Goal: Task Accomplishment & Management: Use online tool/utility

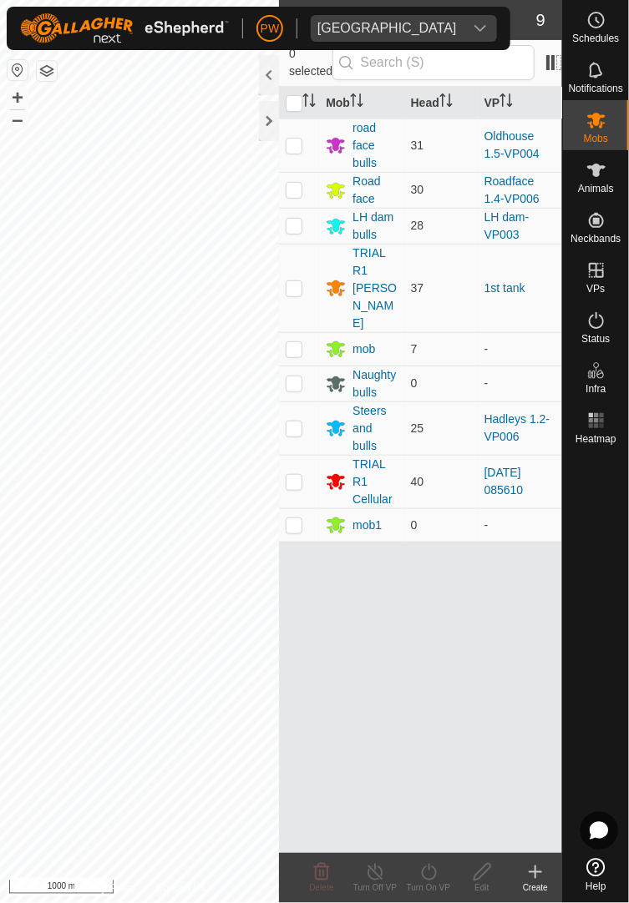
click at [532, 880] on icon at bounding box center [535, 872] width 20 height 20
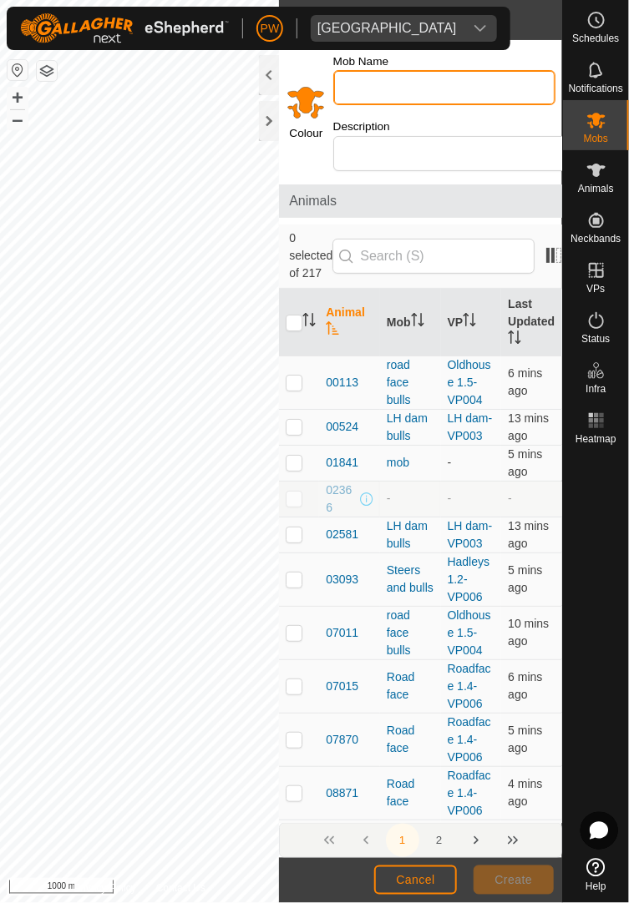
click at [422, 87] on input "Mob Name" at bounding box center [444, 87] width 222 height 35
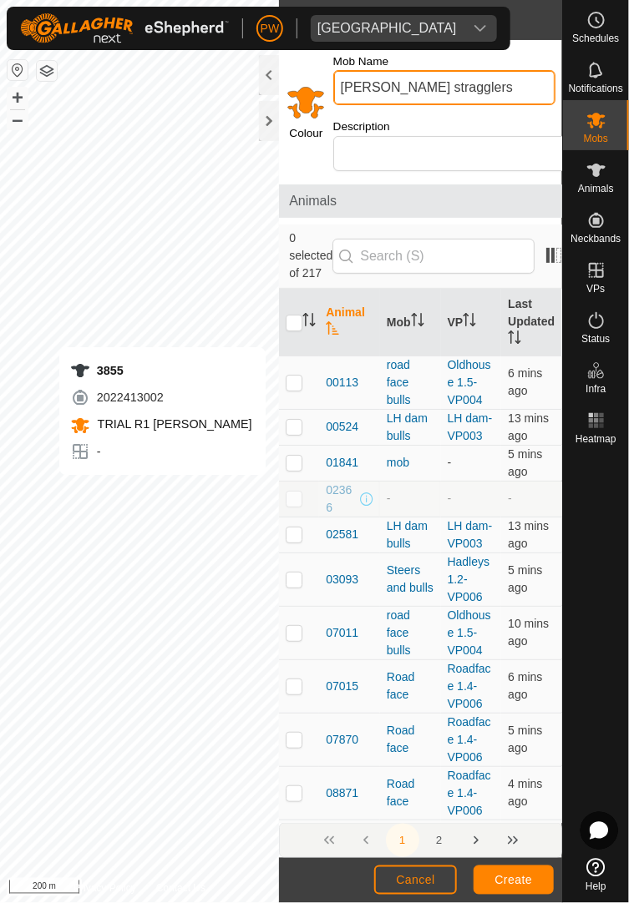
type input "[PERSON_NAME] stragglers"
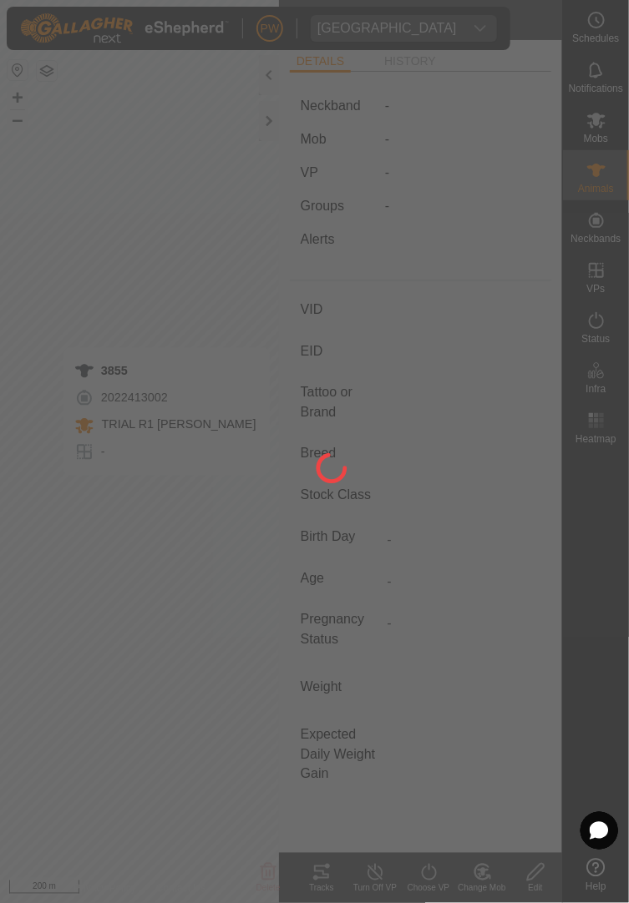
click at [172, 488] on div at bounding box center [314, 451] width 629 height 903
click at [165, 492] on div at bounding box center [314, 451] width 629 height 903
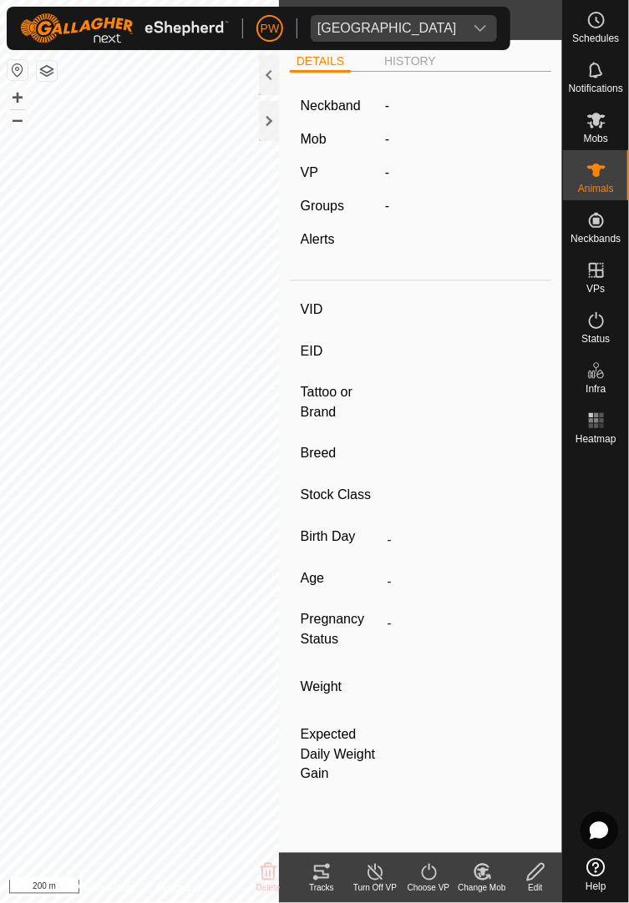
type input "3855"
type input "-"
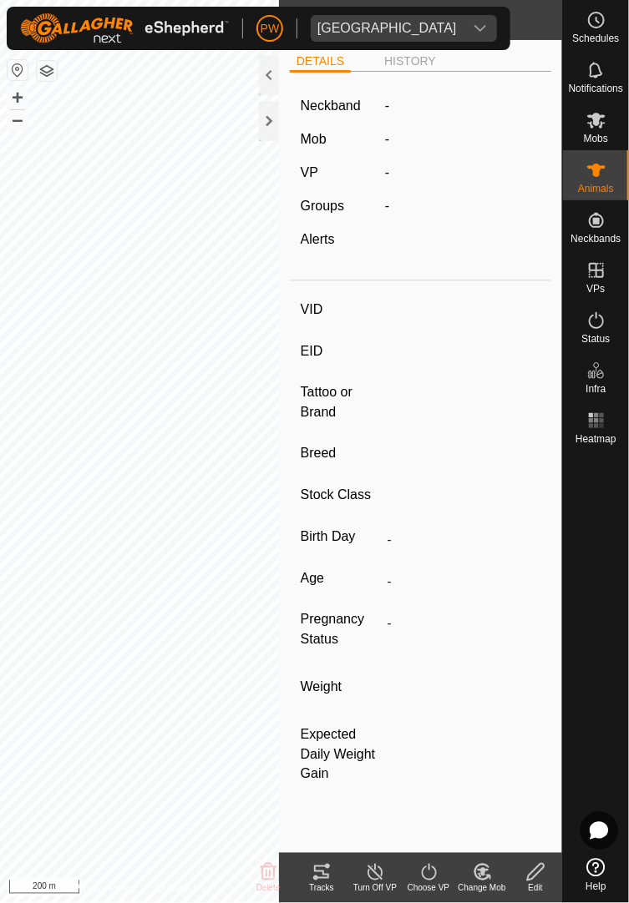
type input "0 kg"
type input "-"
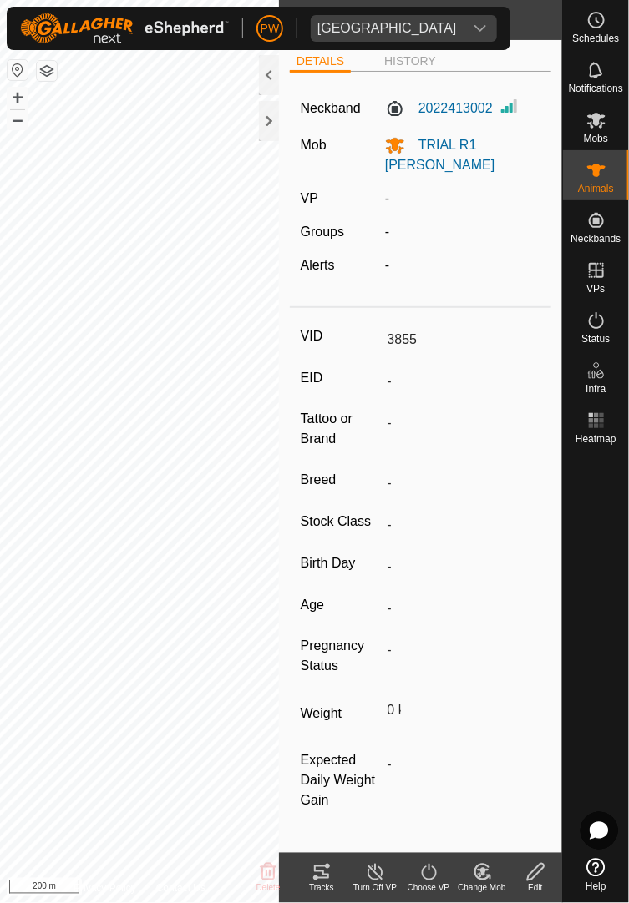
click at [475, 879] on icon at bounding box center [482, 872] width 21 height 20
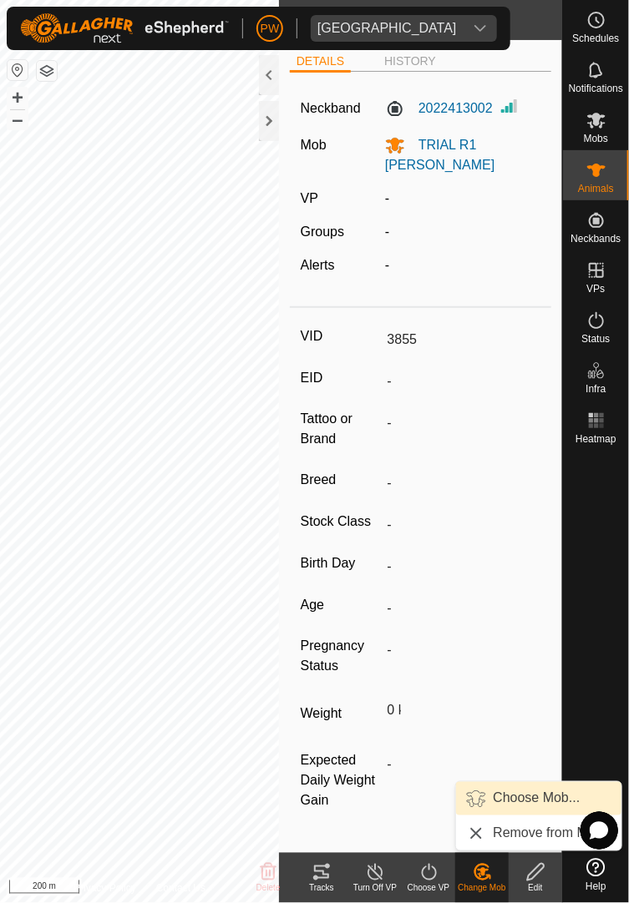
click at [521, 799] on span "Choose Mob..." at bounding box center [536, 799] width 87 height 20
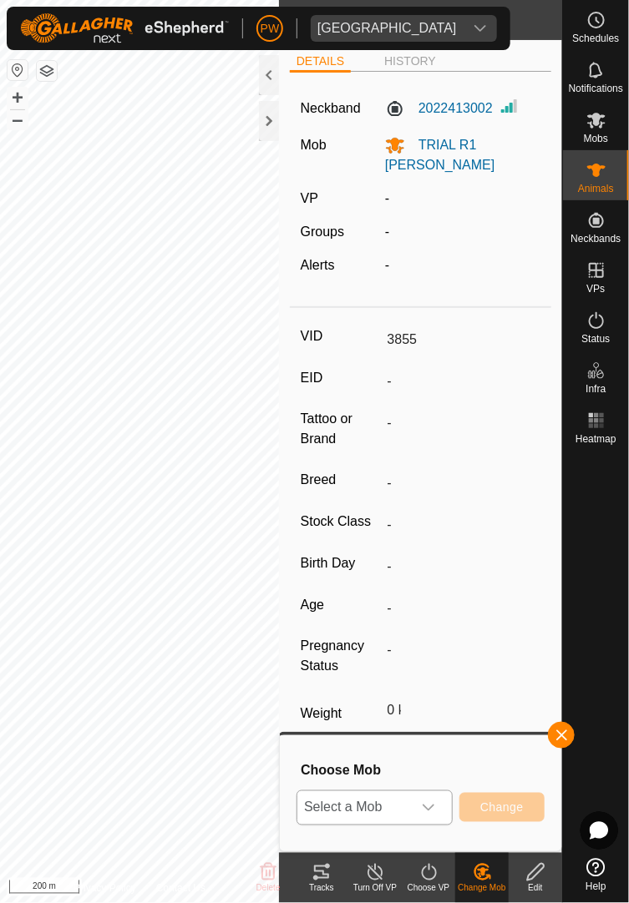
click at [432, 810] on icon "dropdown trigger" at bounding box center [428, 807] width 13 height 13
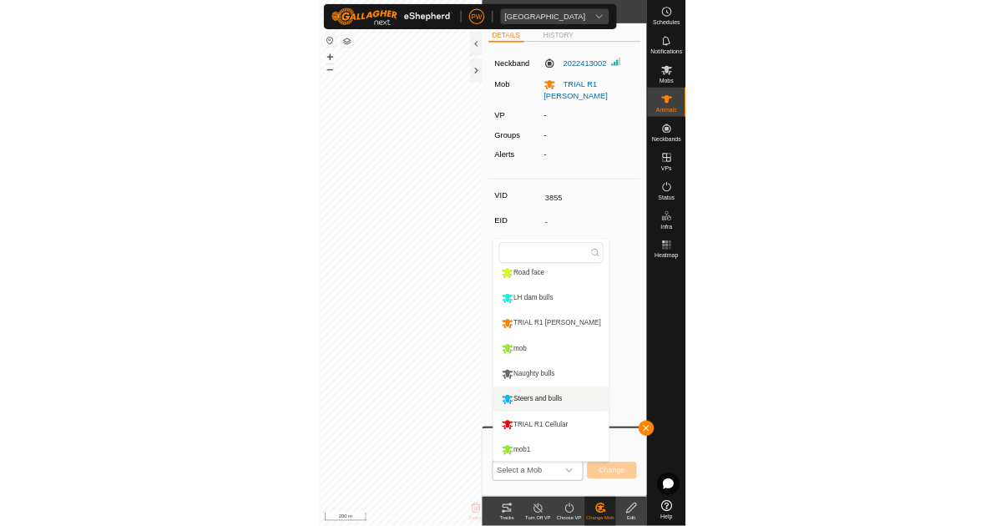
scroll to position [52, 0]
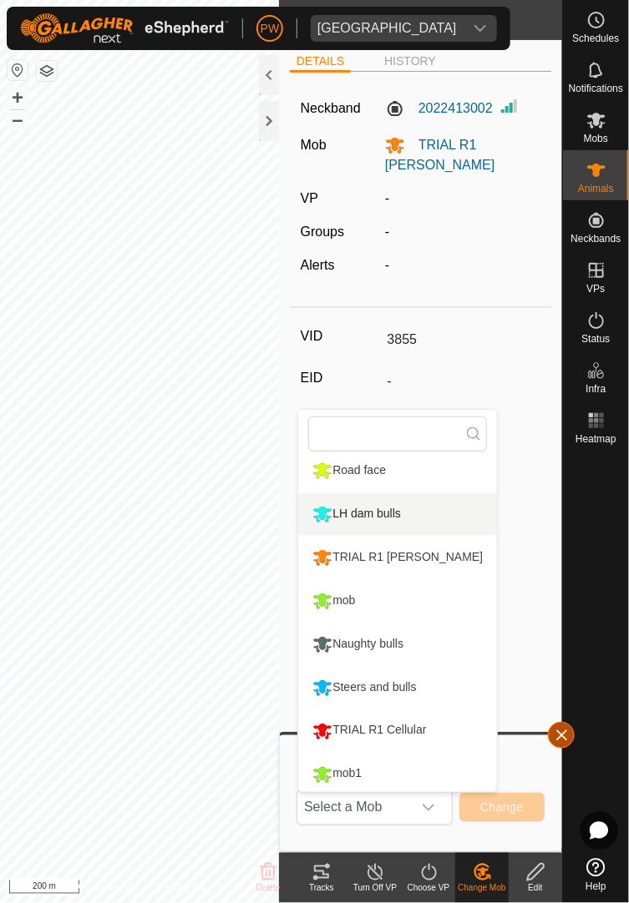
click at [562, 733] on span "button" at bounding box center [560, 735] width 13 height 13
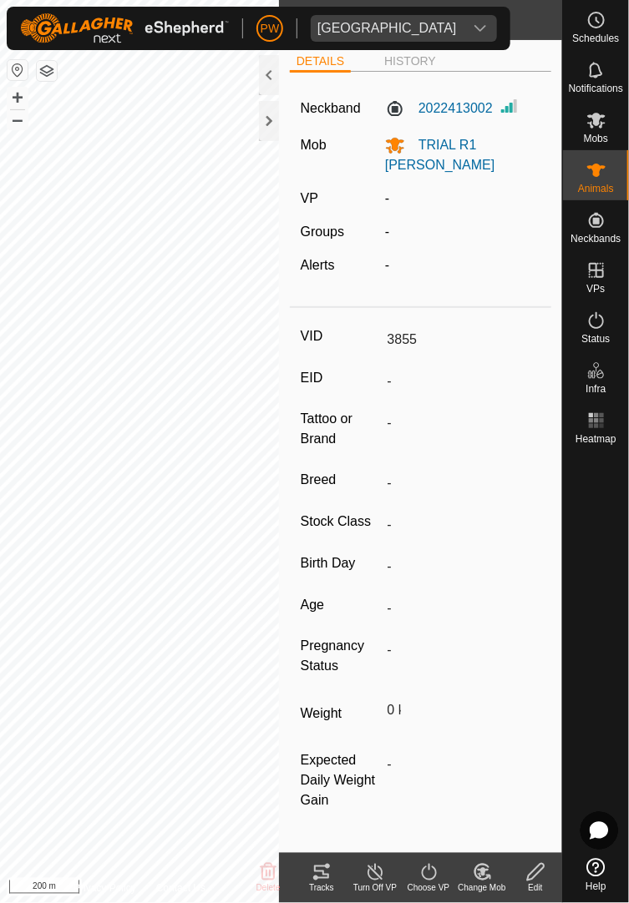
click at [599, 134] on span "Mobs" at bounding box center [596, 139] width 24 height 10
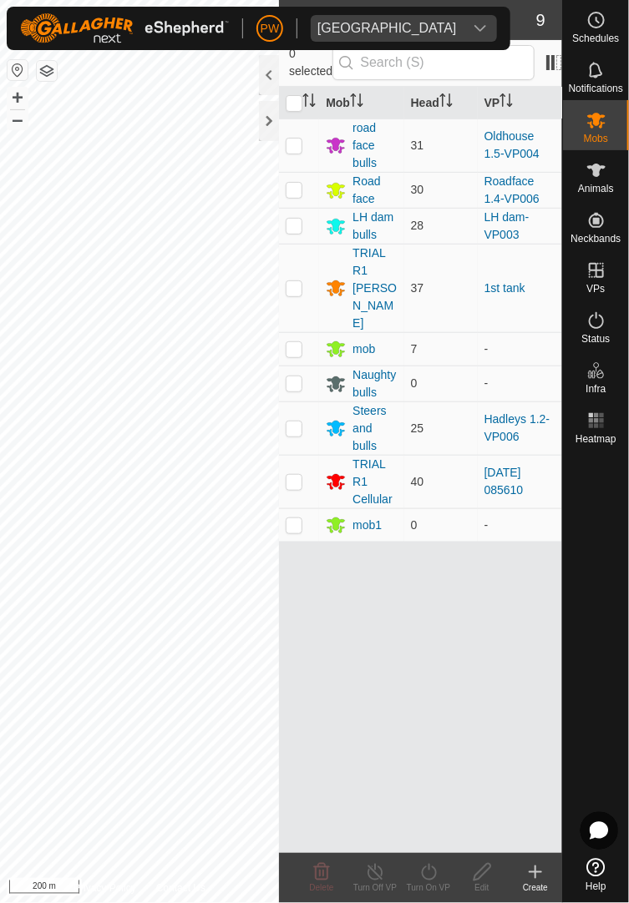
click at [534, 882] on icon at bounding box center [535, 872] width 20 height 20
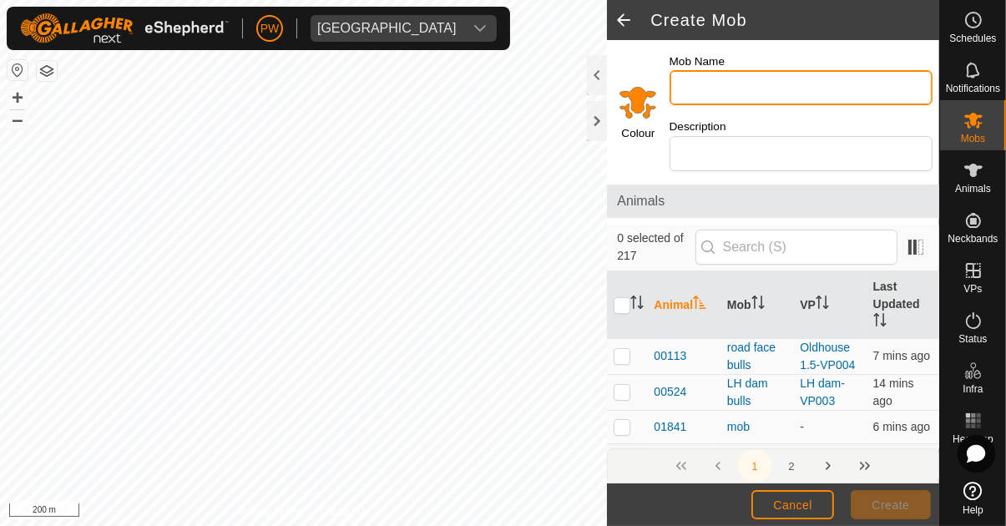
click at [628, 78] on input "Mob Name" at bounding box center [801, 87] width 263 height 35
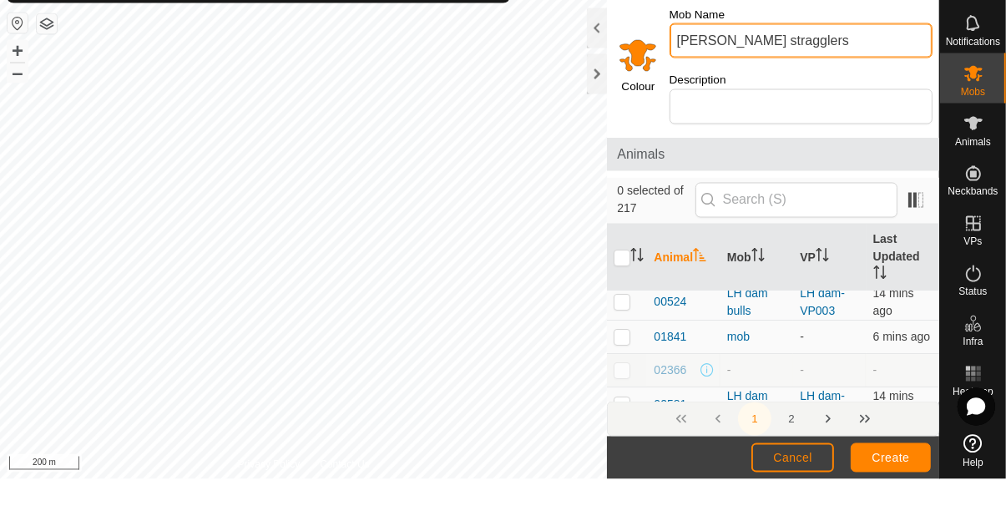
scroll to position [93, 0]
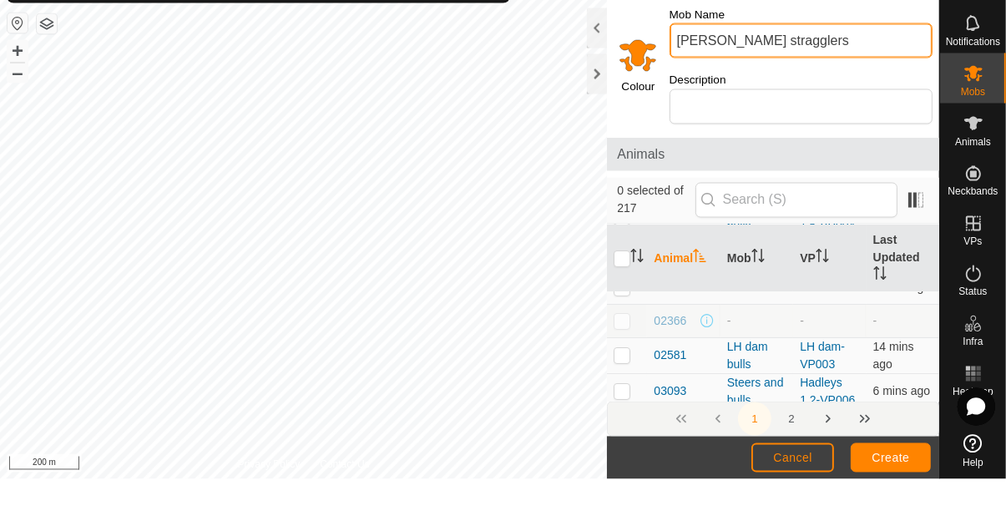
type input "[PERSON_NAME] stragglers"
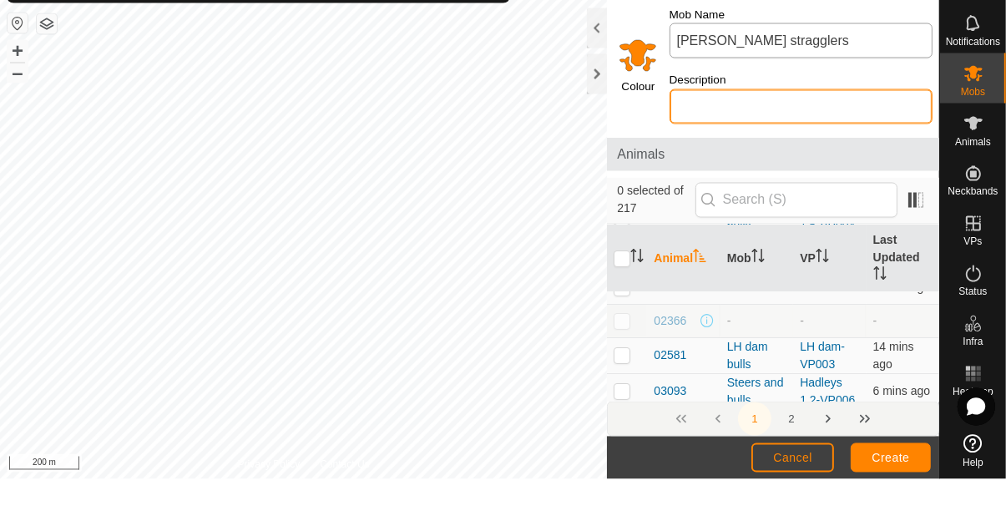
scroll to position [0, 3]
type input "Missed"
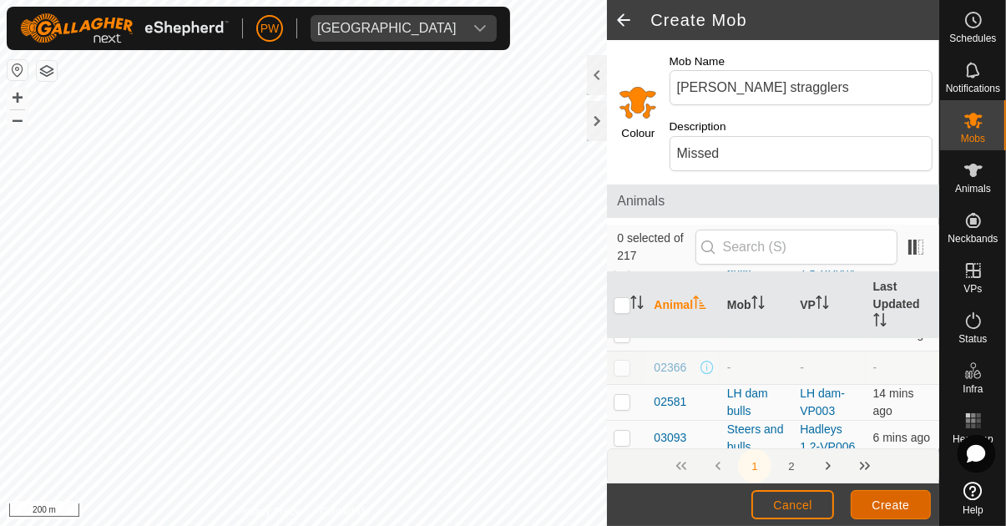
click at [628, 508] on span "Create" at bounding box center [891, 504] width 38 height 13
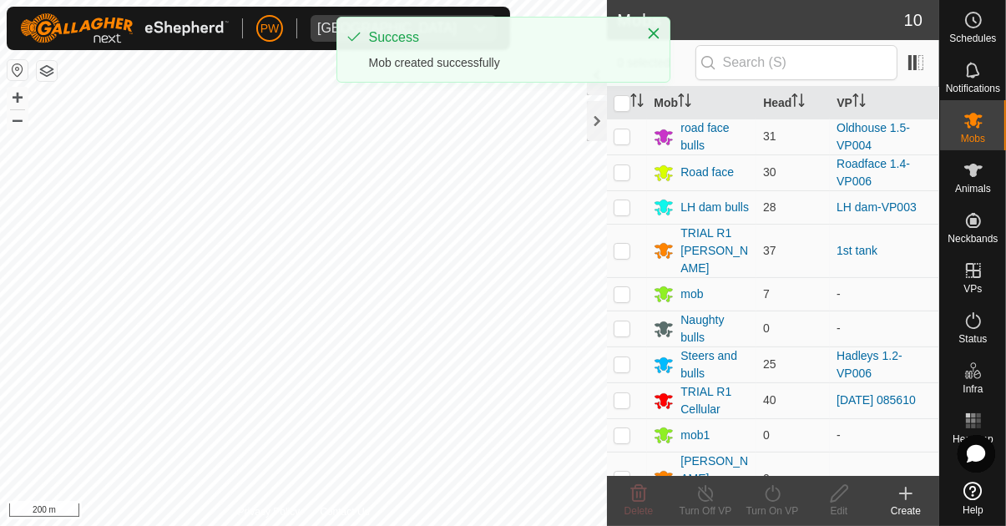
click at [628, 178] on icon at bounding box center [973, 170] width 20 height 20
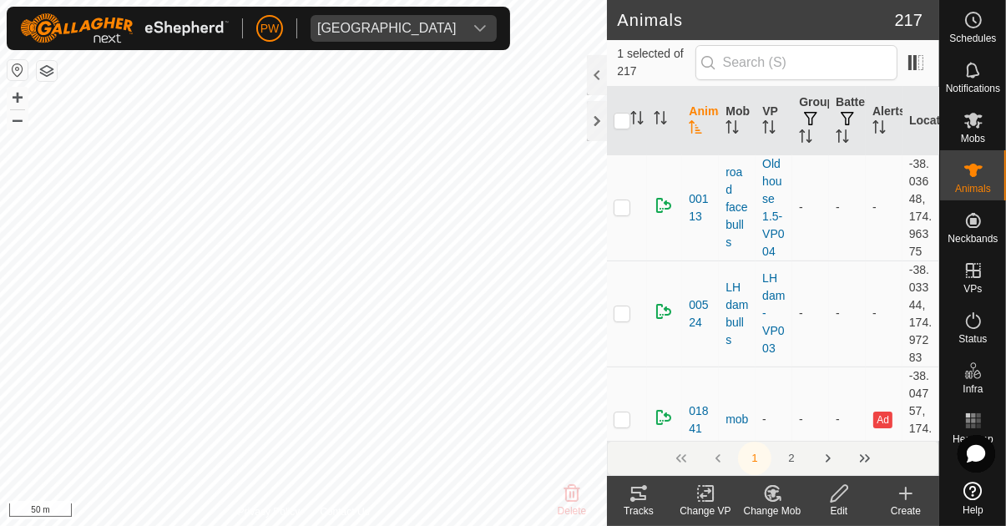
click at [628, 506] on div "Change Mob" at bounding box center [772, 510] width 67 height 15
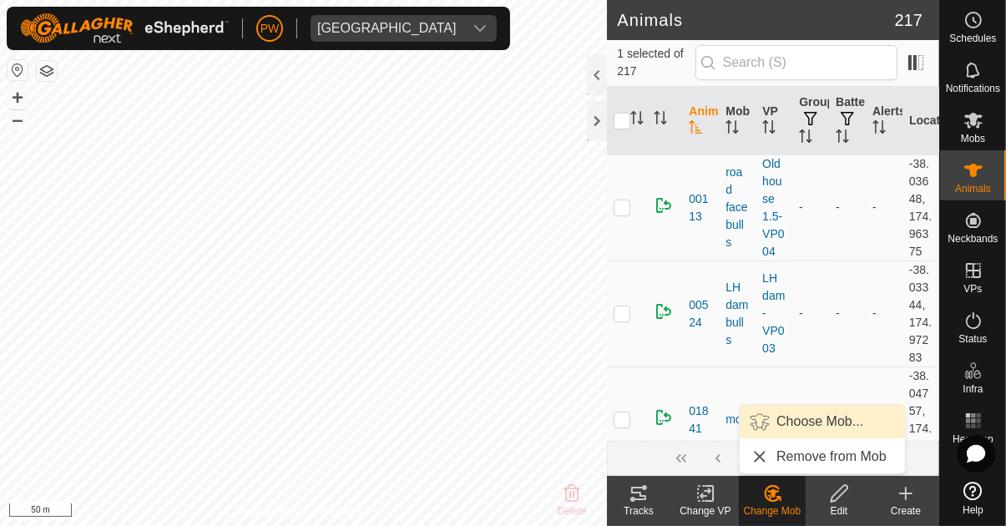
click at [628, 421] on span "Choose Mob..." at bounding box center [819, 422] width 87 height 20
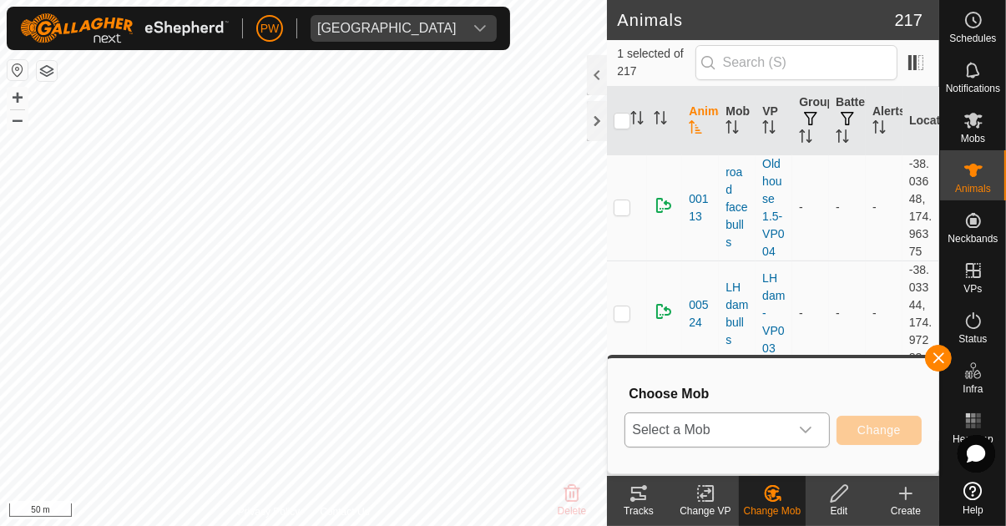
click at [628, 429] on icon "dropdown trigger" at bounding box center [805, 429] width 13 height 13
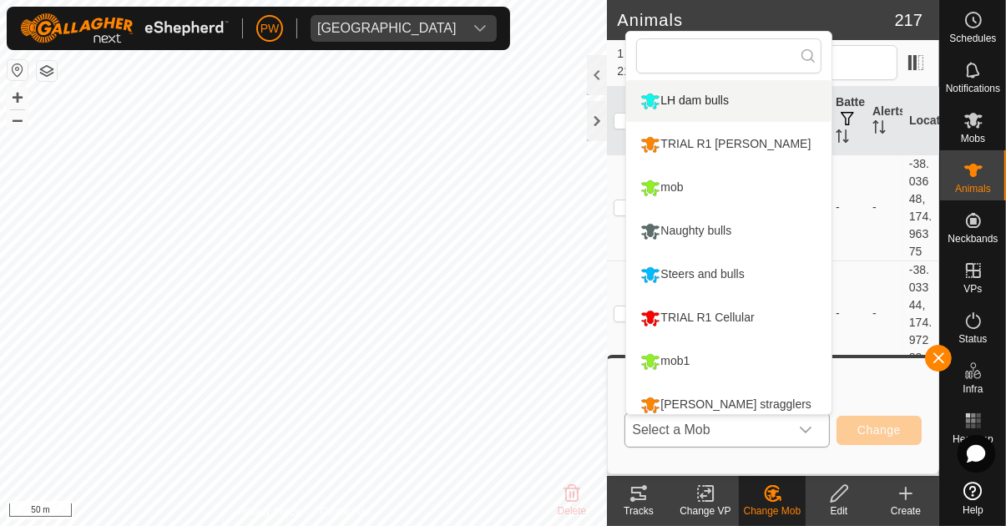
scroll to position [99, 0]
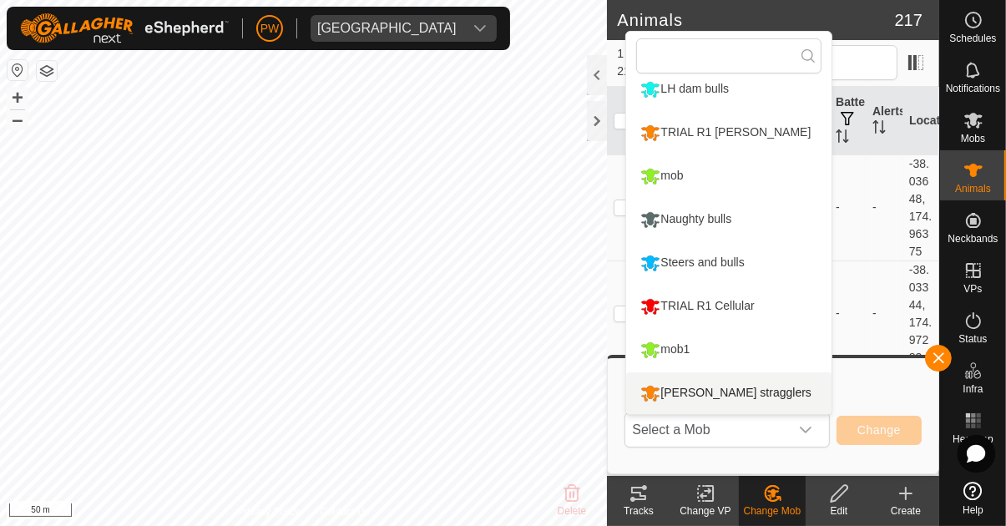
click at [628, 390] on div "[PERSON_NAME] stragglers" at bounding box center [725, 393] width 179 height 28
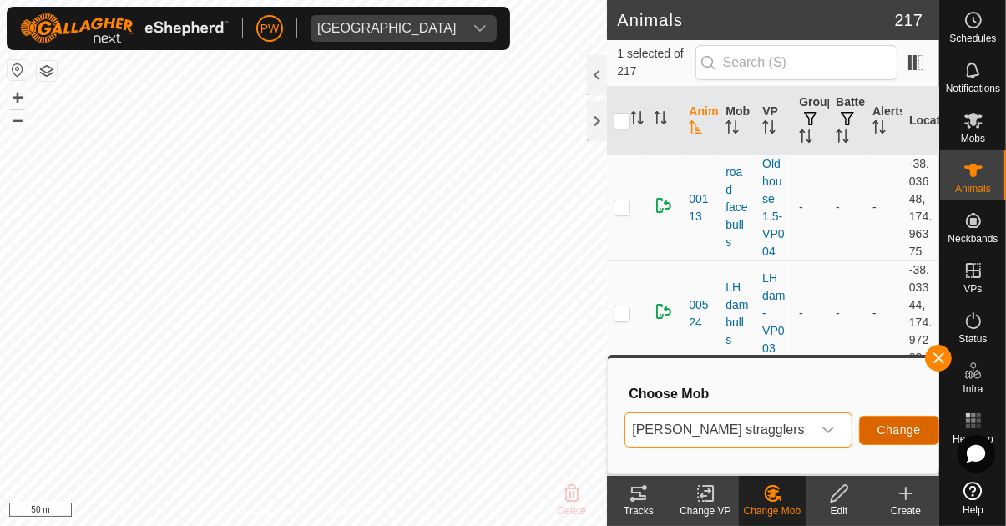
click at [628, 430] on span "Change" at bounding box center [898, 429] width 43 height 13
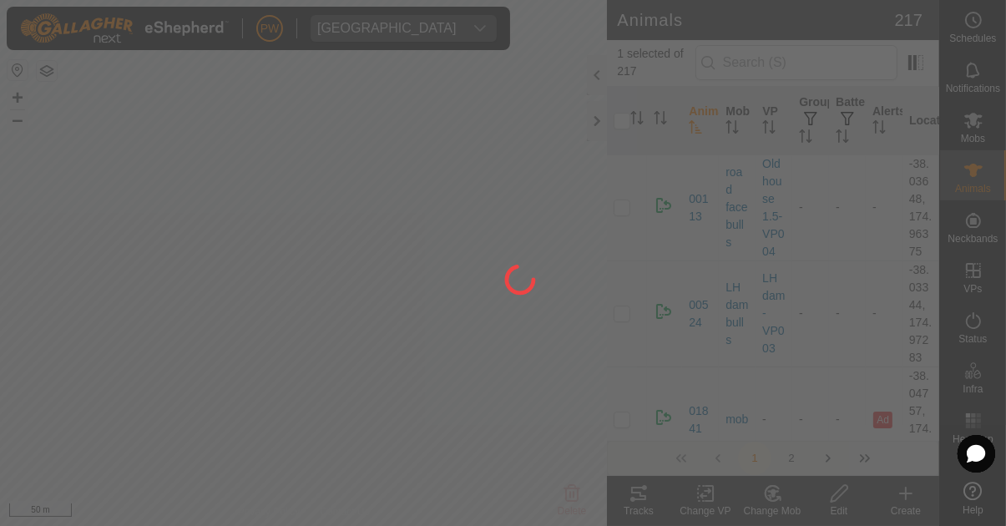
checkbox input "false"
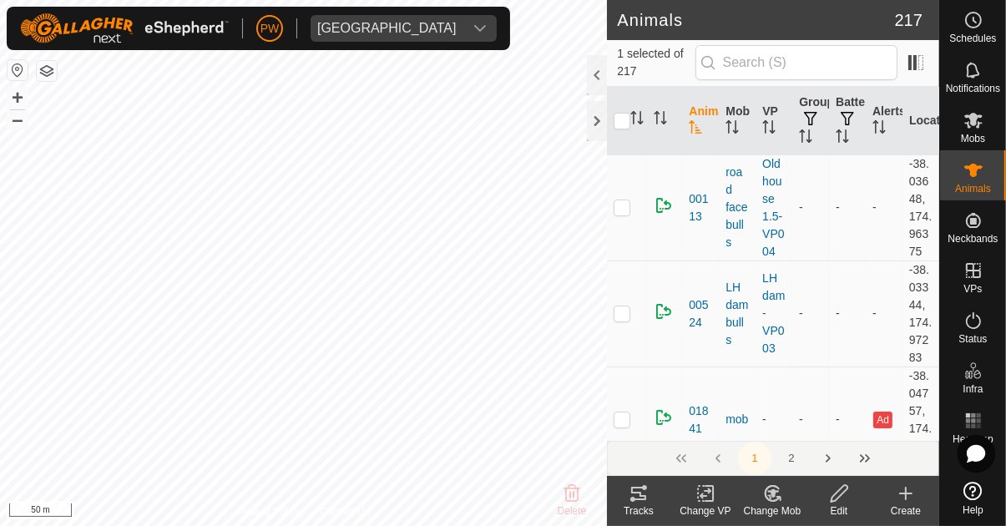
click at [628, 503] on icon at bounding box center [772, 493] width 21 height 20
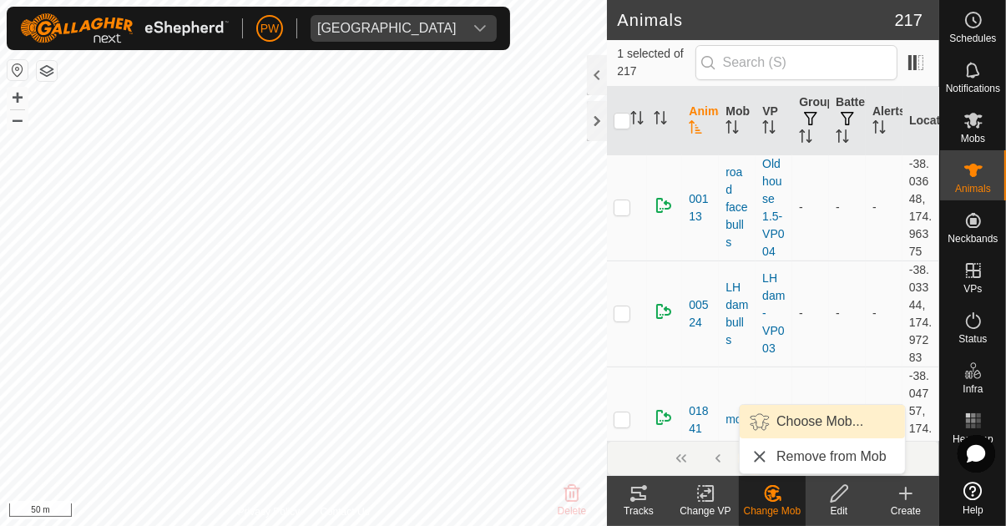
click at [628, 425] on span "Choose Mob..." at bounding box center [819, 422] width 87 height 20
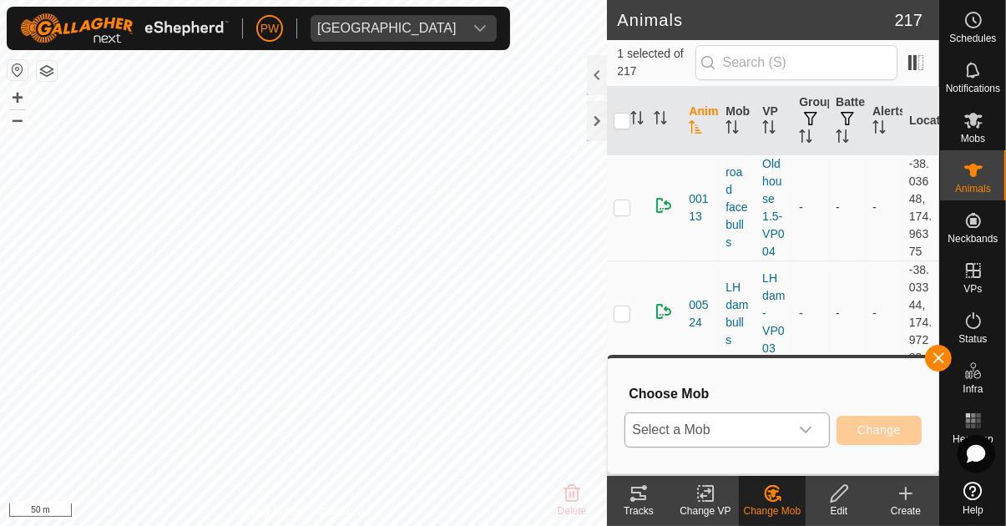
click at [628, 431] on icon "dropdown trigger" at bounding box center [806, 430] width 12 height 7
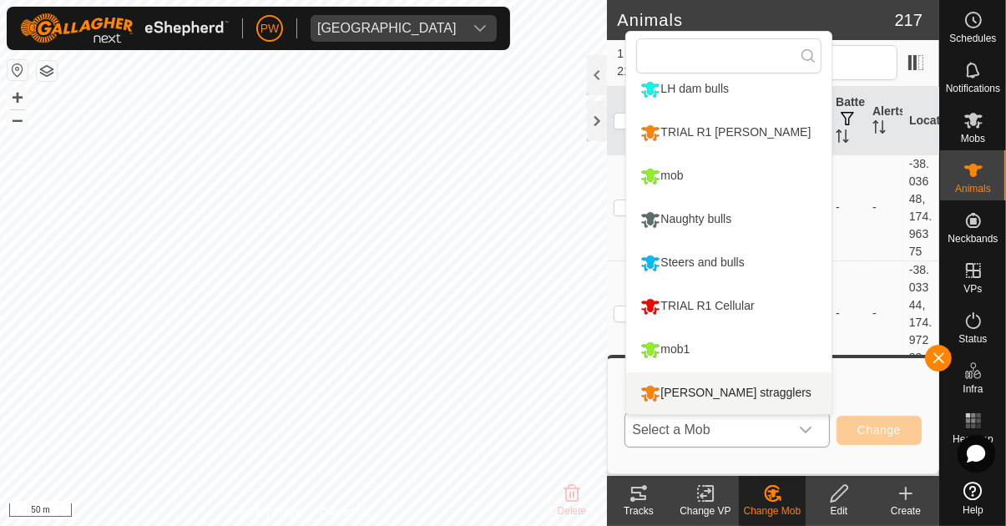
click at [628, 393] on div "[PERSON_NAME] stragglers" at bounding box center [725, 393] width 179 height 28
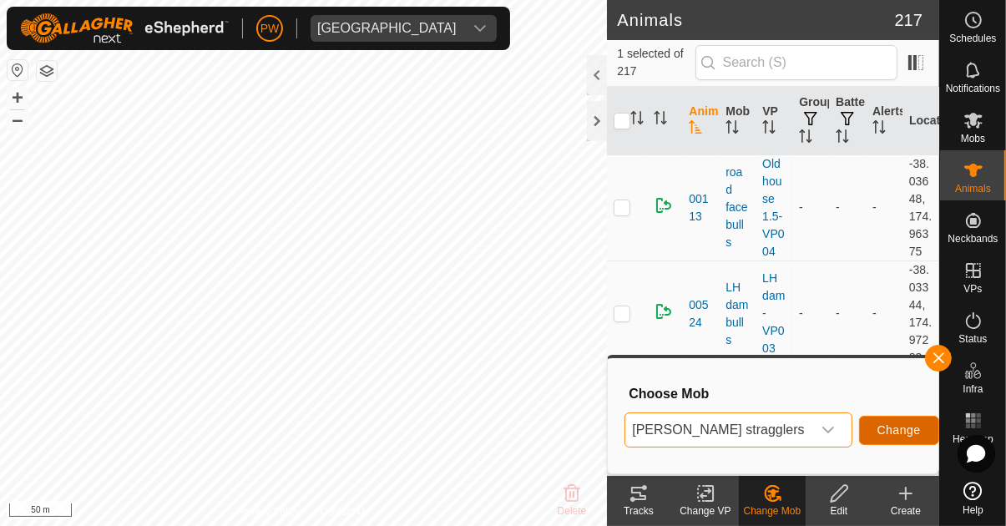
click at [628, 431] on span "Change" at bounding box center [898, 429] width 43 height 13
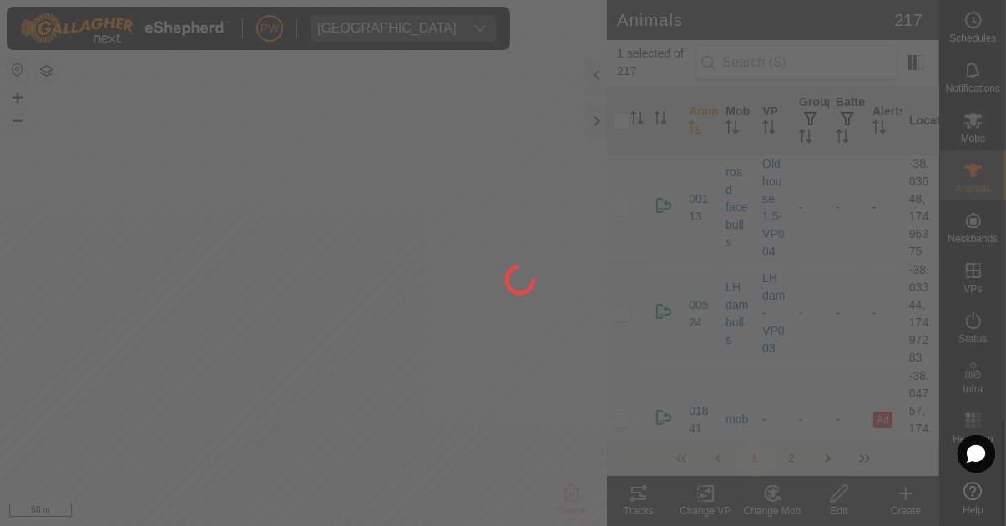
checkbox input "false"
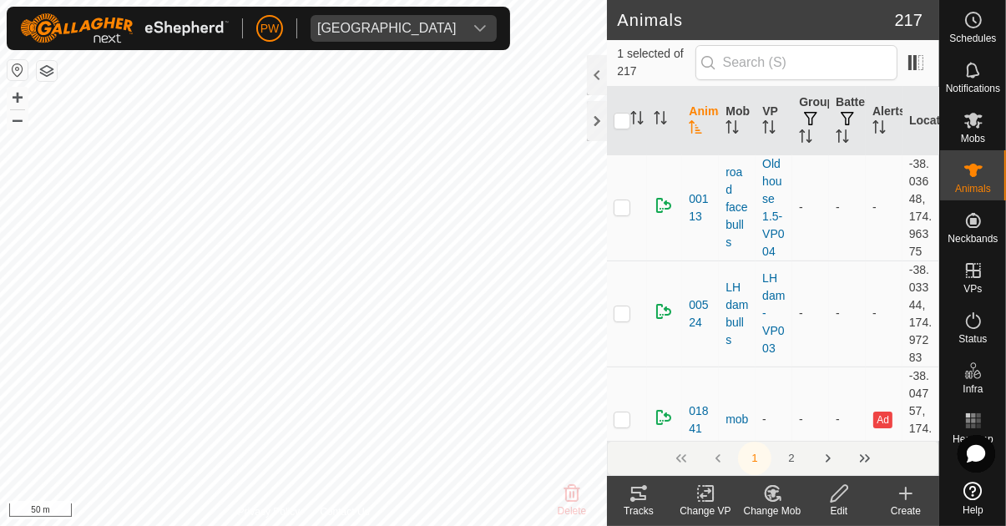
click at [628, 506] on div "Change Mob" at bounding box center [772, 510] width 67 height 15
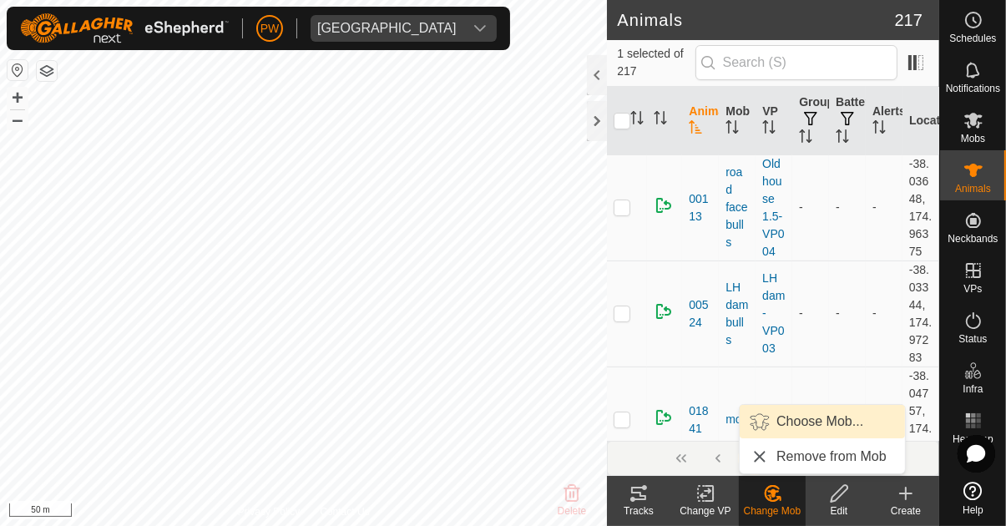
click at [628, 421] on span "Choose Mob..." at bounding box center [819, 422] width 87 height 20
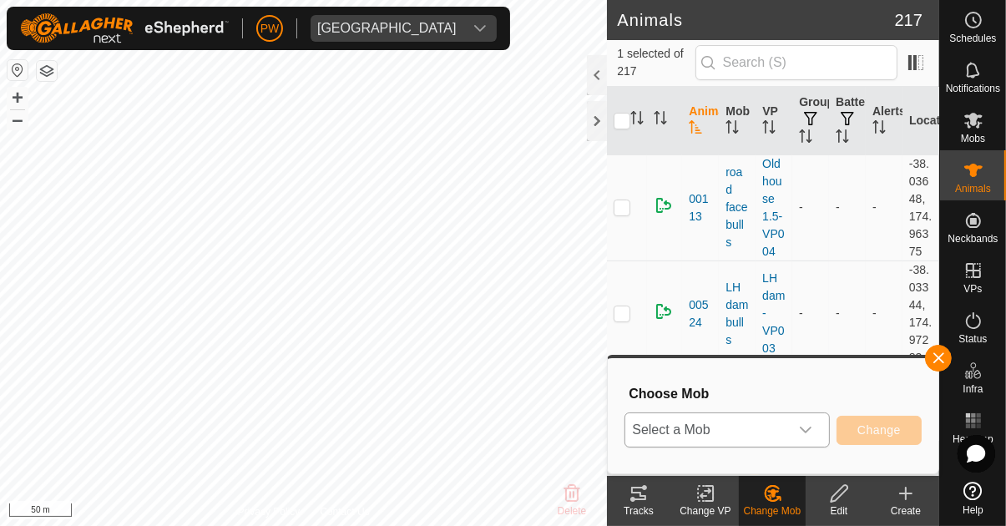
click at [628, 431] on icon "dropdown trigger" at bounding box center [805, 429] width 13 height 13
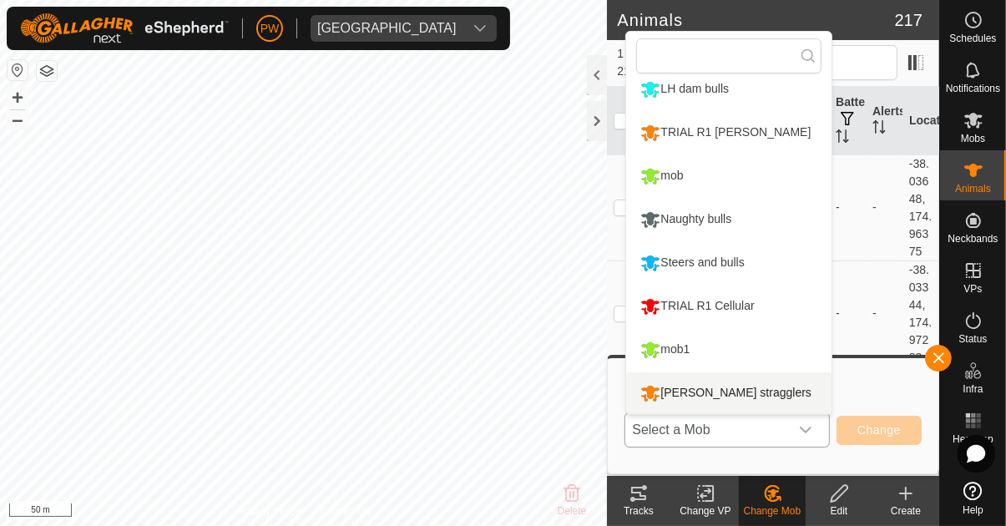
click at [628, 395] on div "[PERSON_NAME] stragglers" at bounding box center [725, 393] width 179 height 28
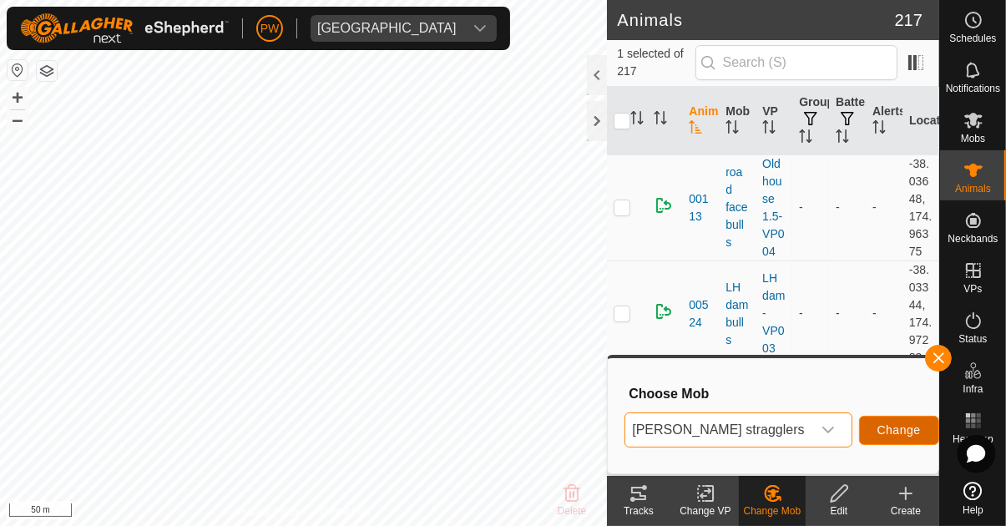
click at [628, 437] on button "Change" at bounding box center [899, 430] width 80 height 29
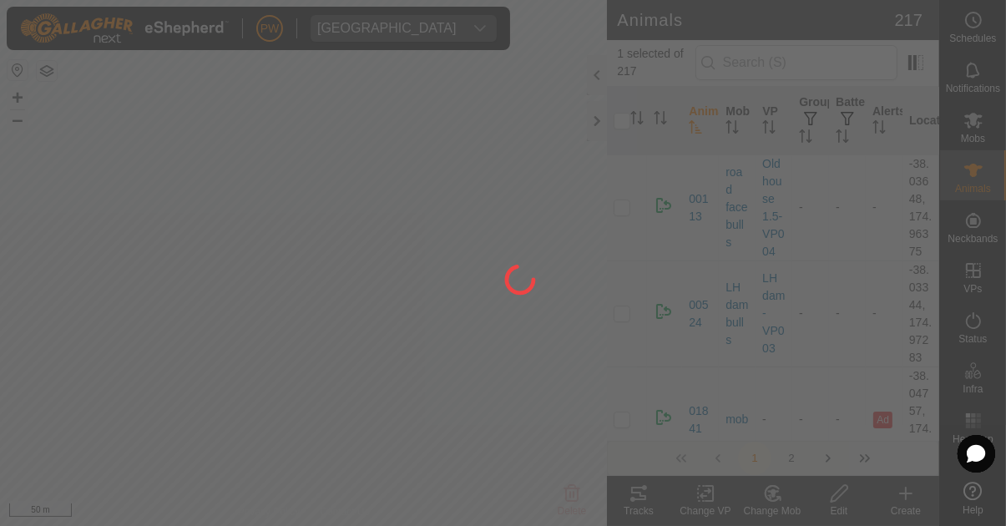
checkbox input "false"
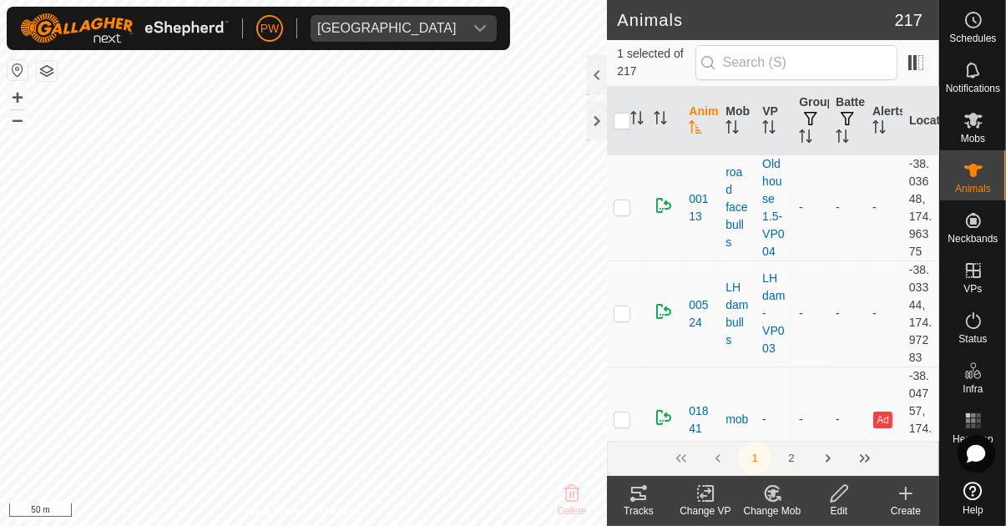
click at [628, 501] on icon at bounding box center [772, 493] width 14 height 15
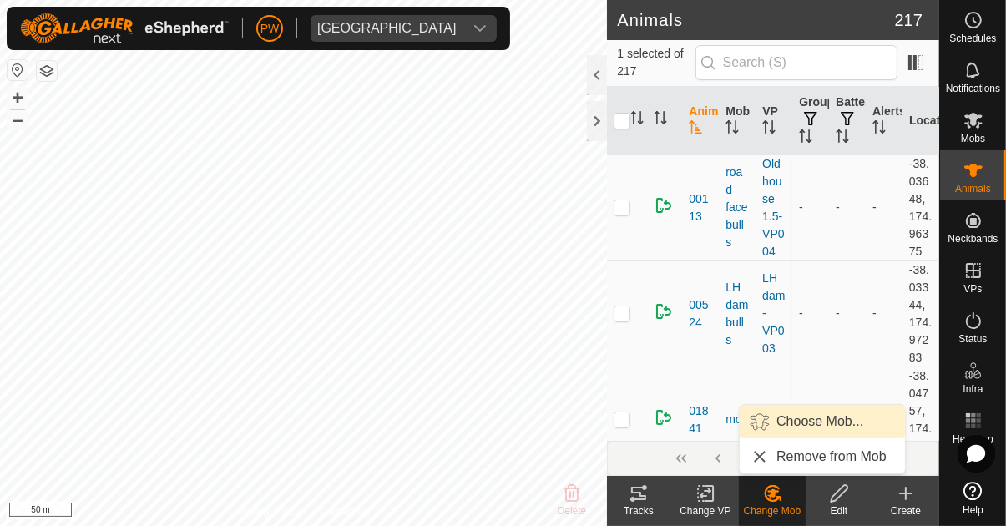
click at [628, 423] on span "Choose Mob..." at bounding box center [819, 422] width 87 height 20
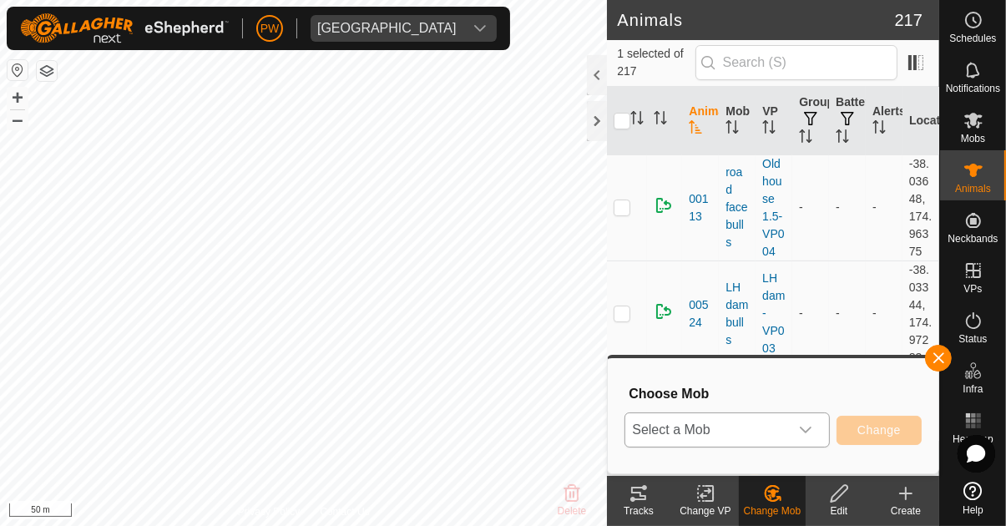
click at [628, 433] on icon "dropdown trigger" at bounding box center [805, 429] width 13 height 13
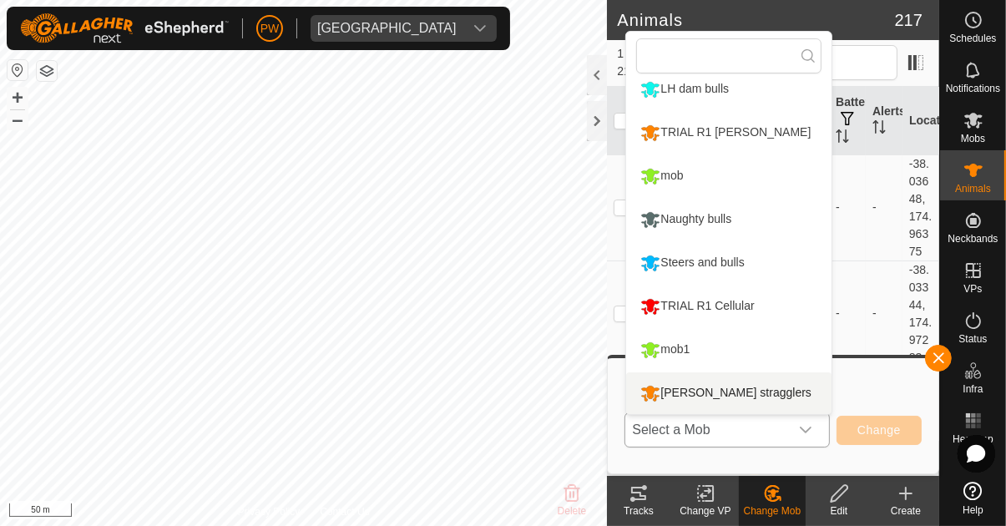
click at [628, 396] on div "[PERSON_NAME] stragglers" at bounding box center [725, 393] width 179 height 28
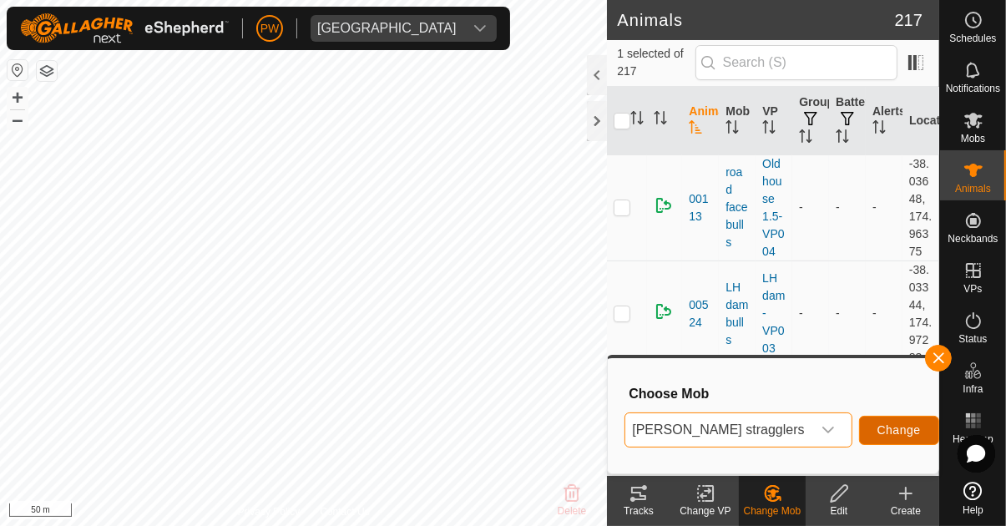
click at [628, 432] on span "Change" at bounding box center [898, 429] width 43 height 13
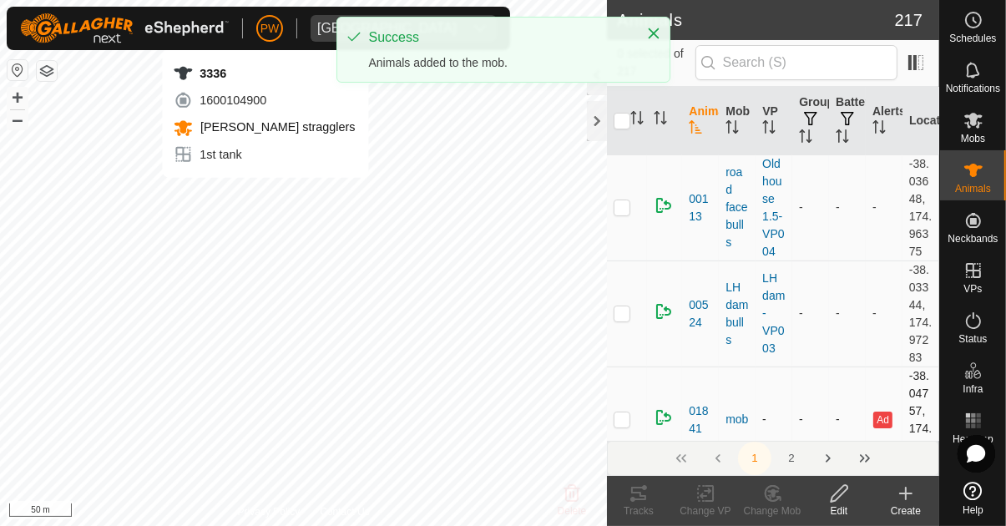
checkbox input "true"
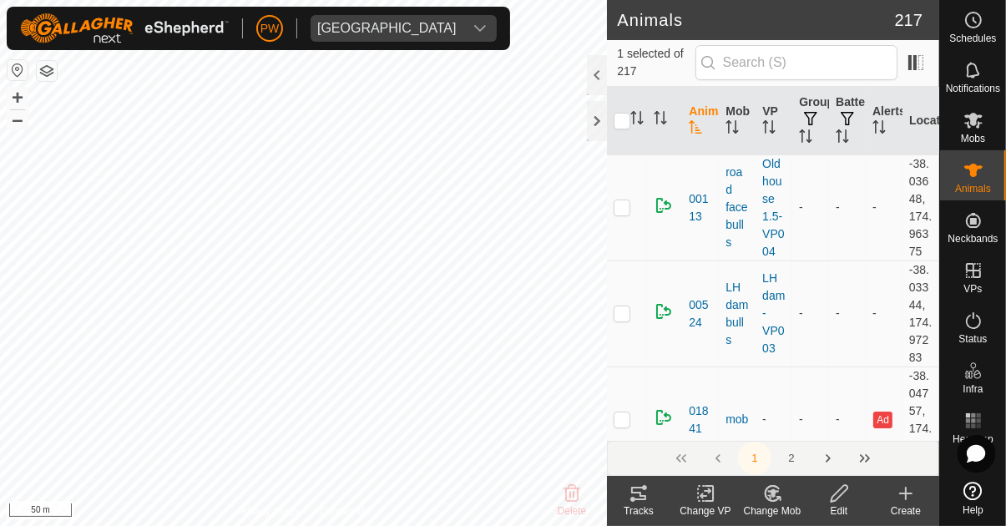
click at [628, 503] on icon at bounding box center [705, 493] width 21 height 20
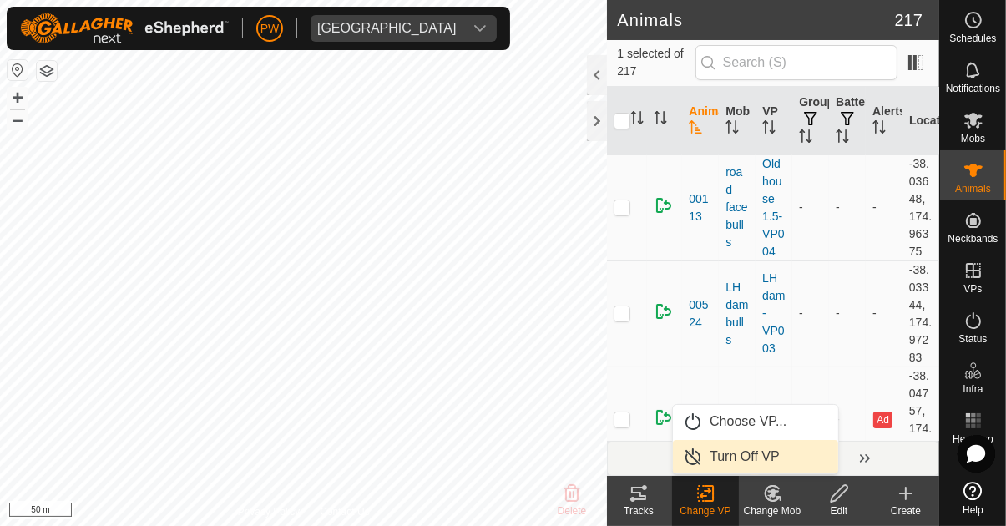
click at [628, 465] on span "Turn Off VP" at bounding box center [745, 457] width 70 height 20
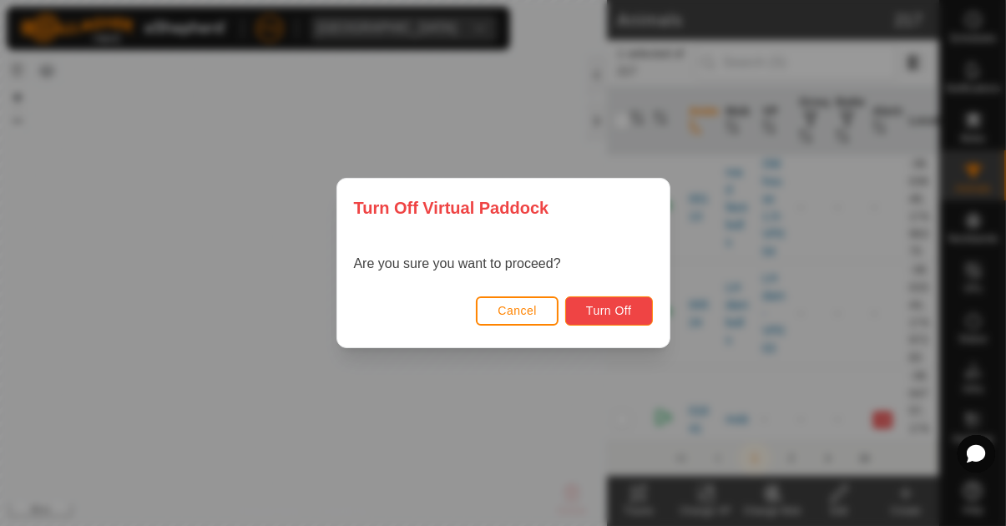
click at [621, 317] on span "Turn Off" at bounding box center [609, 310] width 46 height 13
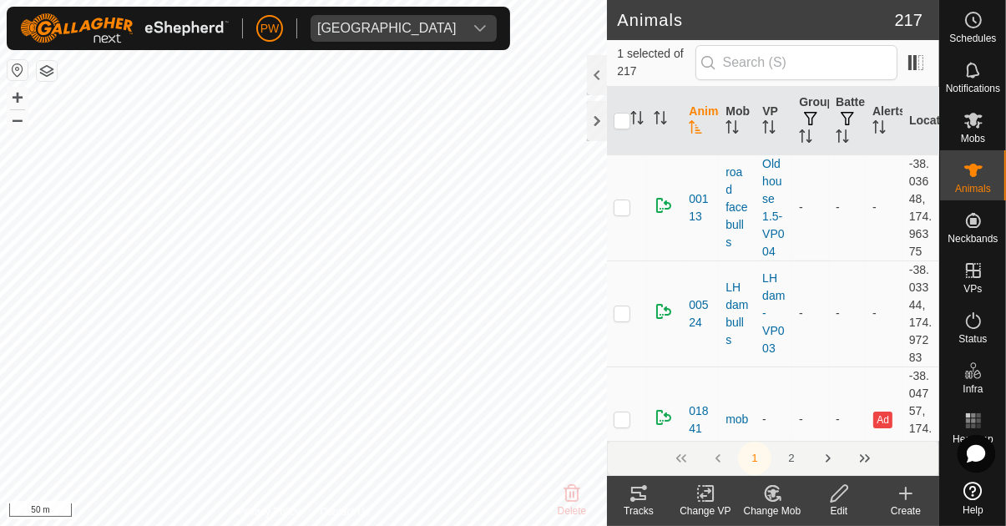
click at [628, 498] on icon at bounding box center [705, 493] width 21 height 20
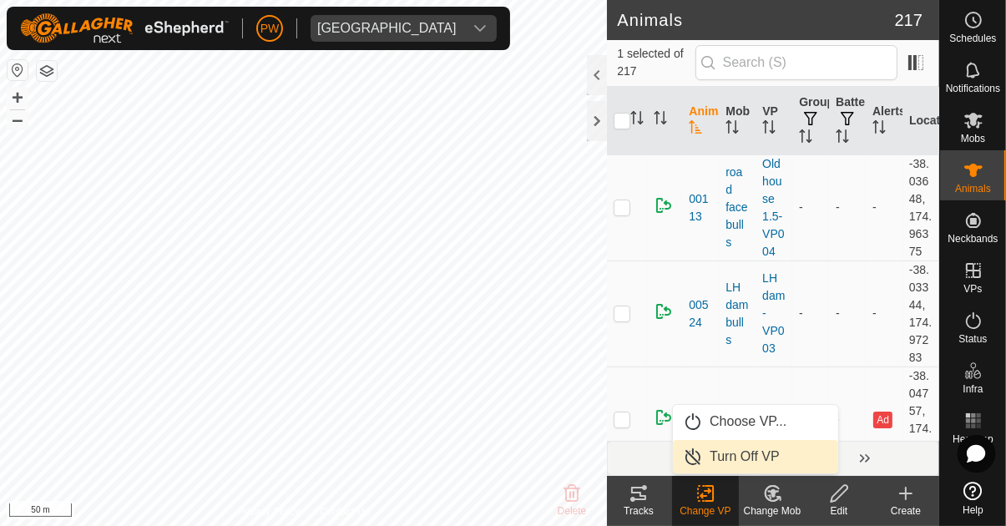
click at [628, 456] on span "Turn Off VP" at bounding box center [745, 457] width 70 height 20
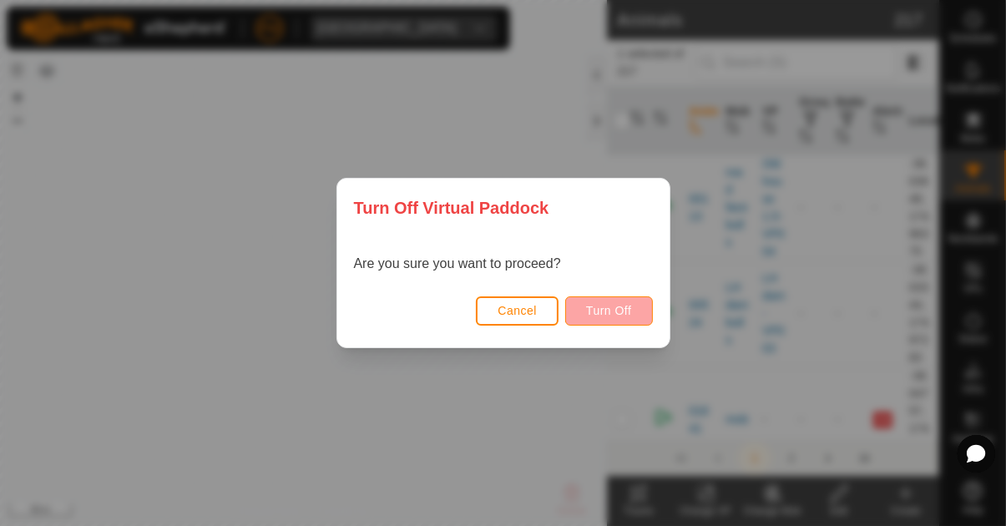
click at [612, 317] on span "Turn Off" at bounding box center [609, 310] width 46 height 13
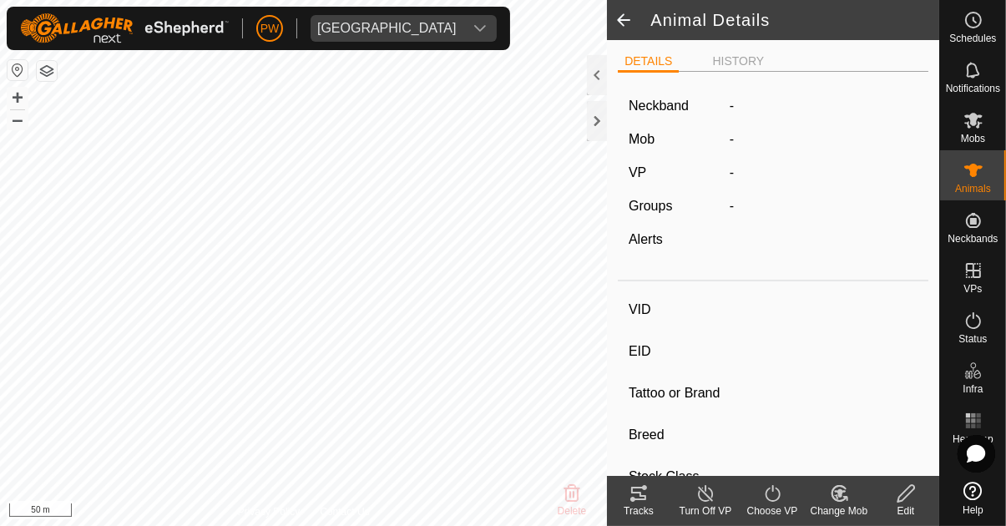
type input "2950"
type input "-"
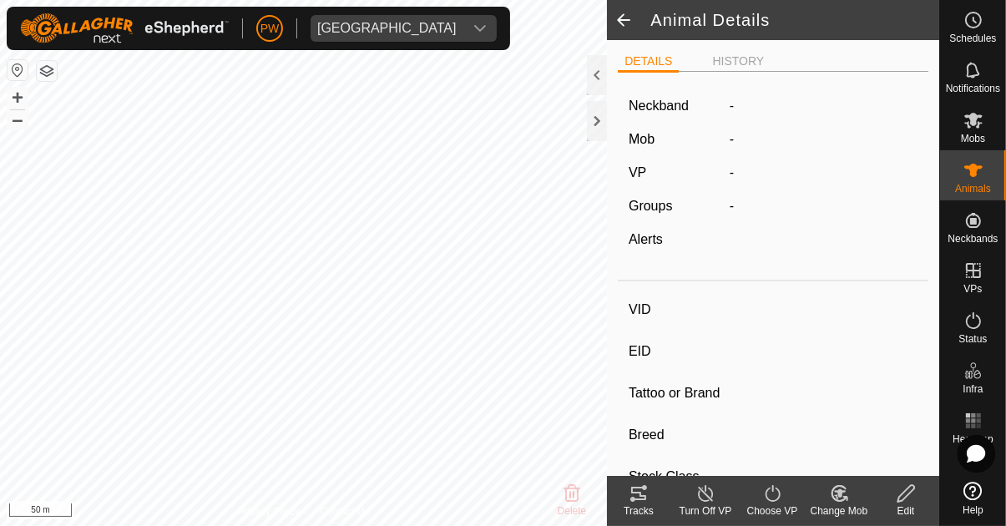
type input "0 kg"
type input "-"
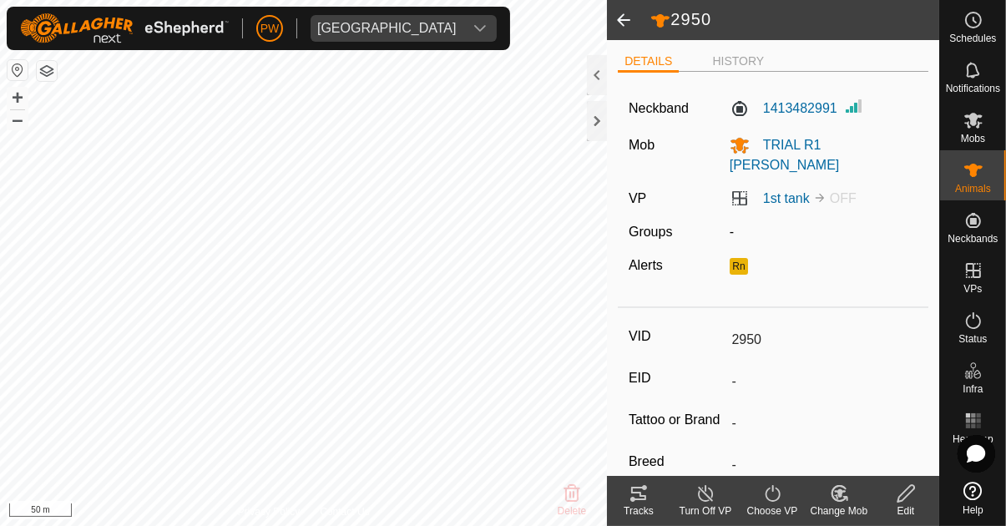
click at [628, 506] on div "Choose VP" at bounding box center [772, 510] width 67 height 15
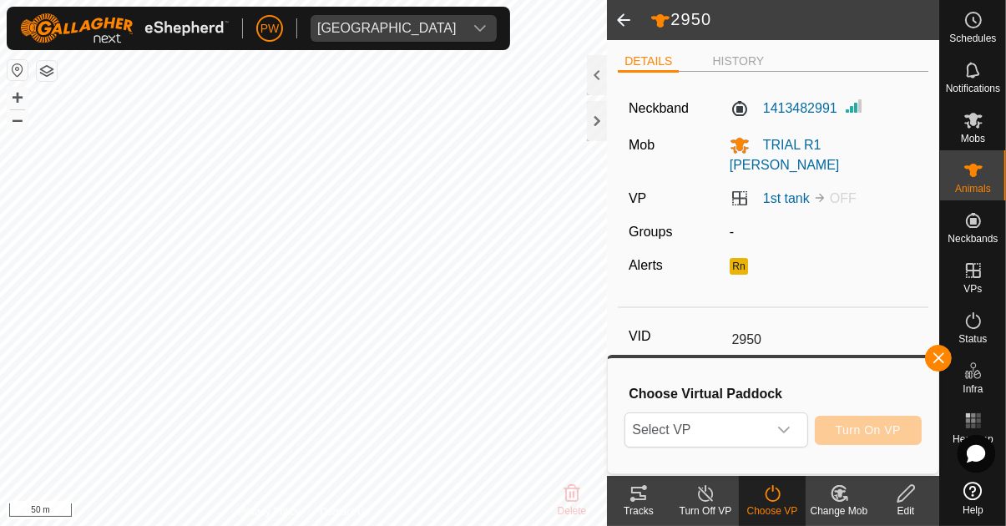
click at [628, 502] on icon at bounding box center [839, 493] width 21 height 20
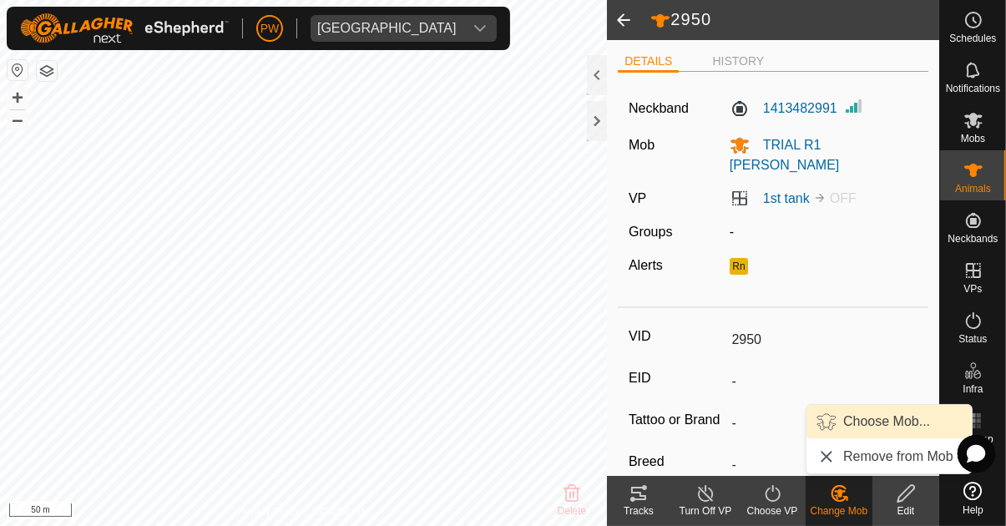
click at [628, 422] on span "Choose Mob..." at bounding box center [886, 422] width 87 height 20
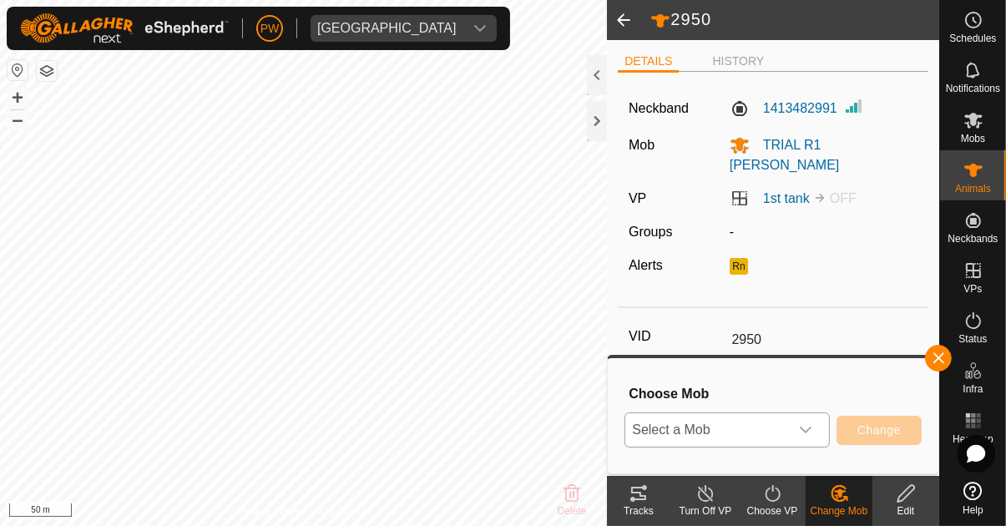
click at [628, 430] on icon "dropdown trigger" at bounding box center [806, 430] width 12 height 7
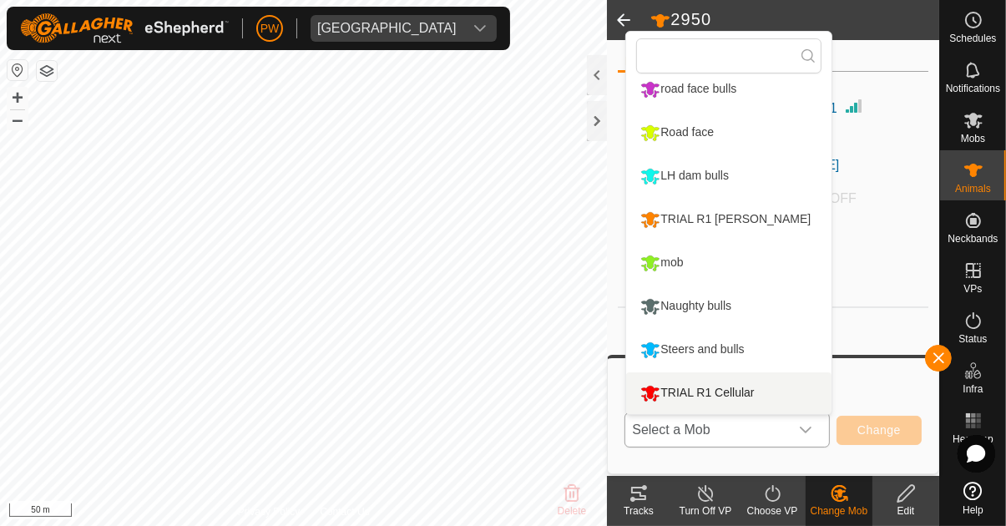
scroll to position [99, 0]
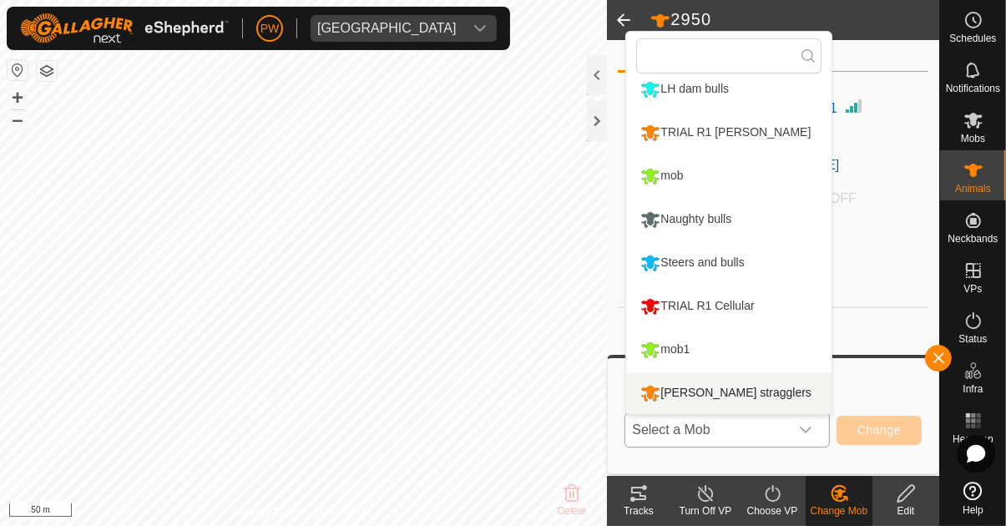
click at [628, 396] on div "[PERSON_NAME] stragglers" at bounding box center [725, 393] width 179 height 28
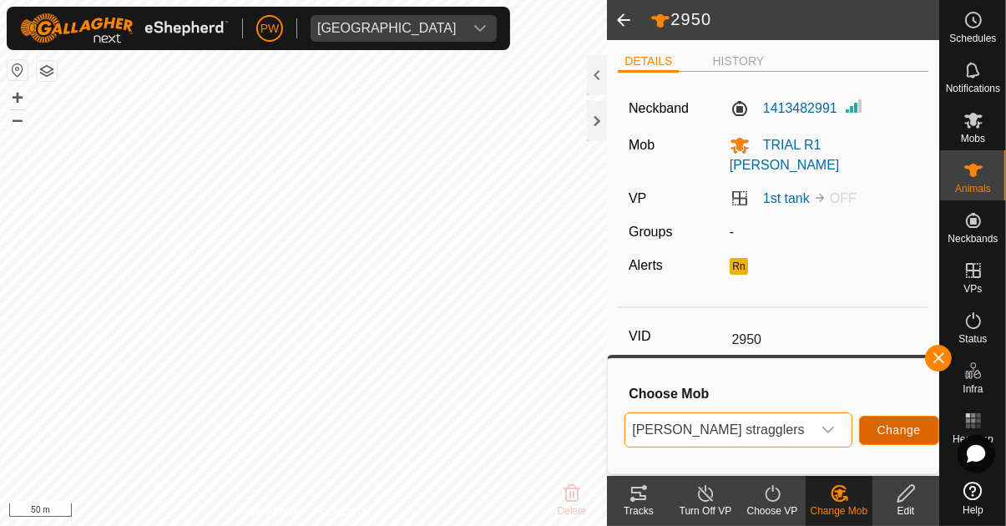
click at [628, 430] on span "Change" at bounding box center [898, 429] width 43 height 13
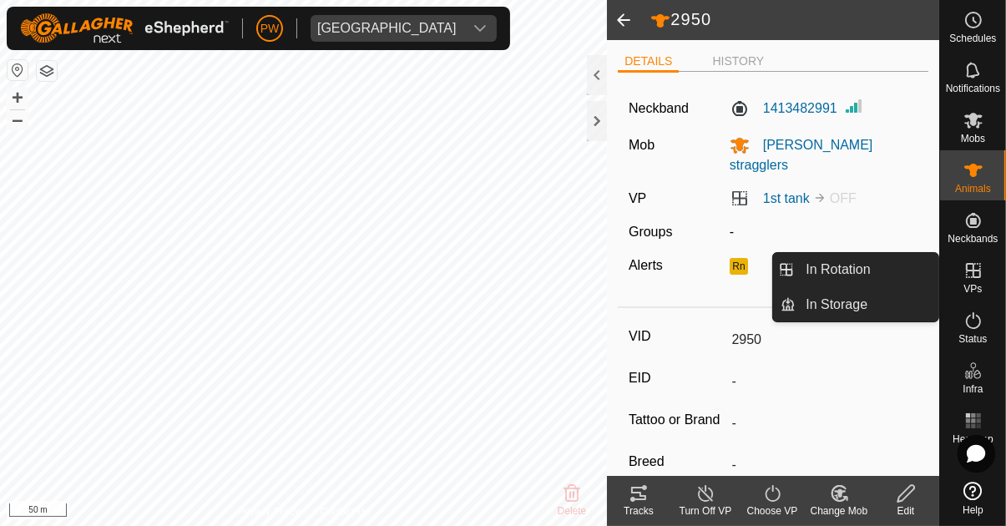
click at [628, 280] on icon at bounding box center [973, 270] width 20 height 20
click at [628, 270] on link "In Rotation" at bounding box center [867, 269] width 143 height 33
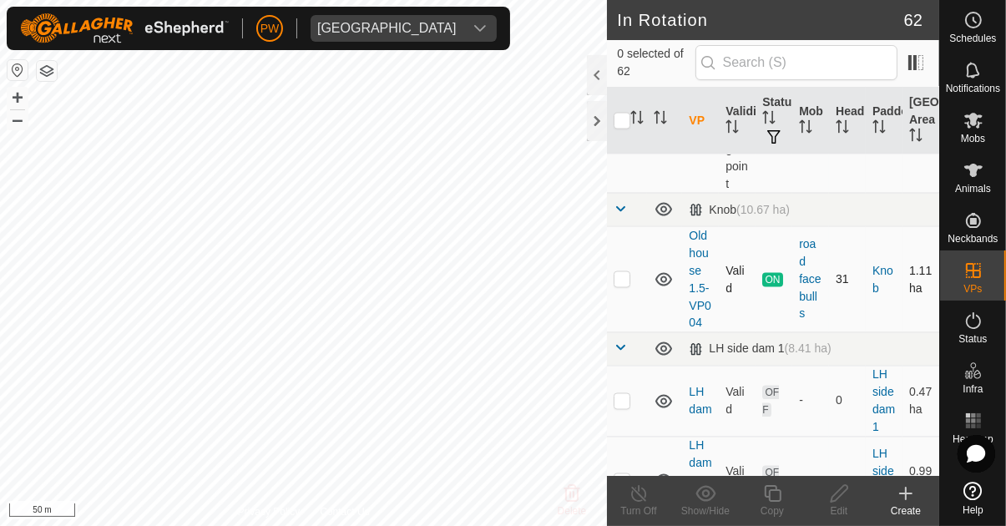
scroll to position [2621, 0]
click at [620, 277] on p-checkbox at bounding box center [622, 278] width 17 height 13
checkbox input "true"
click at [628, 498] on icon at bounding box center [772, 493] width 21 height 20
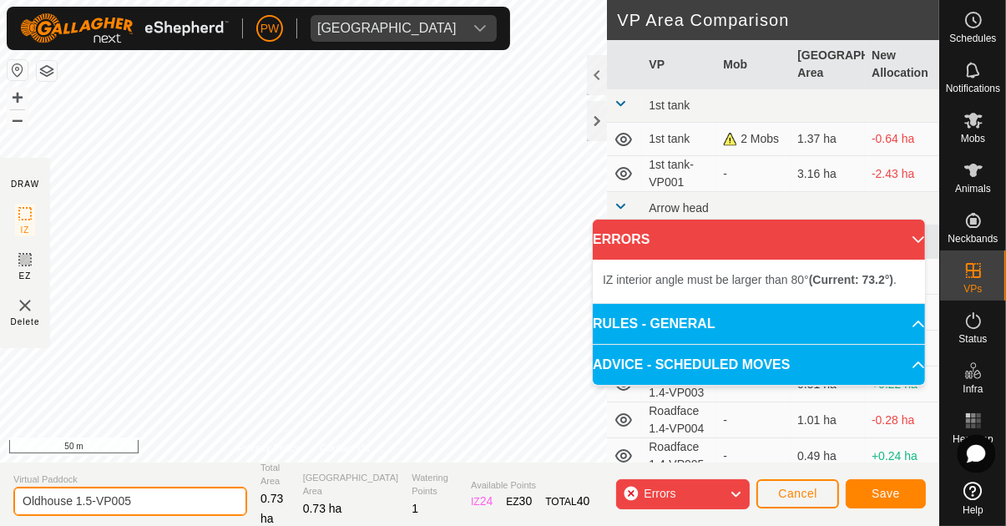
click at [171, 505] on input "Oldhouse 1.5-VP005" at bounding box center [130, 501] width 234 height 29
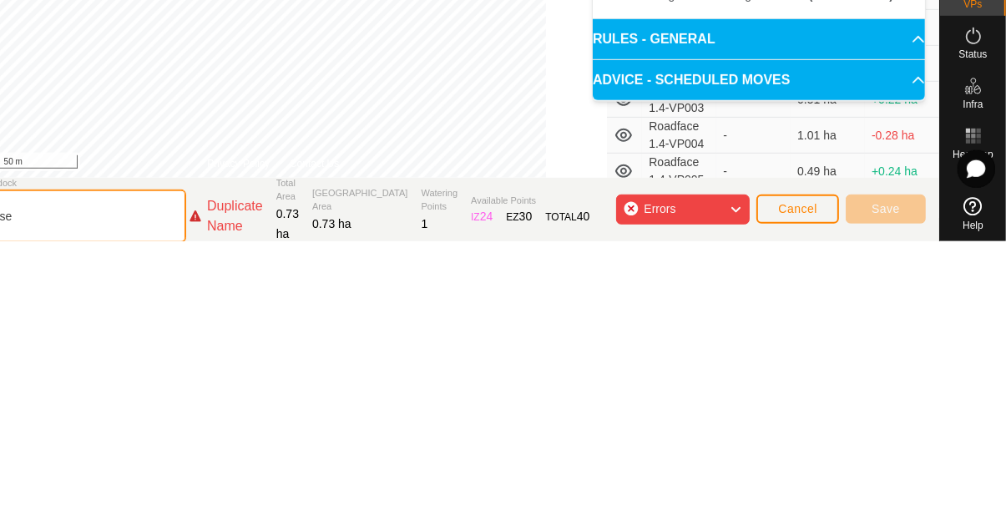
type input "Oldhouse"
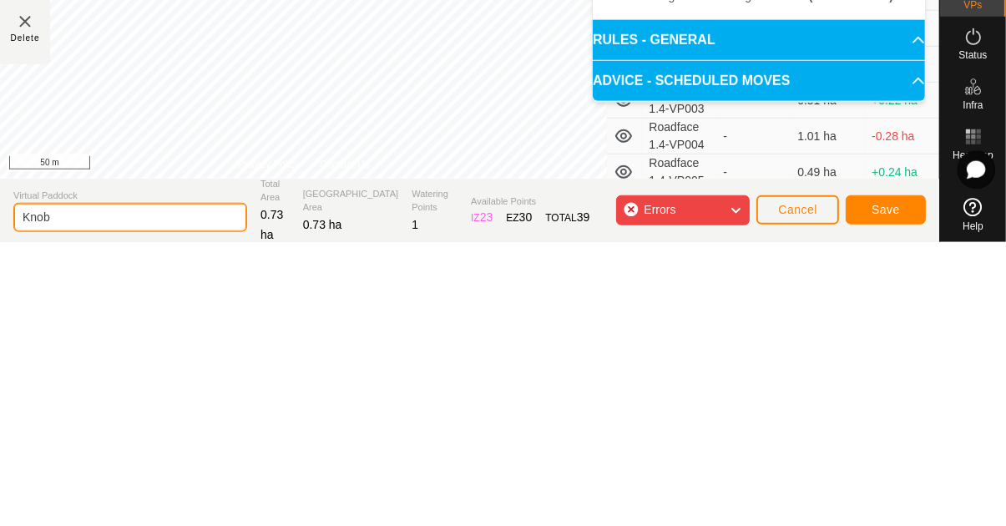
type input "Knob"
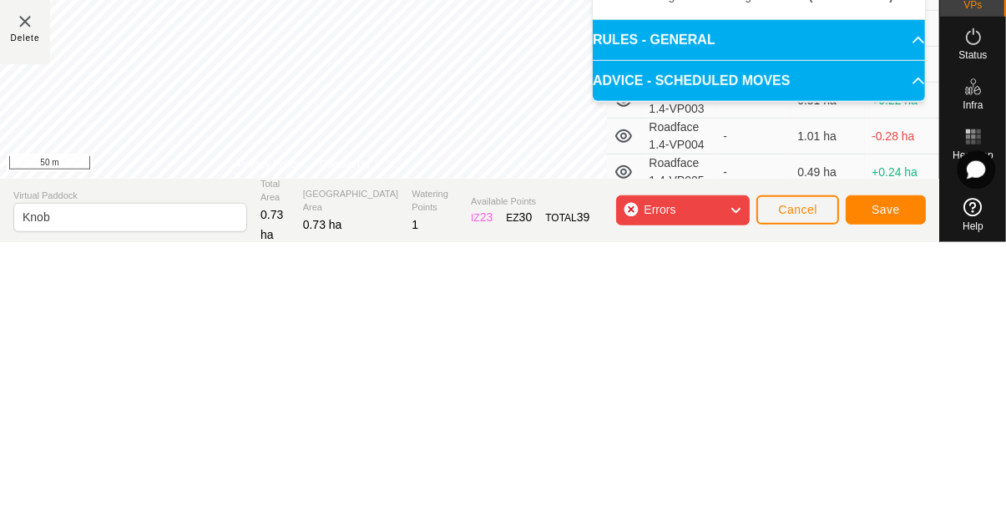
click at [628, 493] on icon at bounding box center [735, 494] width 13 height 22
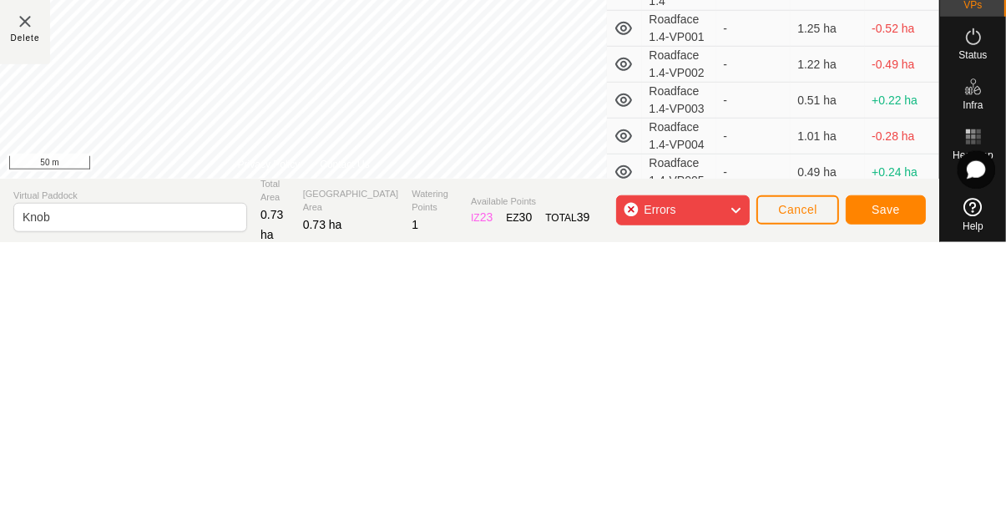
click at [628, 496] on icon at bounding box center [735, 494] width 13 height 22
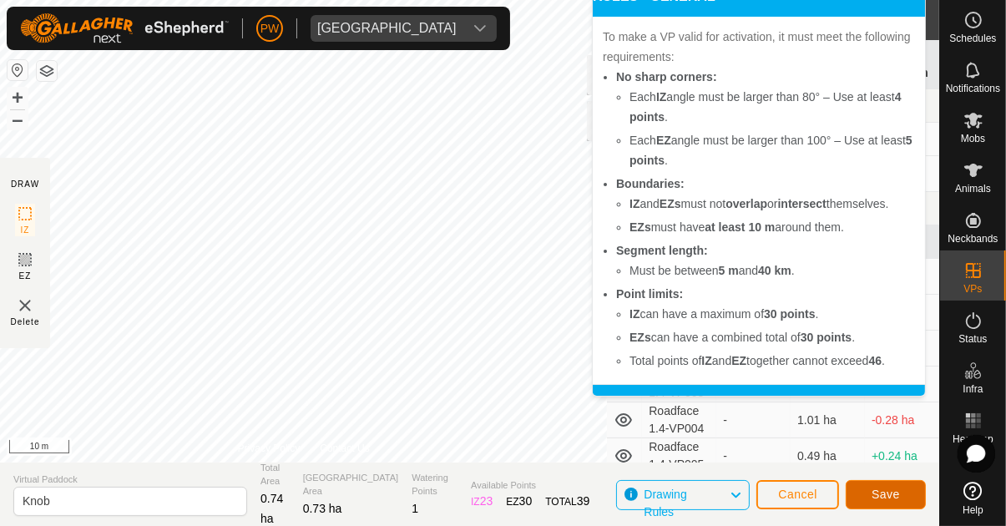
click at [628, 498] on span "Save" at bounding box center [886, 494] width 28 height 13
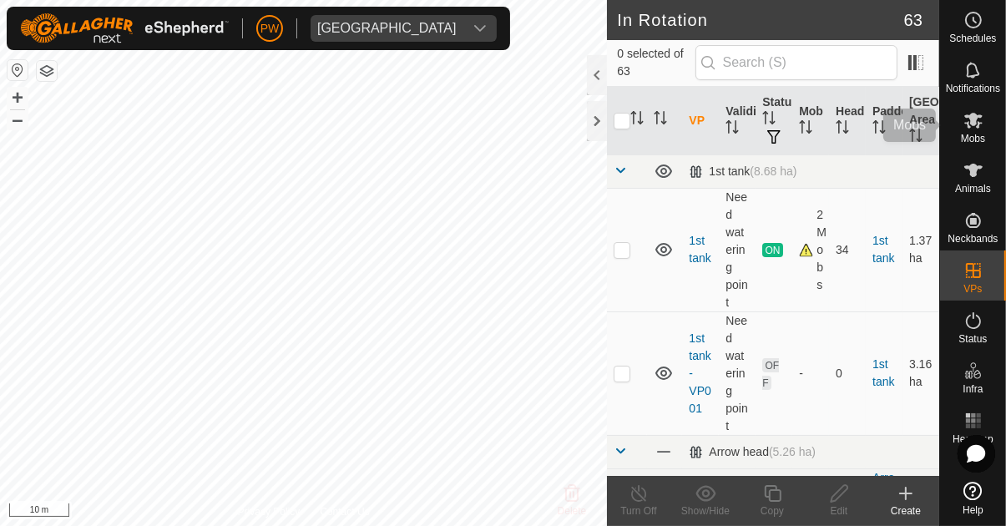
click at [628, 125] on icon at bounding box center [973, 120] width 20 height 20
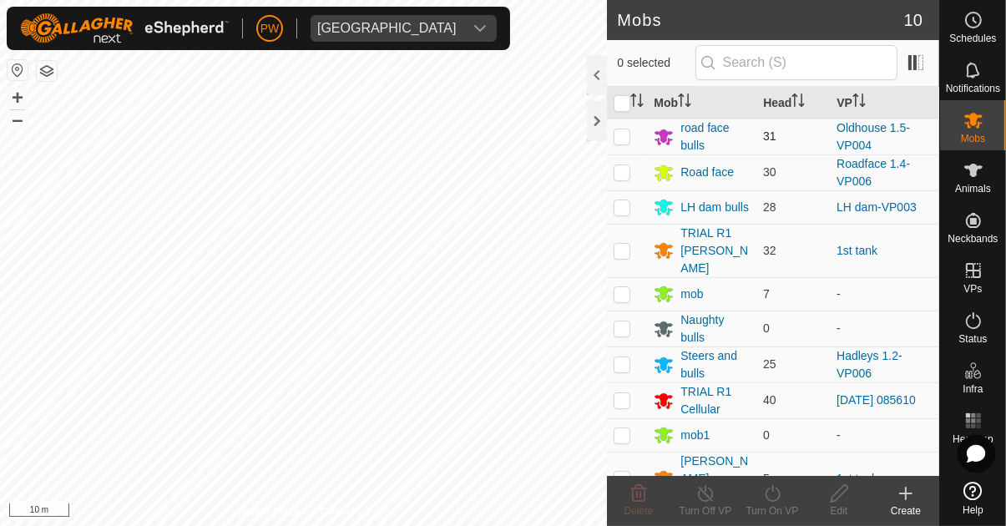
click at [617, 141] on p-checkbox at bounding box center [622, 135] width 17 height 13
click at [619, 139] on p-checkbox at bounding box center [622, 135] width 17 height 13
click at [620, 139] on p-checkbox at bounding box center [622, 135] width 17 height 13
checkbox input "true"
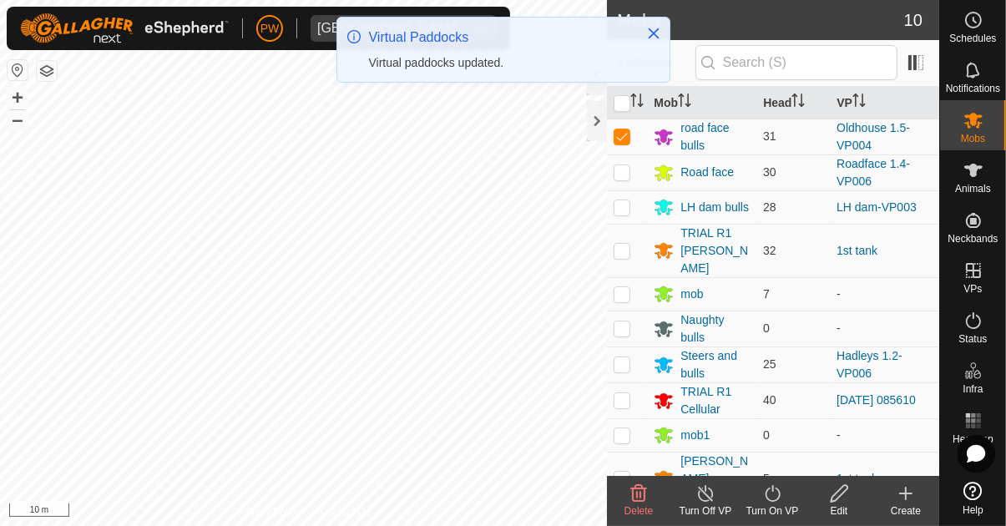
click at [628, 508] on div "Turn On VP" at bounding box center [772, 510] width 67 height 15
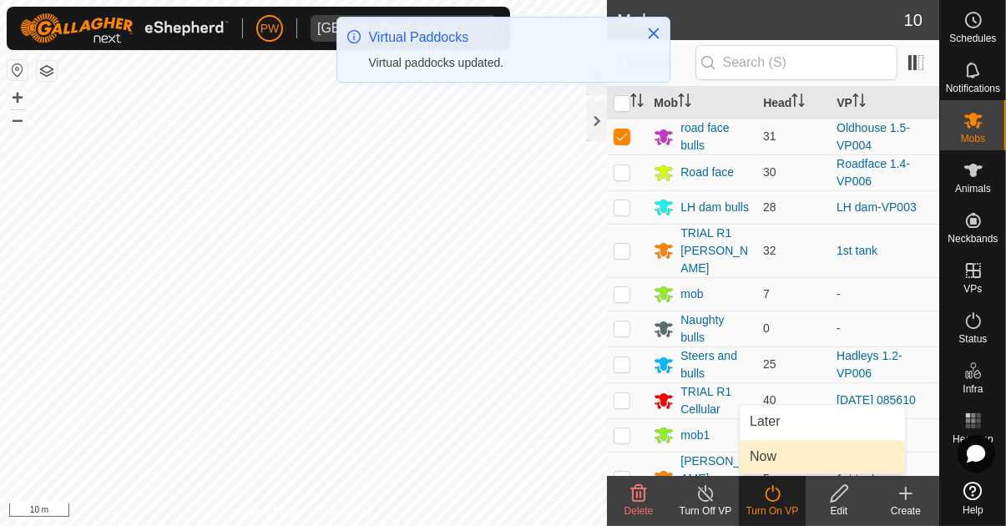
click at [628, 460] on span "Now" at bounding box center [763, 457] width 27 height 20
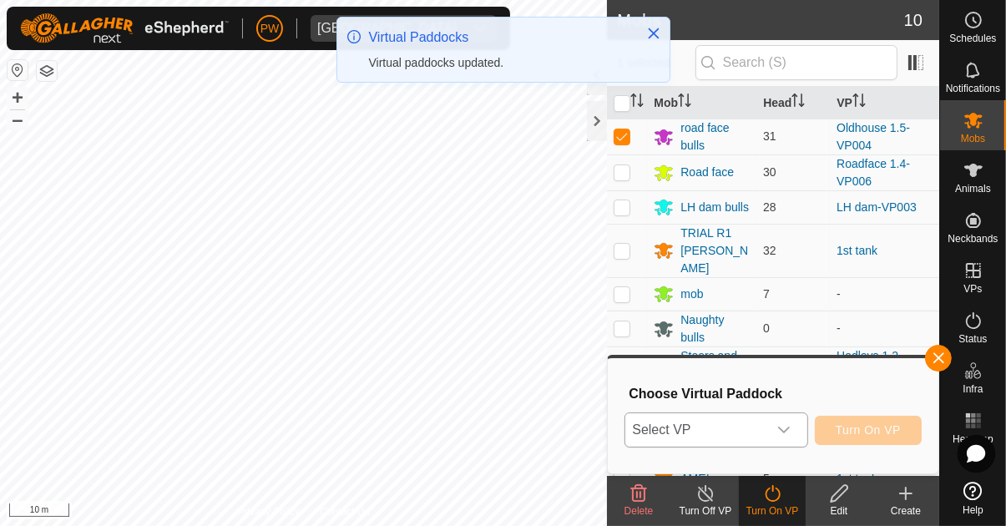
click at [628, 441] on div "dropdown trigger" at bounding box center [783, 429] width 33 height 33
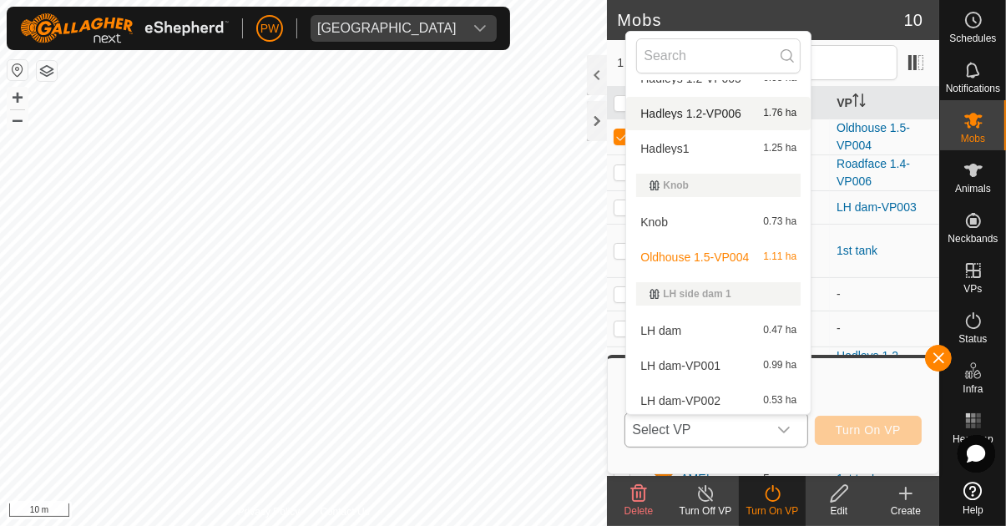
scroll to position [842, 0]
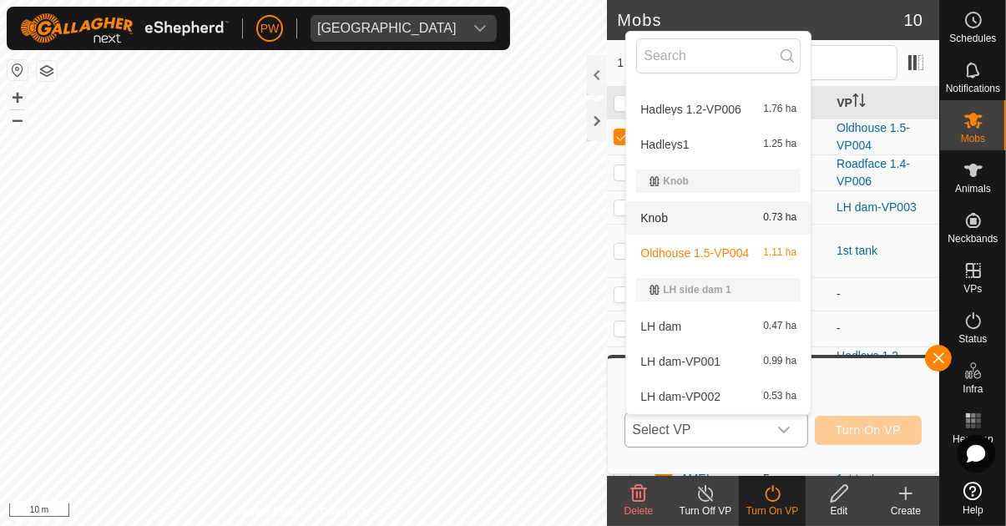
click at [628, 214] on div "Knob 0.73 ha" at bounding box center [718, 218] width 164 height 20
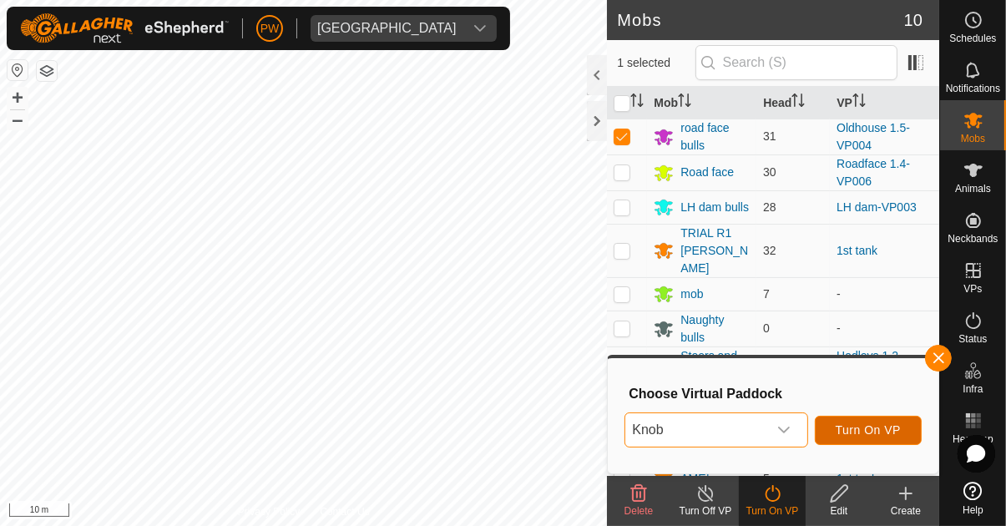
click at [628, 431] on span "Turn On VP" at bounding box center [868, 429] width 65 height 13
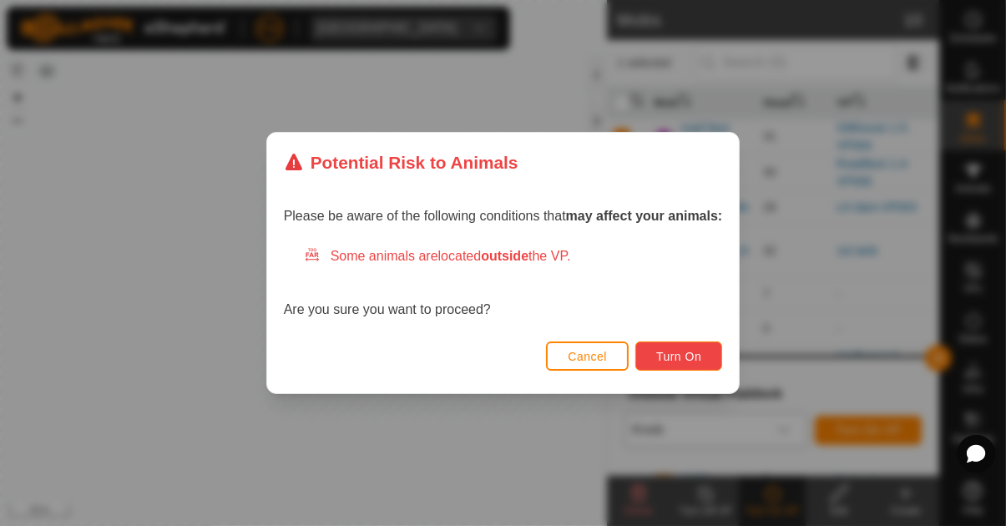
click at [628, 363] on span "Turn On" at bounding box center [678, 356] width 45 height 13
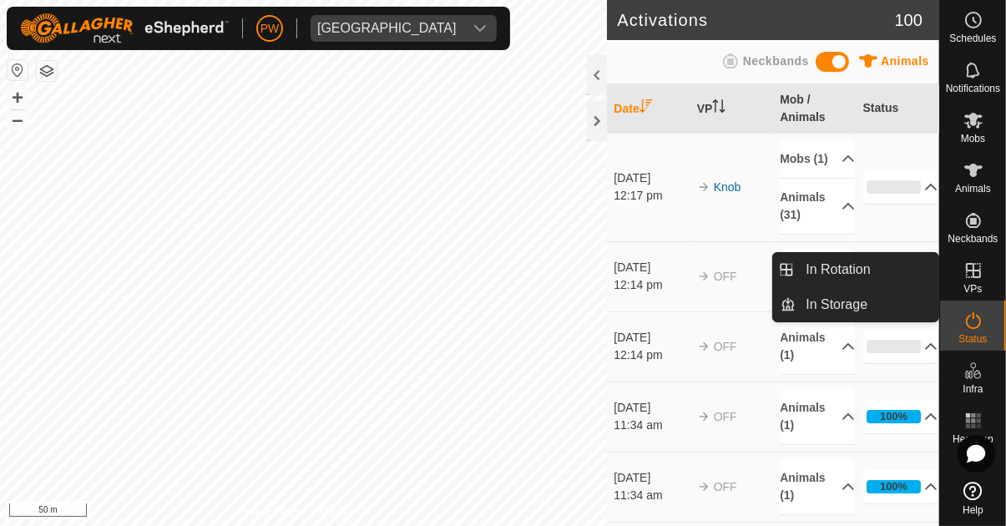
click at [628, 282] on es-virtualpaddocks-svg-icon at bounding box center [973, 270] width 30 height 27
click at [628, 270] on span "In Rotation" at bounding box center [838, 270] width 64 height 20
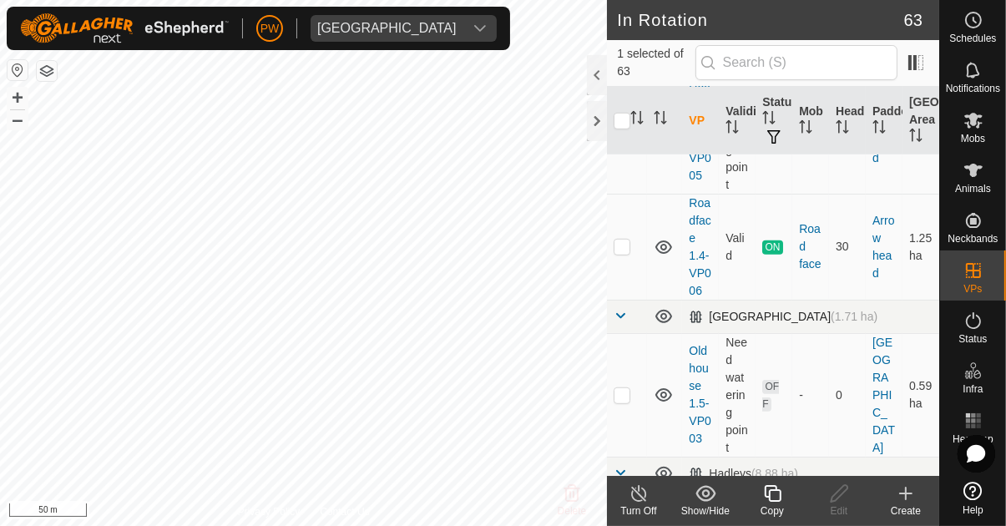
scroll to position [963, 0]
click at [616, 253] on p-checkbox at bounding box center [622, 247] width 17 height 13
checkbox input "true"
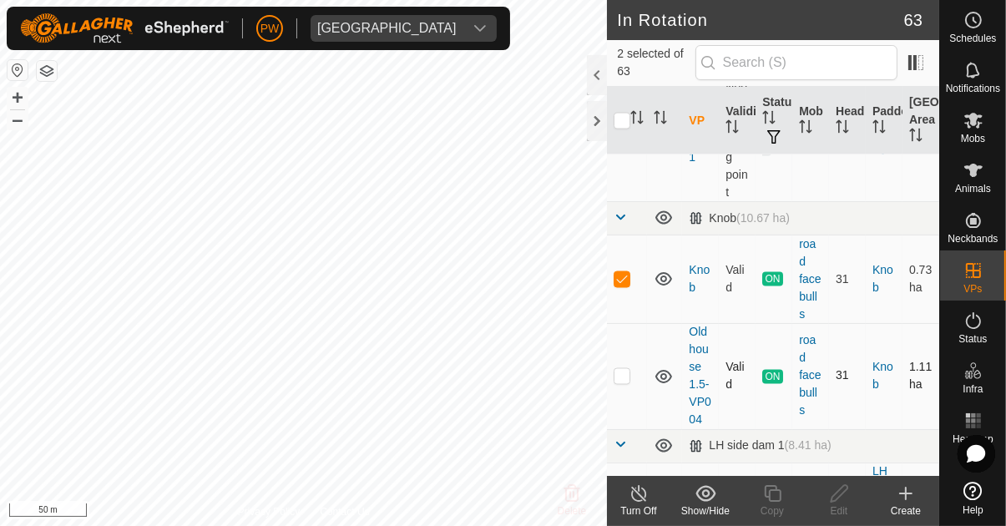
scroll to position [2611, 0]
click at [618, 276] on p-checkbox at bounding box center [622, 279] width 17 height 13
checkbox input "false"
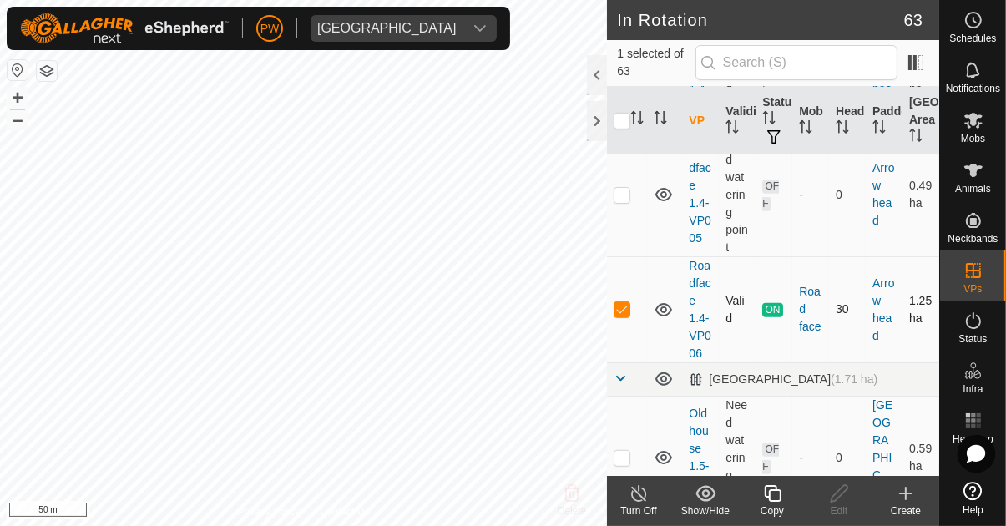
scroll to position [935, 0]
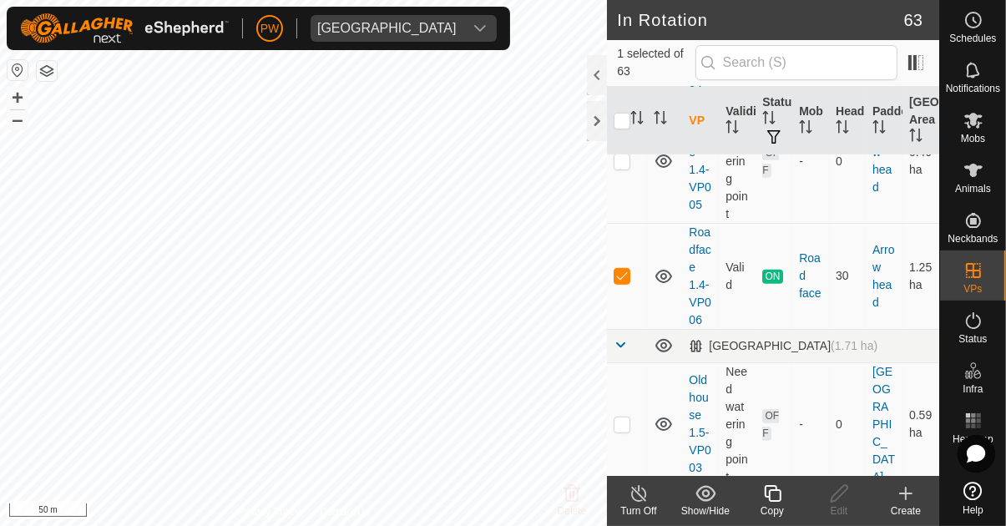
click at [628, 495] on icon at bounding box center [772, 493] width 21 height 20
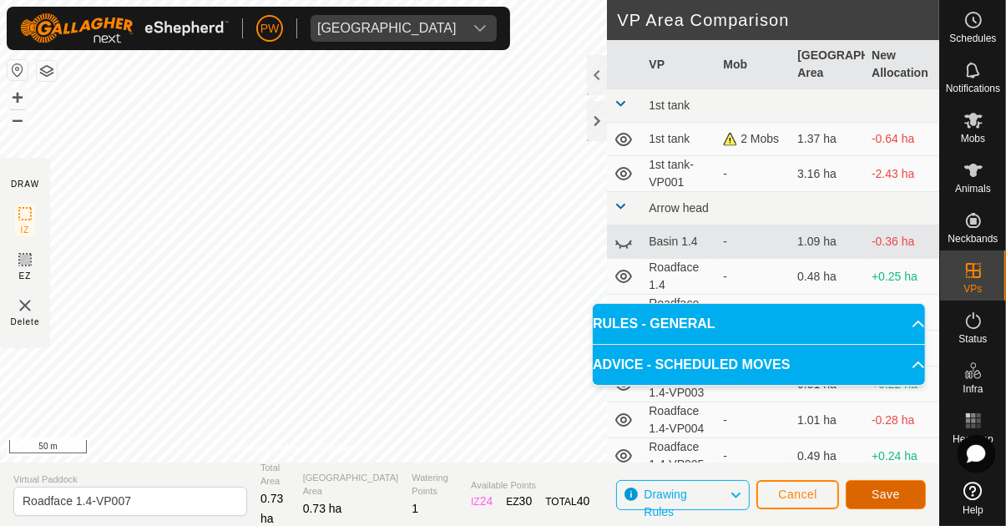
click at [628, 494] on span "Save" at bounding box center [886, 494] width 28 height 13
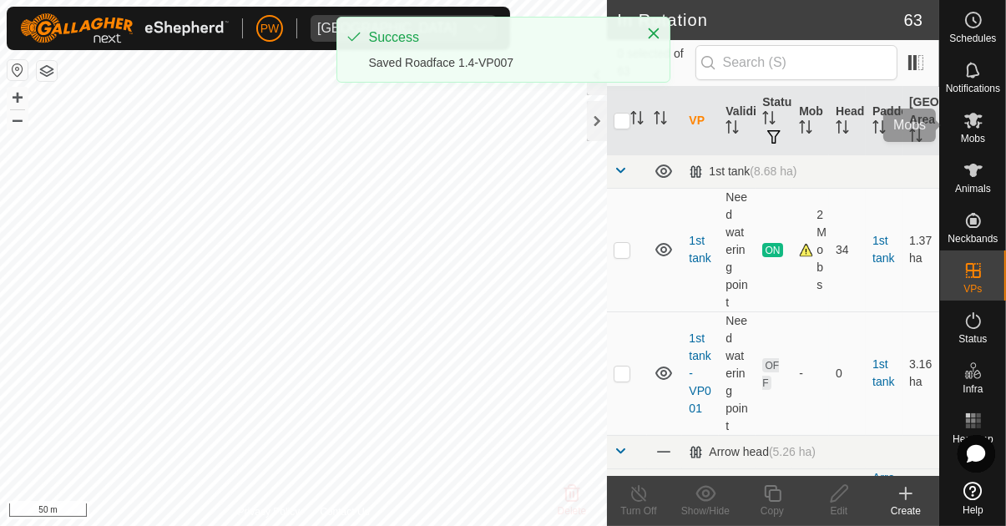
click at [628, 129] on icon at bounding box center [973, 120] width 20 height 20
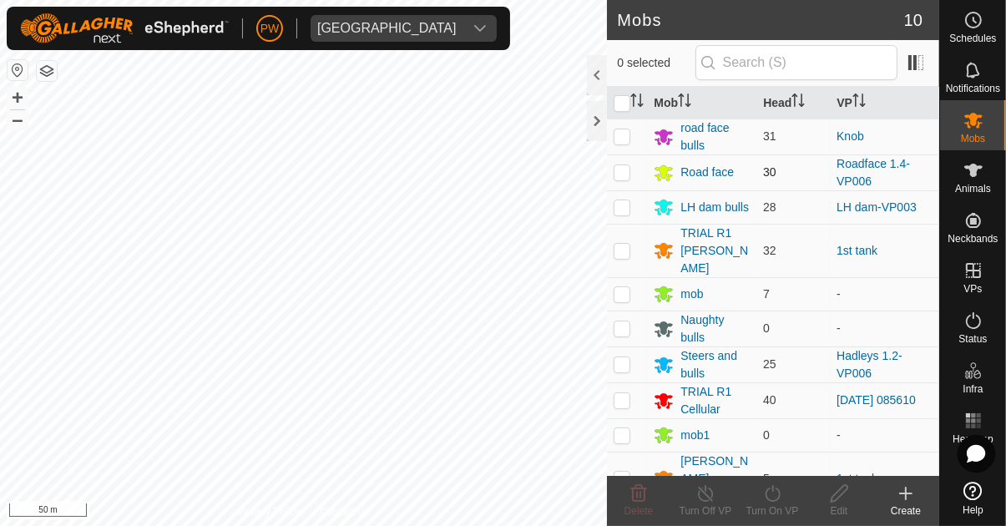
click at [620, 176] on p-checkbox at bounding box center [622, 171] width 17 height 13
checkbox input "true"
click at [628, 503] on icon at bounding box center [772, 493] width 21 height 20
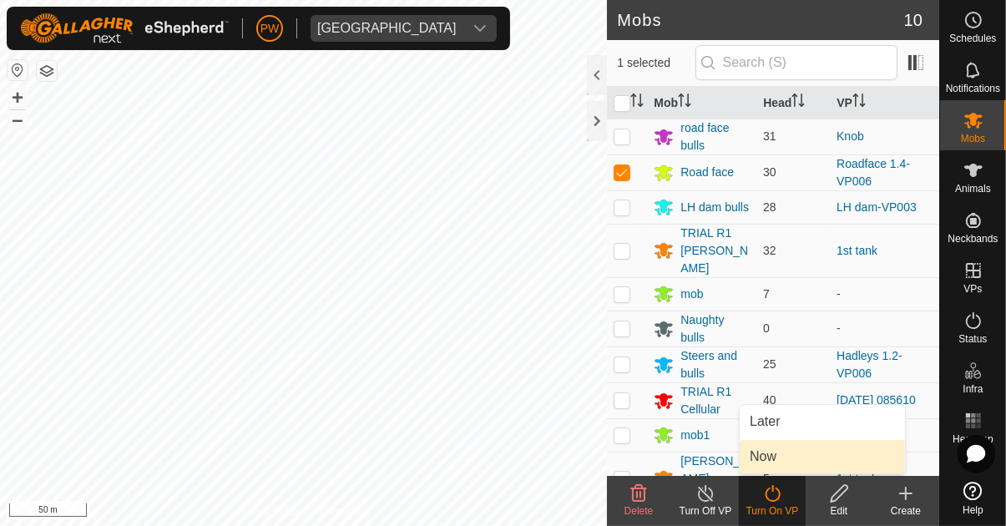
click at [628, 464] on link "Now" at bounding box center [822, 456] width 165 height 33
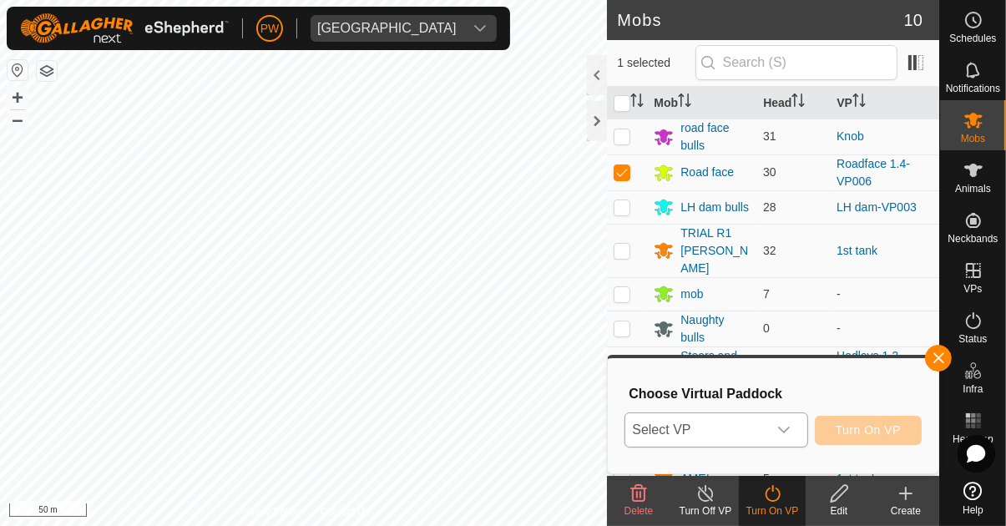
click at [628, 425] on icon "dropdown trigger" at bounding box center [783, 429] width 13 height 13
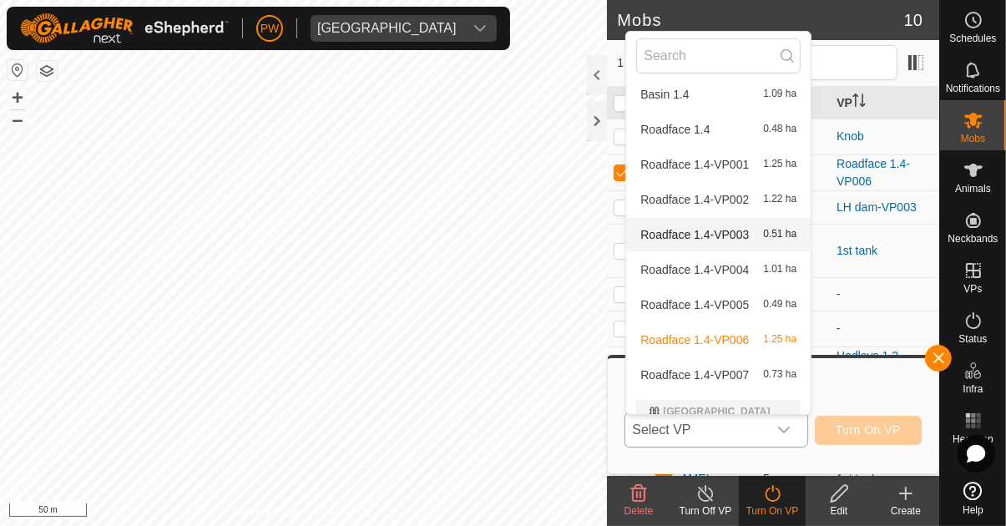
scroll to position [151, 0]
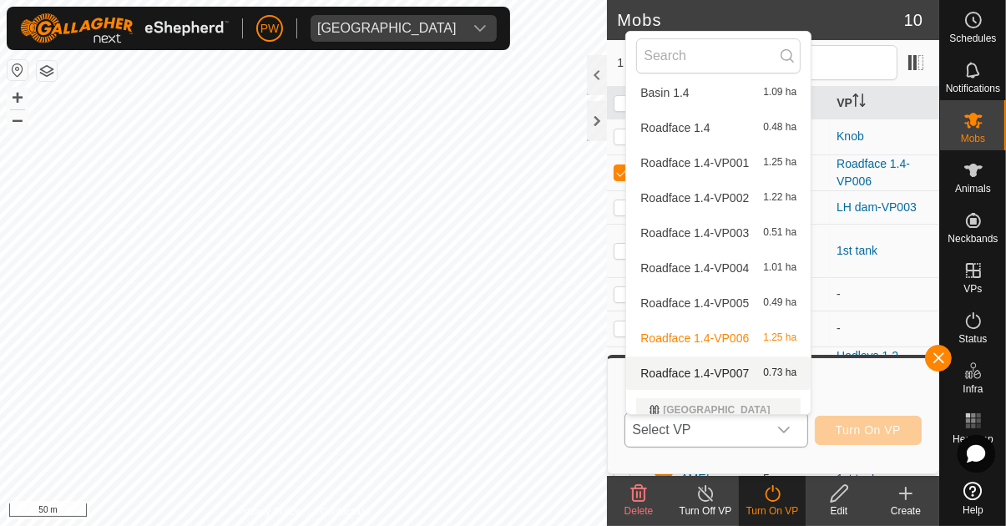
click at [628, 373] on span "0.73 ha" at bounding box center [779, 373] width 33 height 12
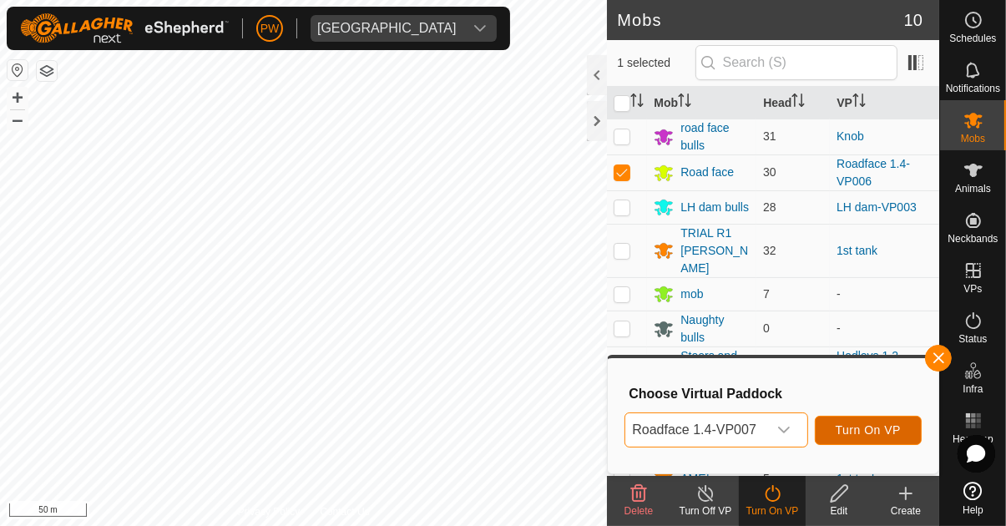
click at [628, 429] on span "Turn On VP" at bounding box center [868, 429] width 65 height 13
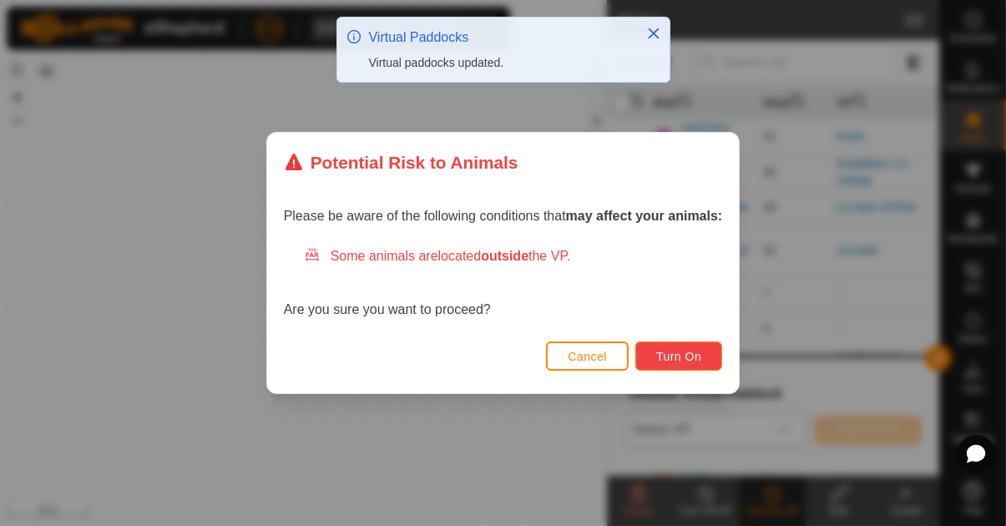
click at [628, 363] on span "Turn On" at bounding box center [678, 356] width 45 height 13
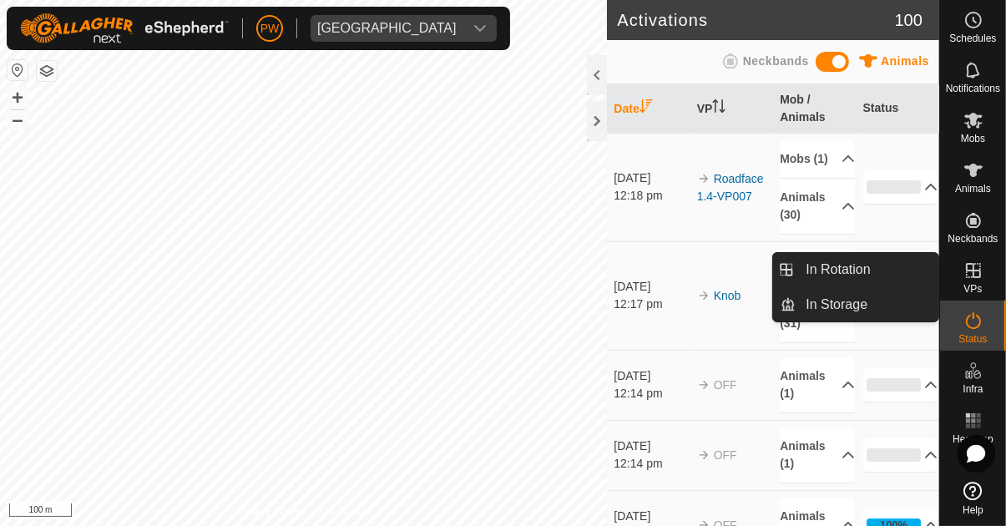
click at [628, 279] on icon at bounding box center [973, 270] width 20 height 20
click at [628, 279] on span "In Rotation" at bounding box center [838, 270] width 64 height 20
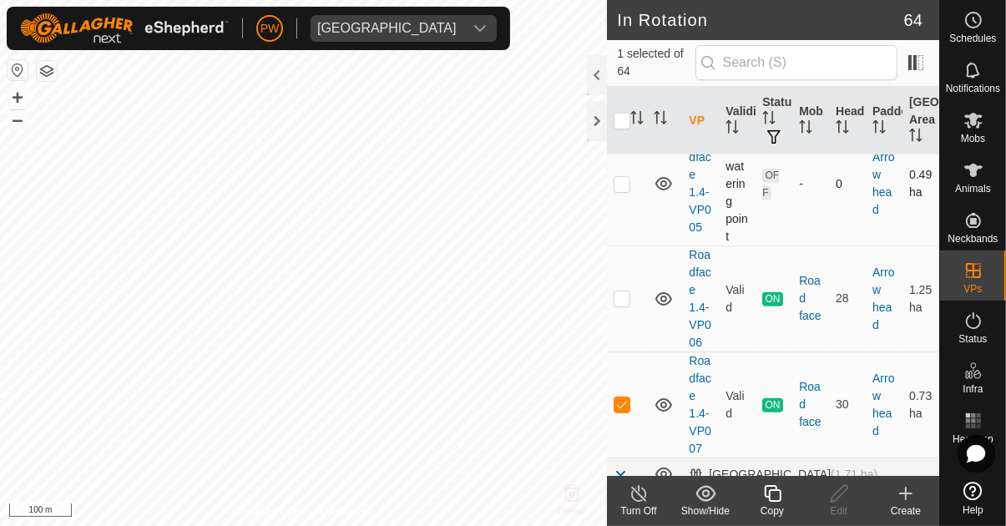
scroll to position [915, 0]
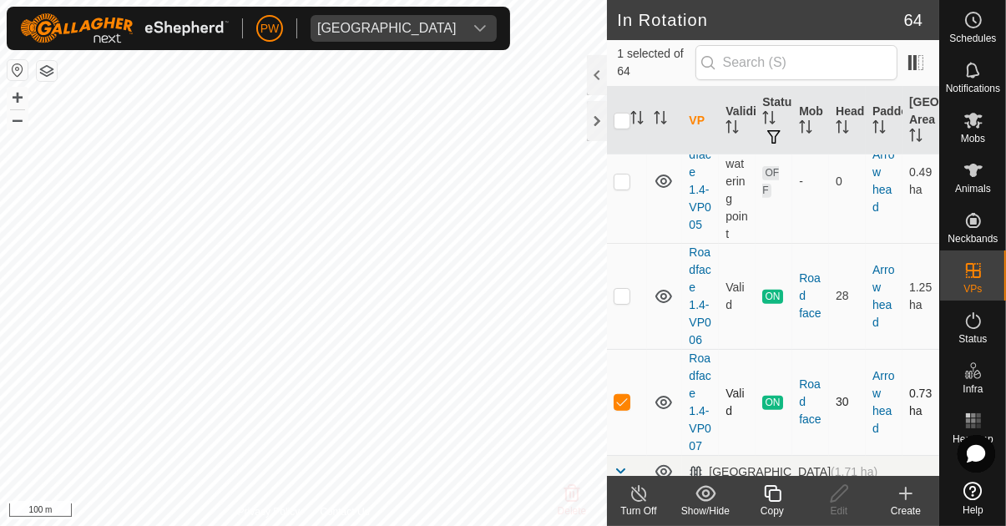
click at [621, 402] on p-checkbox at bounding box center [622, 401] width 17 height 13
checkbox input "false"
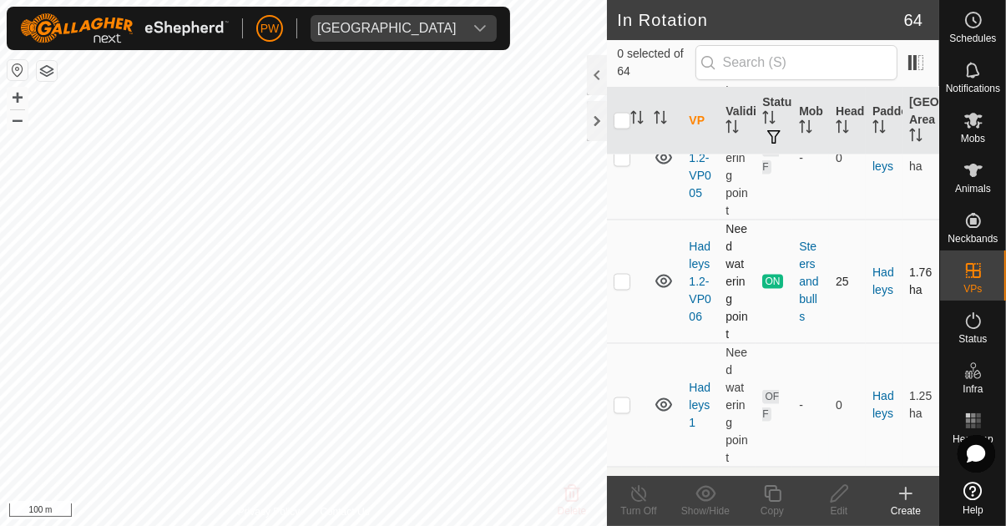
scroll to position [2454, 0]
click at [621, 280] on p-checkbox at bounding box center [622, 279] width 17 height 13
checkbox input "true"
click at [628, 496] on icon at bounding box center [772, 493] width 21 height 20
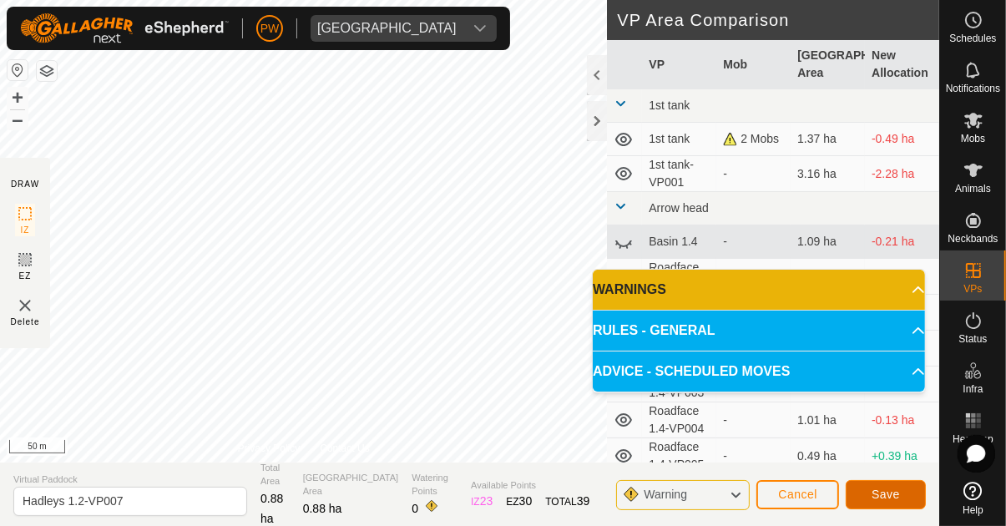
click at [628, 493] on button "Save" at bounding box center [886, 494] width 80 height 29
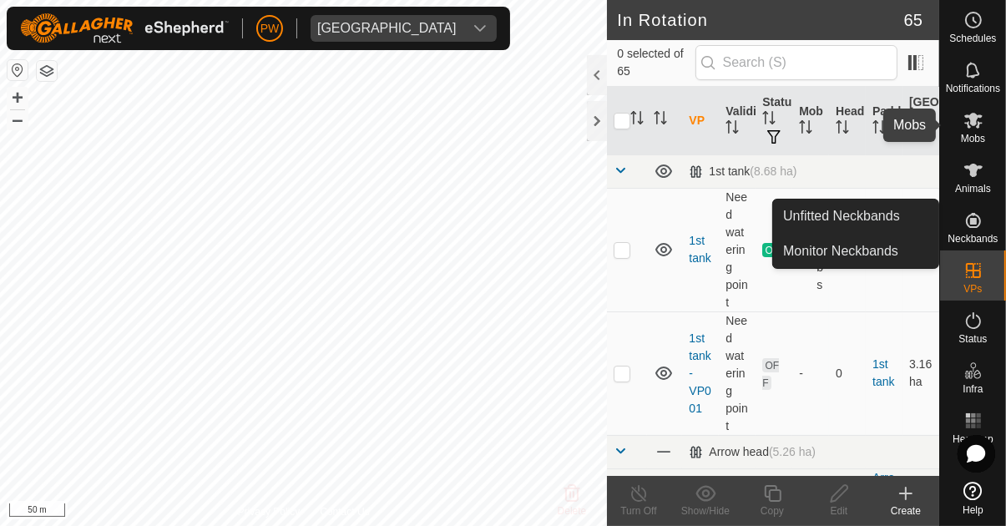
click at [628, 124] on icon at bounding box center [973, 121] width 18 height 16
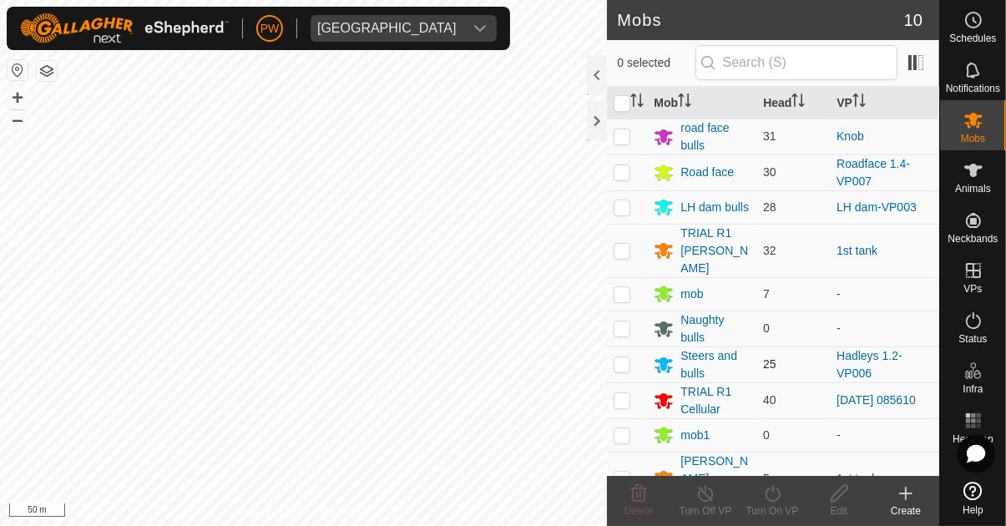
click at [621, 357] on p-checkbox at bounding box center [622, 363] width 17 height 13
checkbox input "true"
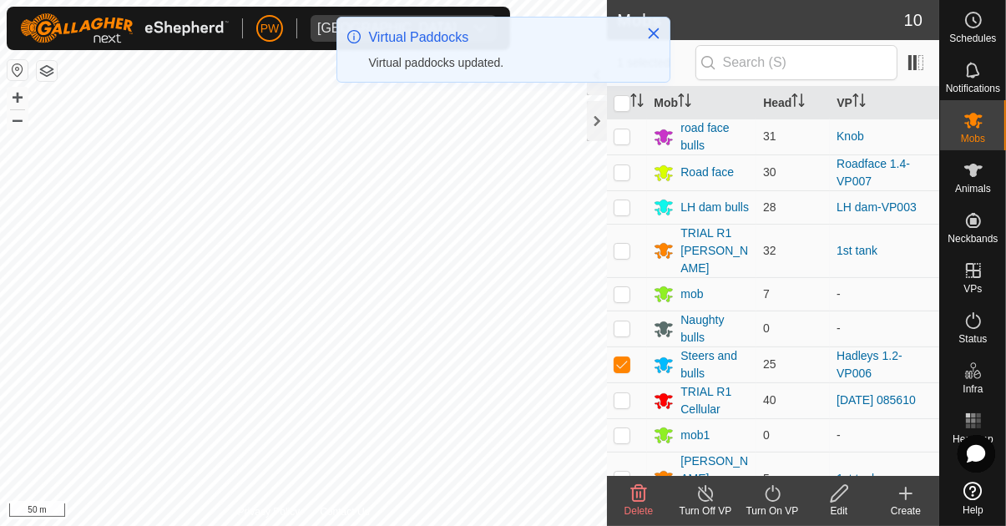
click at [628, 501] on icon at bounding box center [772, 493] width 21 height 20
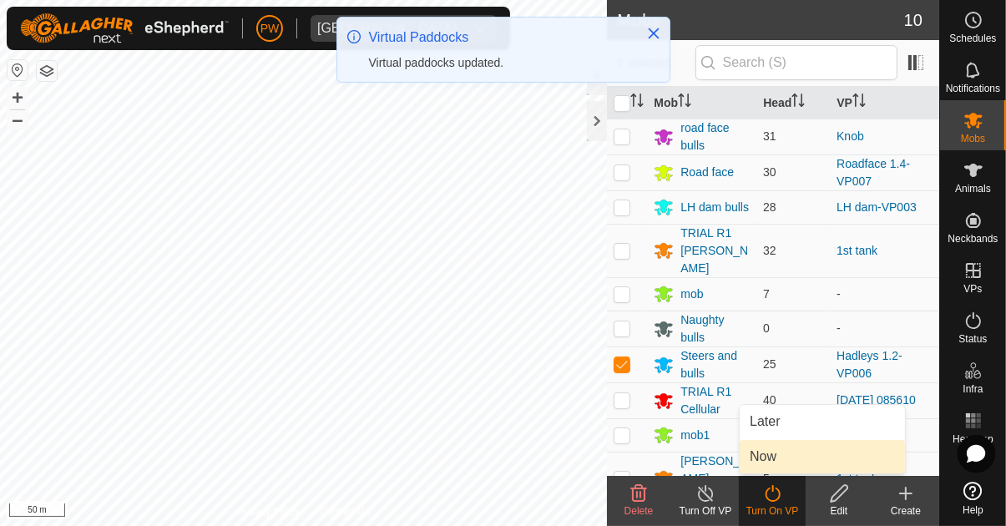
click at [628, 459] on span "Now" at bounding box center [763, 457] width 27 height 20
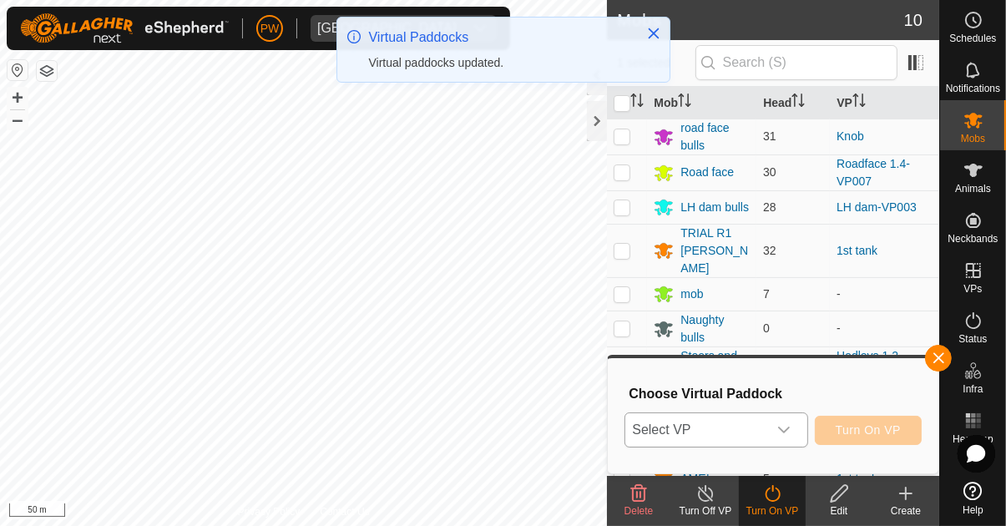
click at [628, 431] on icon "dropdown trigger" at bounding box center [784, 430] width 12 height 7
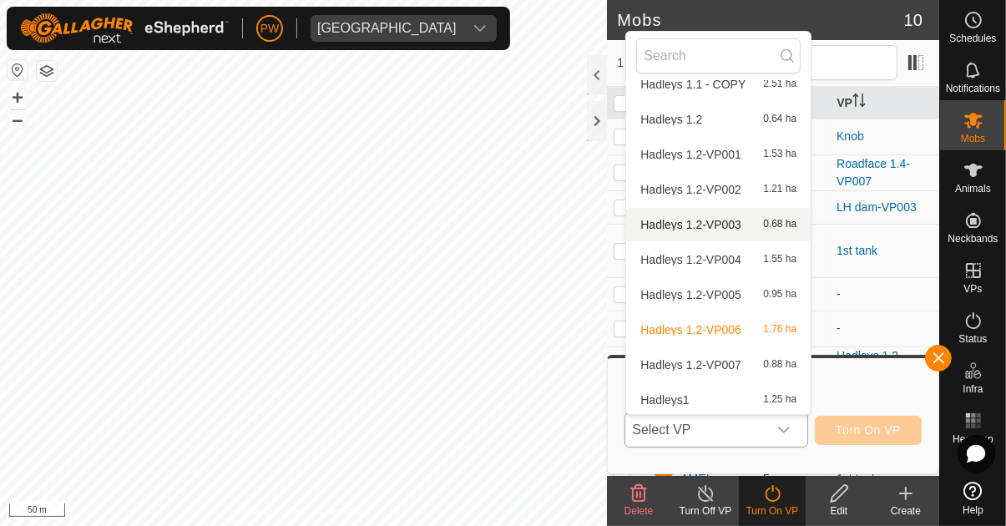
scroll to position [657, 0]
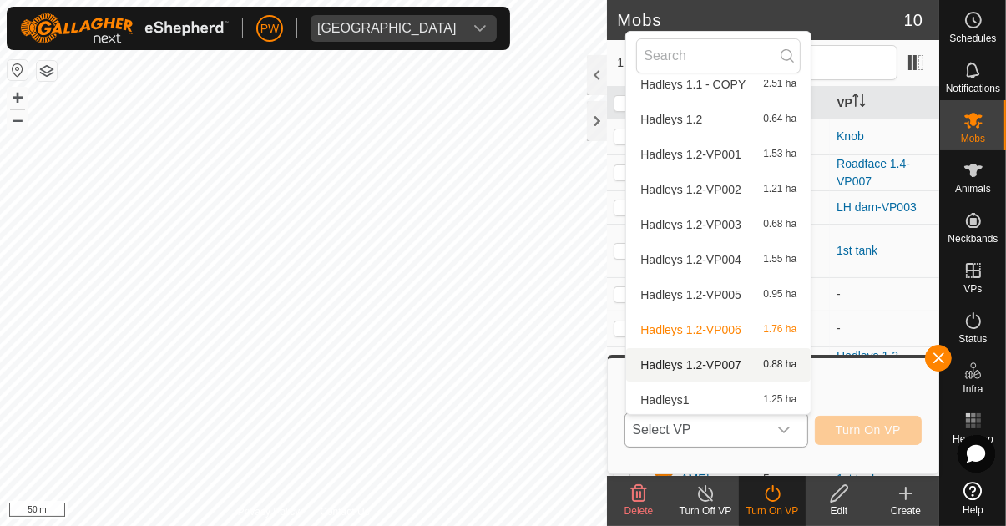
click at [628, 362] on span "Hadleys 1.2-VP007" at bounding box center [690, 365] width 101 height 12
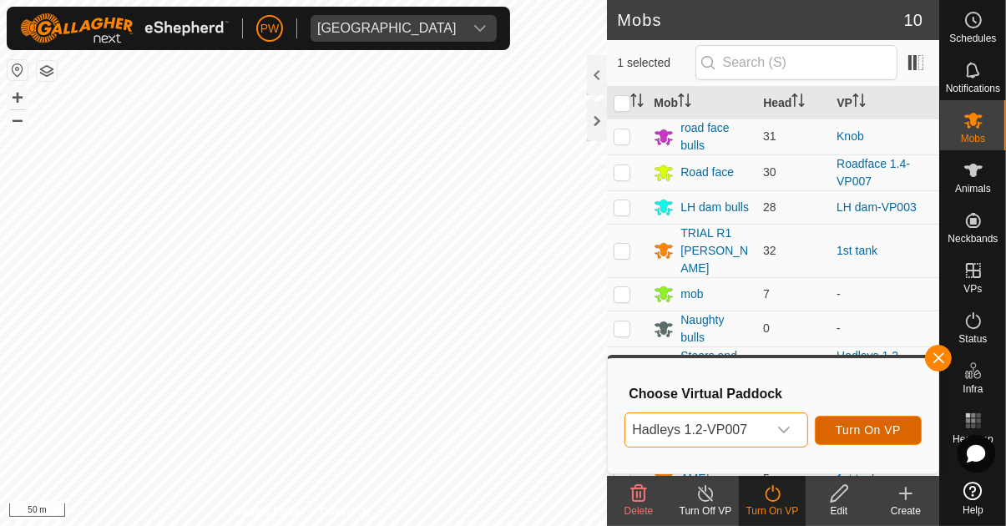
click at [628, 431] on span "Turn On VP" at bounding box center [868, 429] width 65 height 13
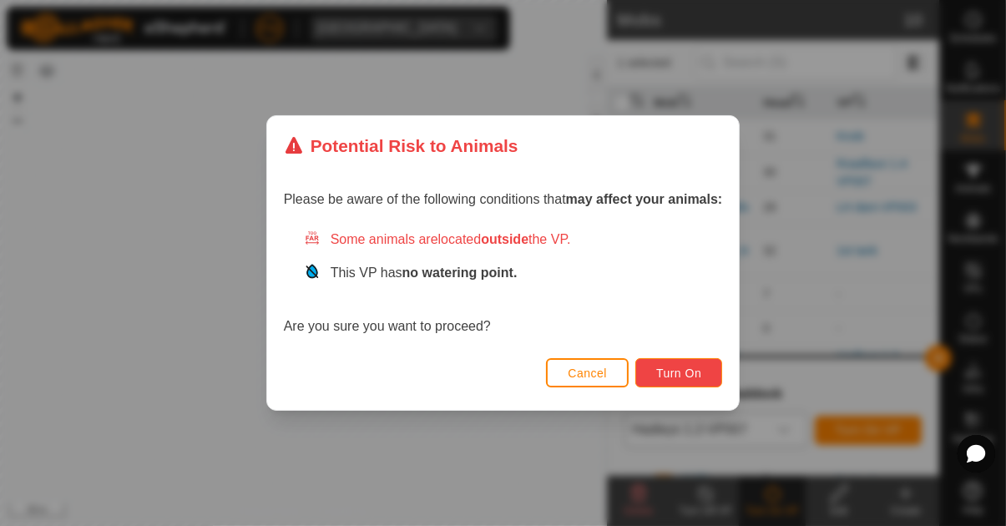
click at [628, 380] on span "Turn On" at bounding box center [678, 372] width 45 height 13
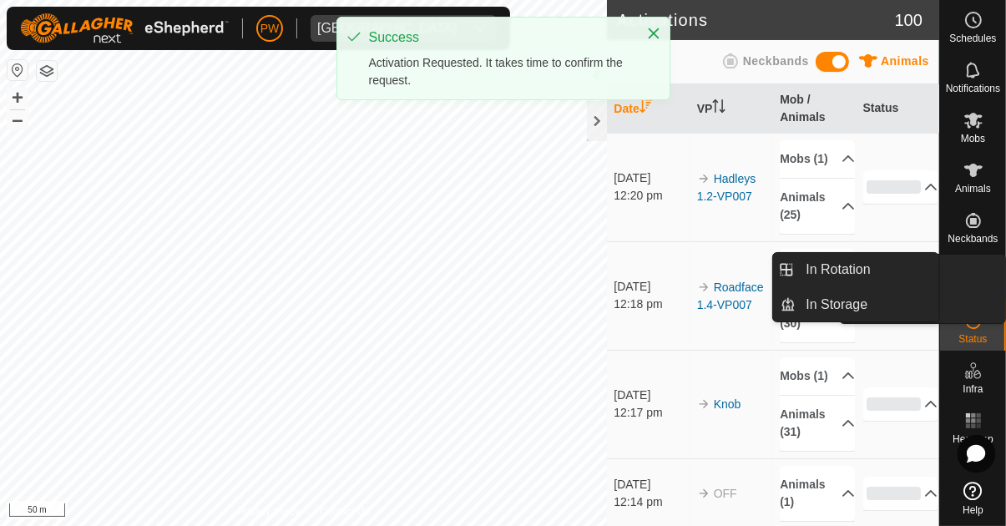
click at [628, 277] on icon at bounding box center [973, 270] width 15 height 15
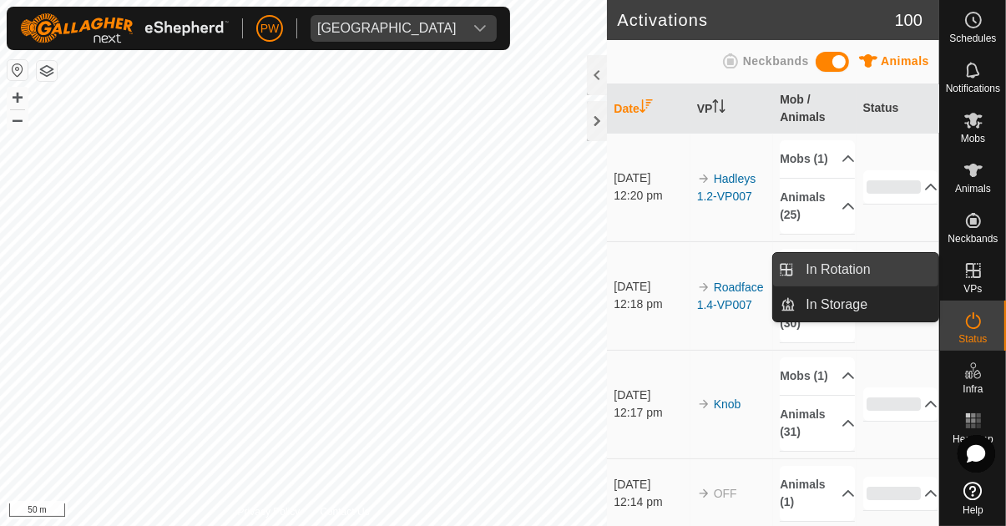
click at [628, 278] on span "In Rotation" at bounding box center [838, 270] width 64 height 20
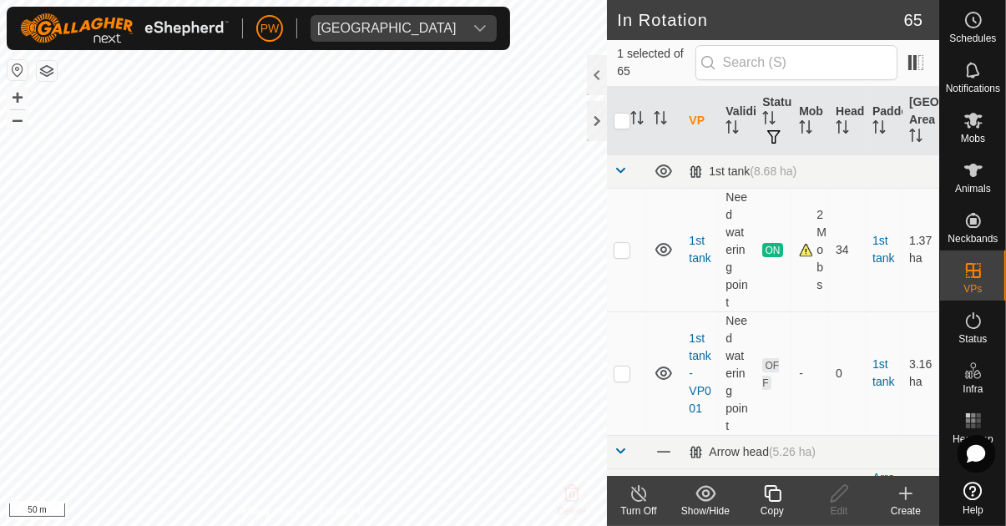
click at [596, 73] on div at bounding box center [597, 75] width 20 height 40
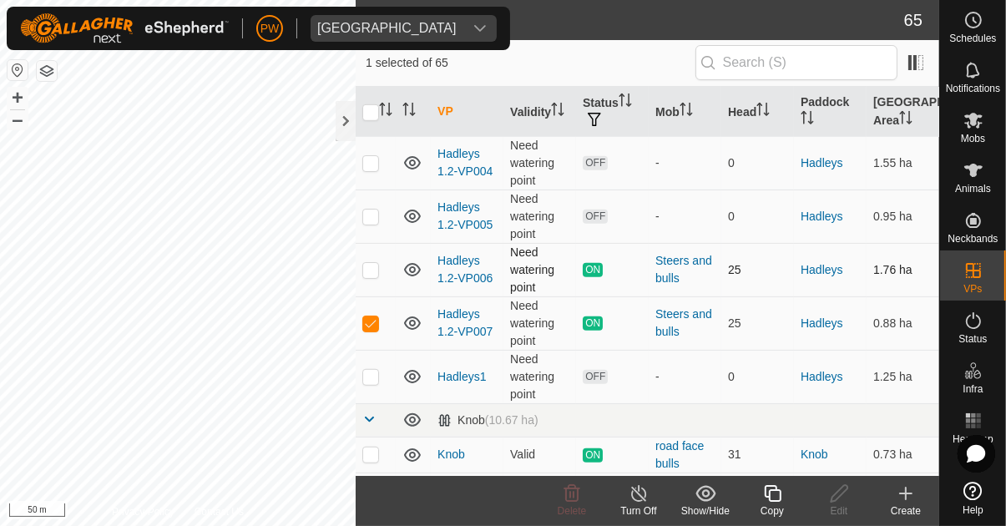
scroll to position [1019, 0]
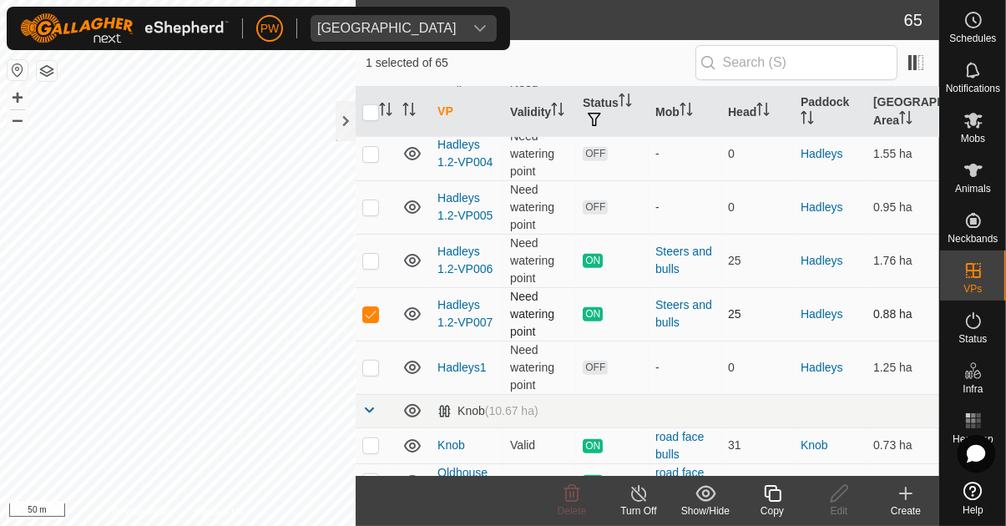
click at [367, 311] on p-checkbox at bounding box center [370, 313] width 17 height 13
checkbox input "false"
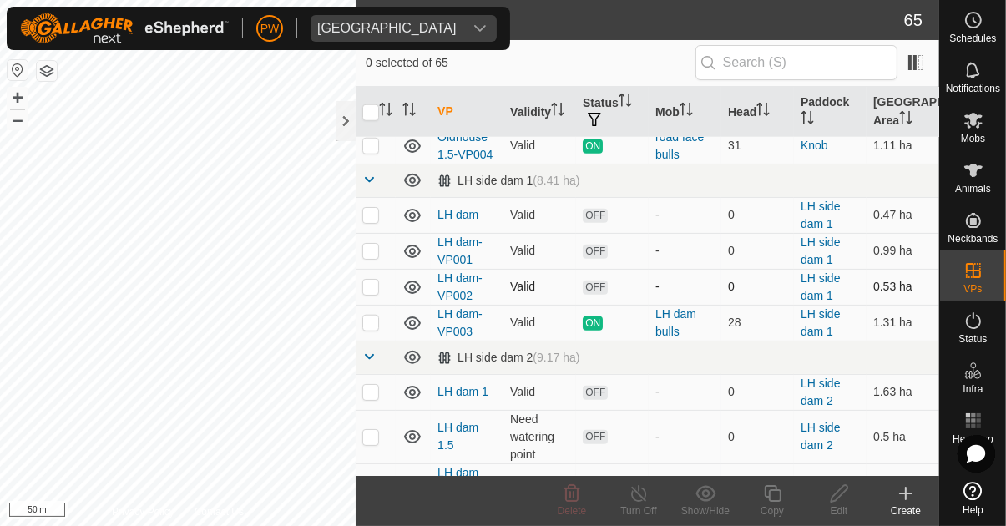
scroll to position [1356, 0]
click at [369, 317] on p-checkbox at bounding box center [370, 320] width 17 height 13
checkbox input "true"
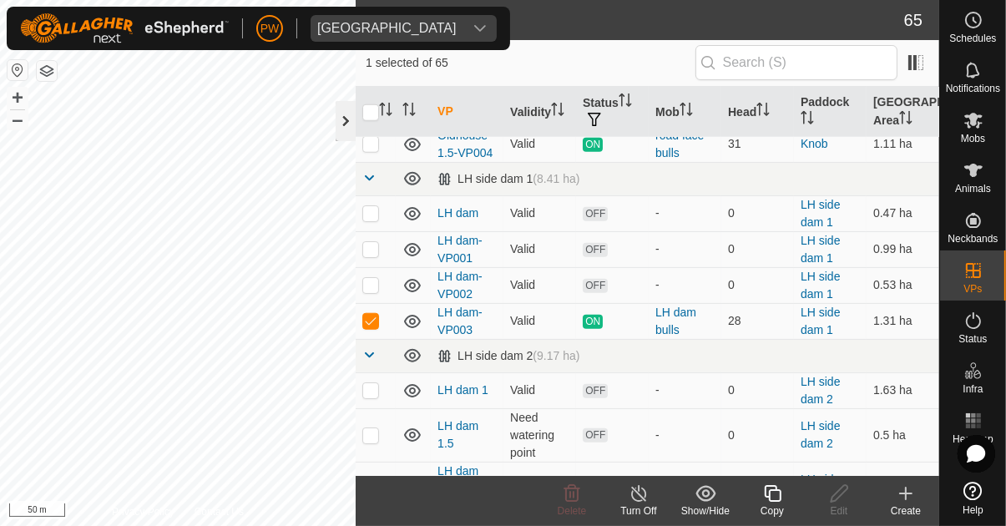
click at [341, 121] on div at bounding box center [346, 121] width 20 height 40
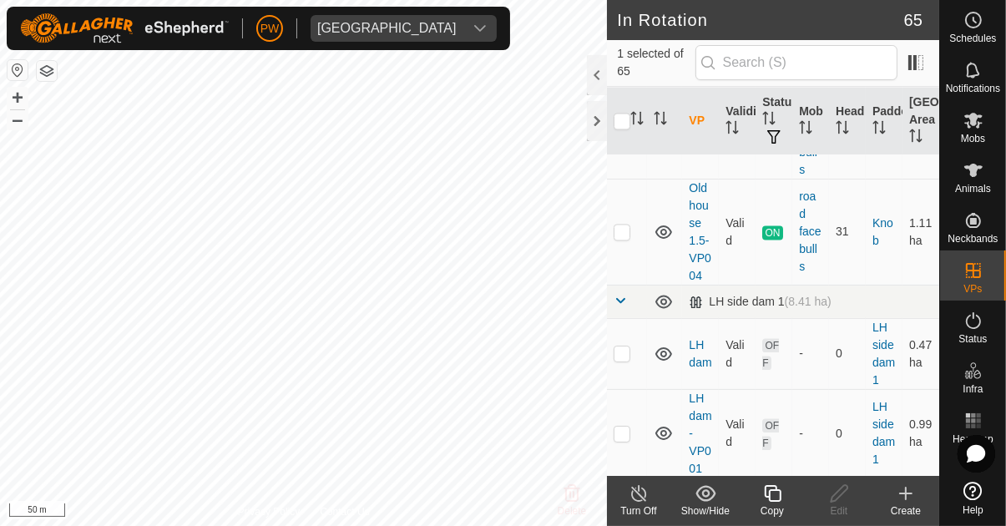
click at [628, 495] on icon at bounding box center [772, 493] width 17 height 17
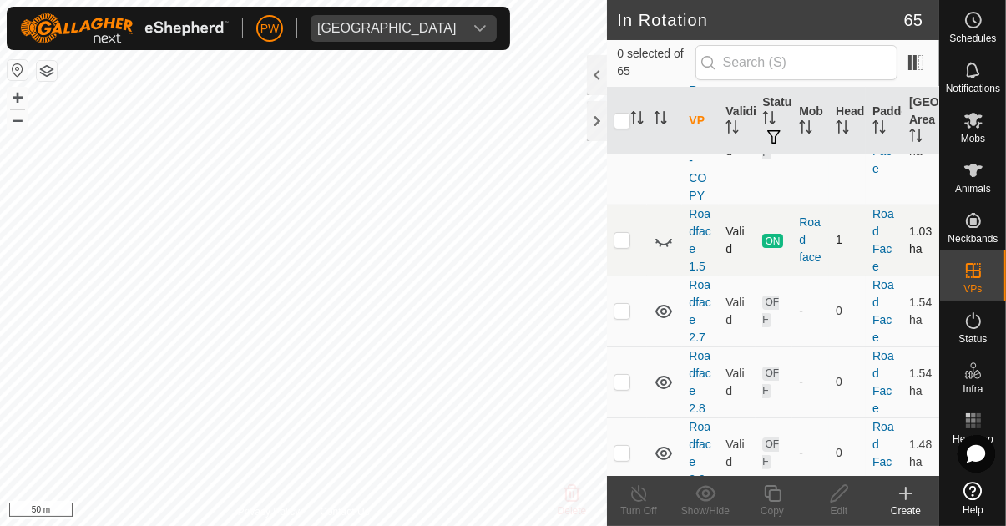
scroll to position [6044, 0]
click at [628, 65] on input "text" at bounding box center [796, 62] width 202 height 35
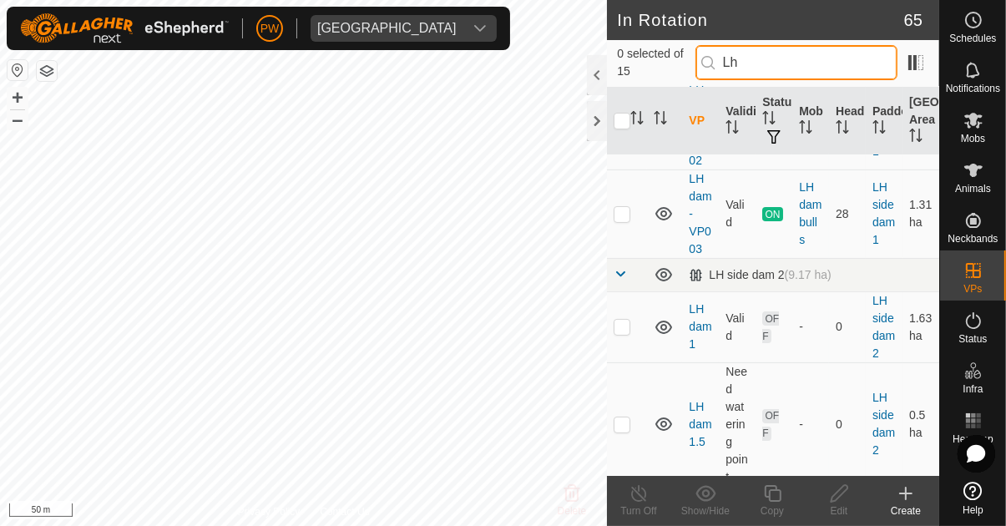
scroll to position [265, 0]
type input "Lh"
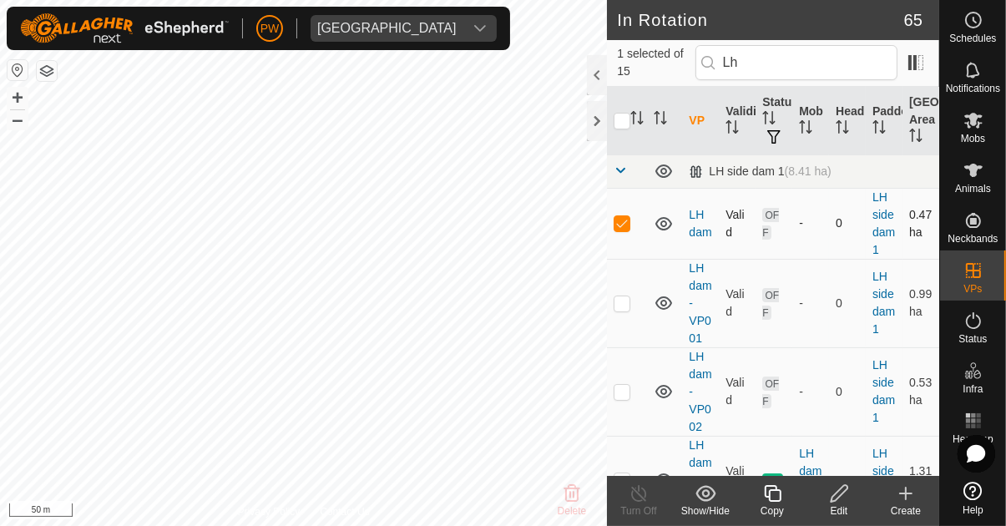
click at [614, 226] on p-checkbox at bounding box center [622, 222] width 17 height 13
checkbox input "false"
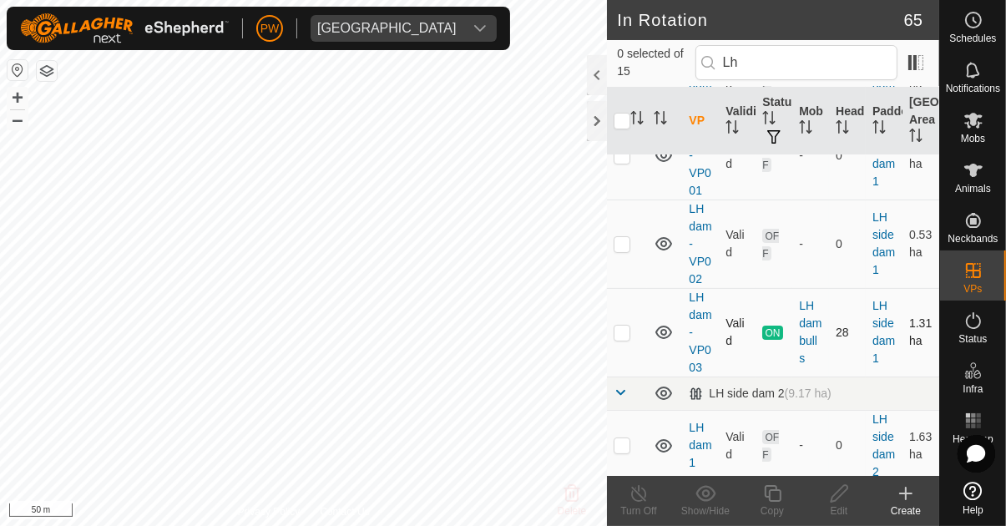
scroll to position [153, 0]
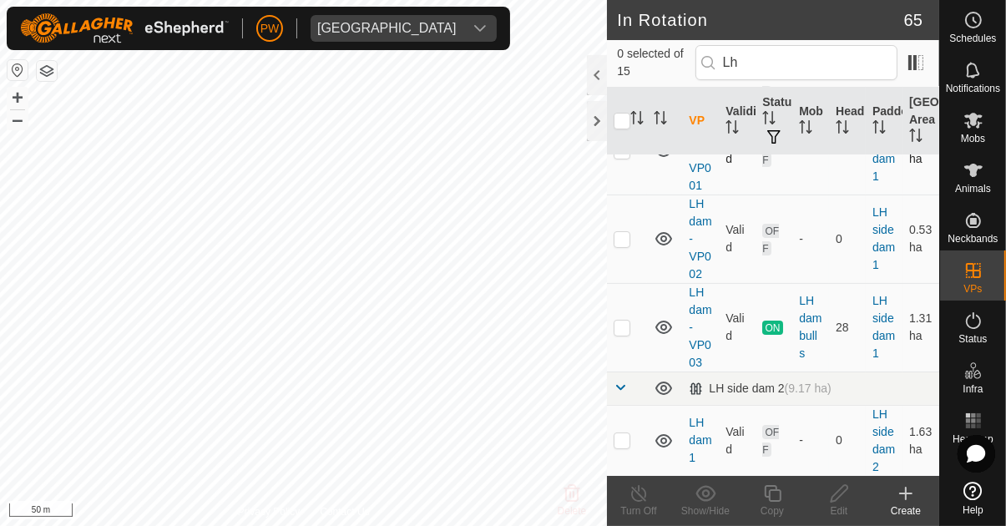
click at [619, 195] on td at bounding box center [627, 150] width 40 height 88
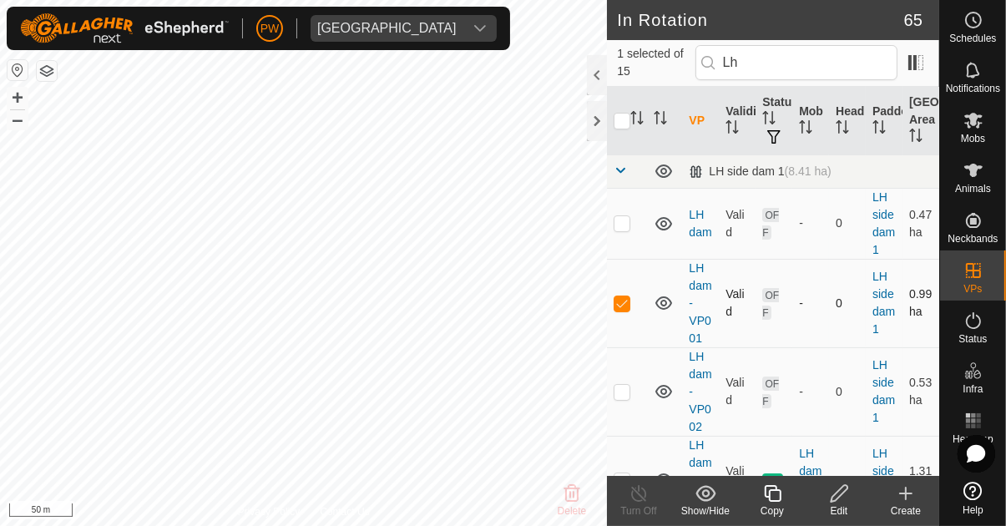
click at [618, 307] on p-checkbox at bounding box center [622, 302] width 17 height 13
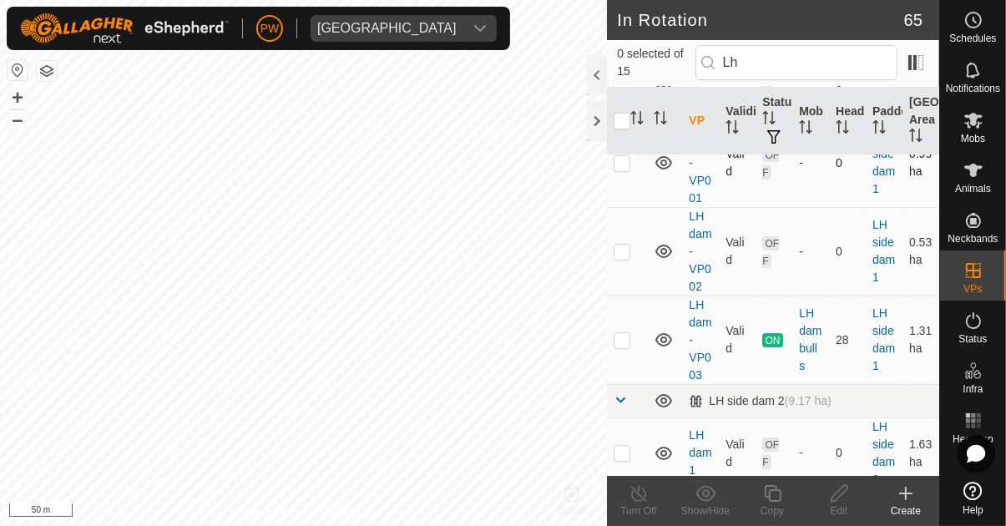
click at [622, 207] on td at bounding box center [627, 163] width 40 height 88
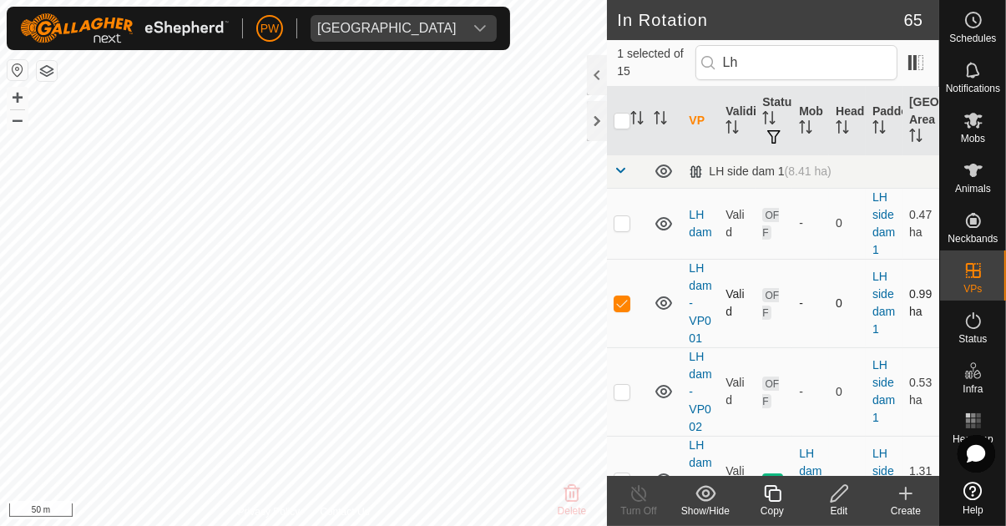
click at [621, 306] on p-checkbox at bounding box center [622, 302] width 17 height 13
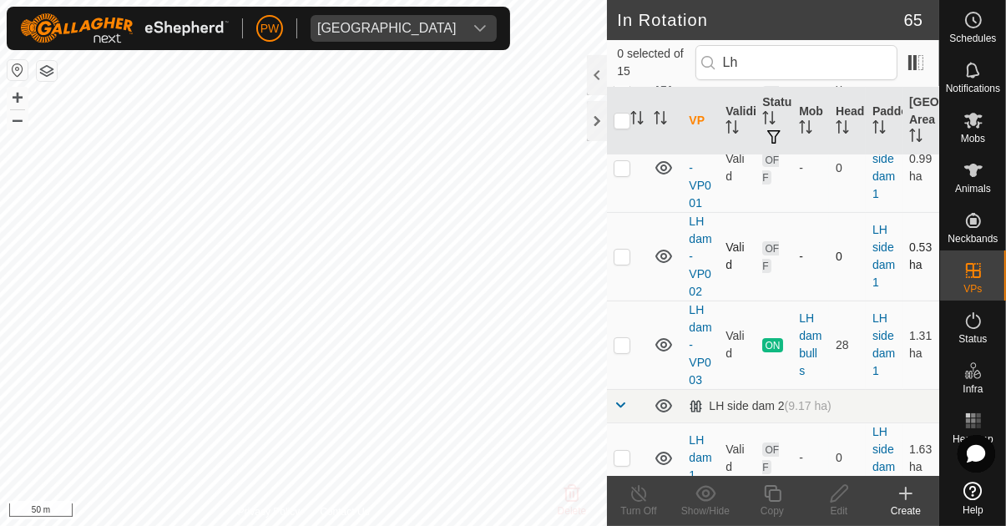
scroll to position [135, 0]
click at [622, 212] on td at bounding box center [627, 168] width 40 height 88
checkbox input "true"
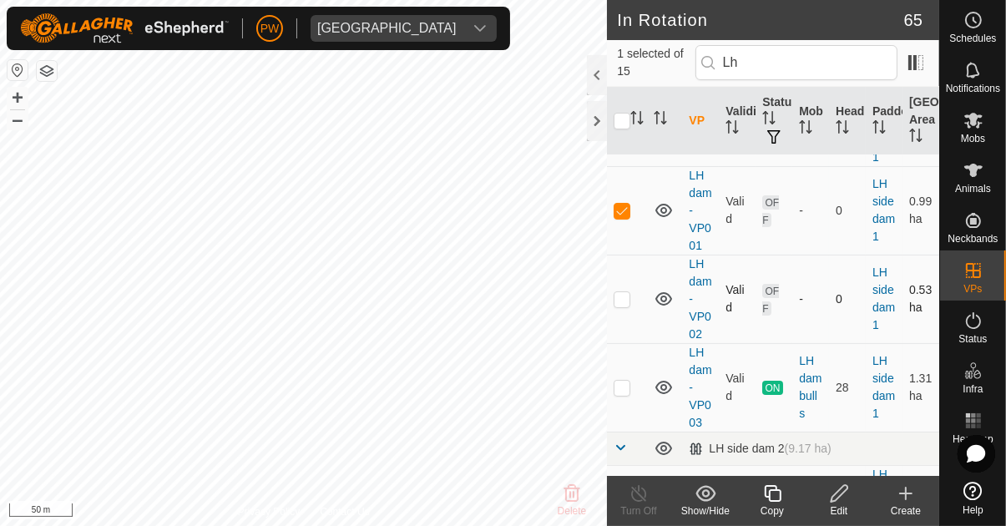
scroll to position [91, 0]
click at [620, 168] on td at bounding box center [627, 132] width 40 height 71
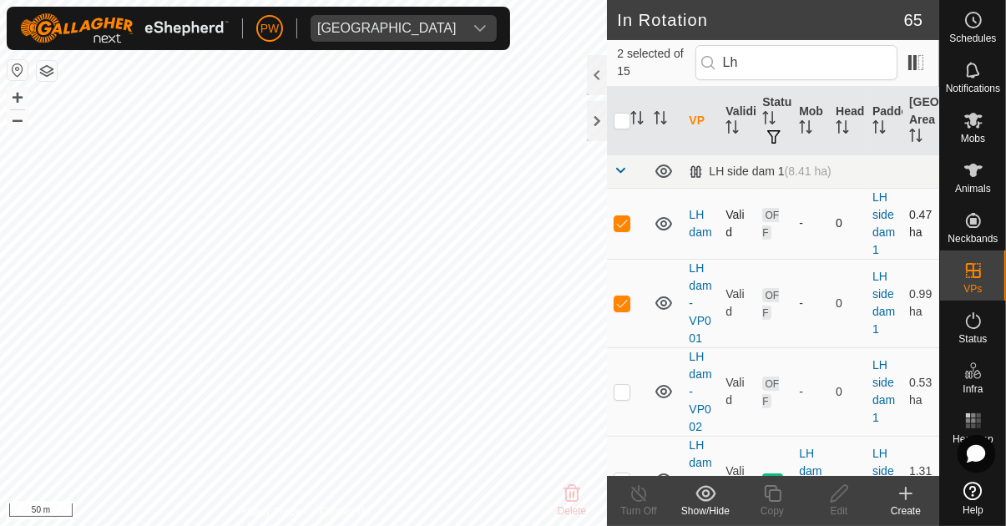
click at [623, 225] on p-checkbox at bounding box center [622, 222] width 17 height 13
checkbox input "false"
click at [621, 306] on p-checkbox at bounding box center [622, 302] width 17 height 13
checkbox input "false"
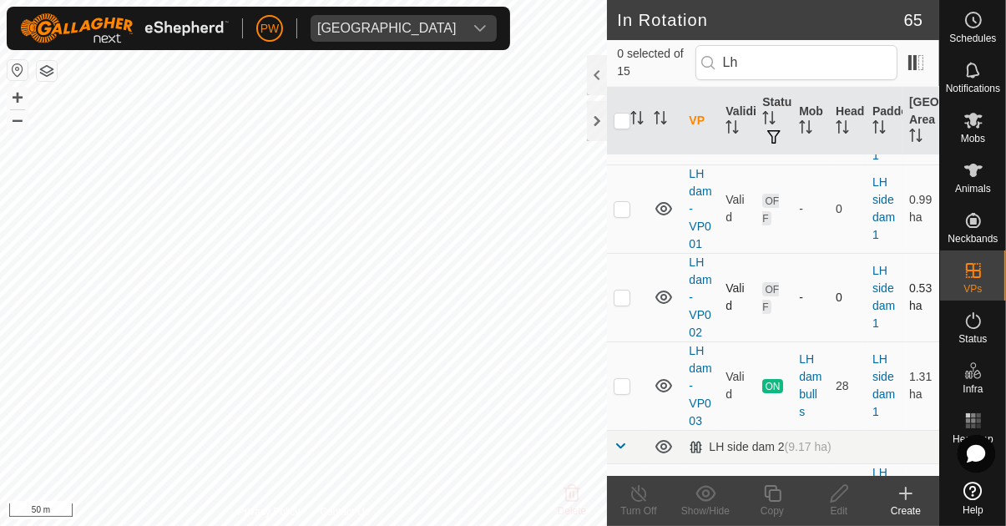
scroll to position [124, 0]
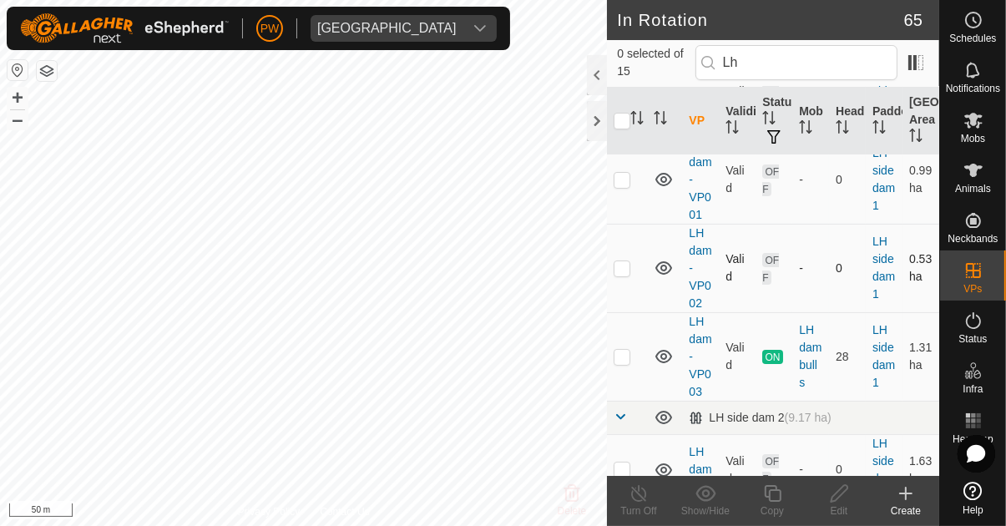
click at [621, 312] on td at bounding box center [627, 268] width 40 height 88
checkbox input "true"
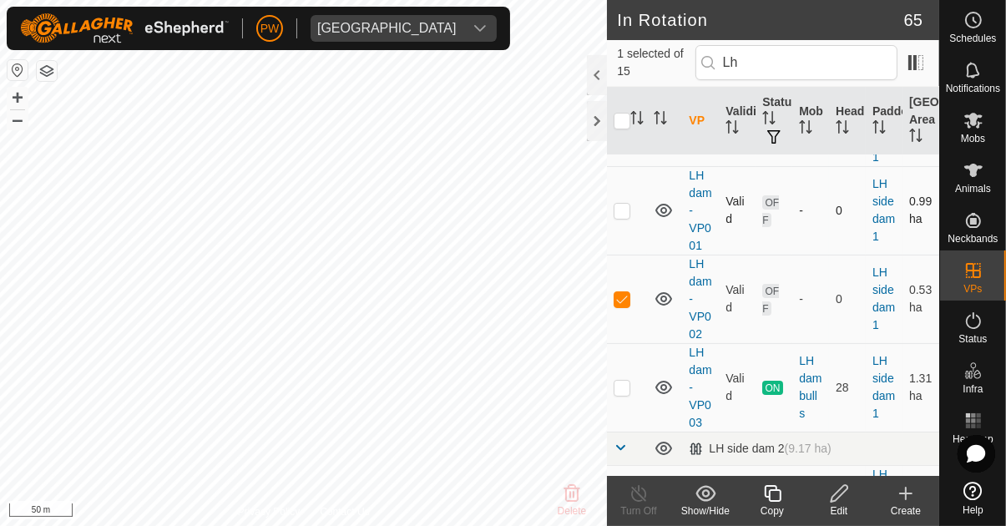
scroll to position [95, 0]
click at [621, 215] on p-checkbox at bounding box center [622, 207] width 17 height 13
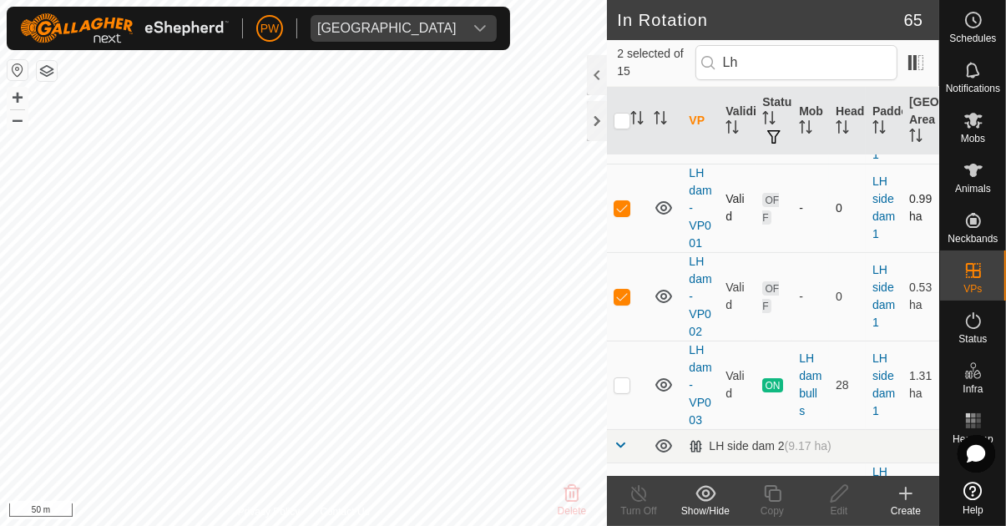
scroll to position [0, 0]
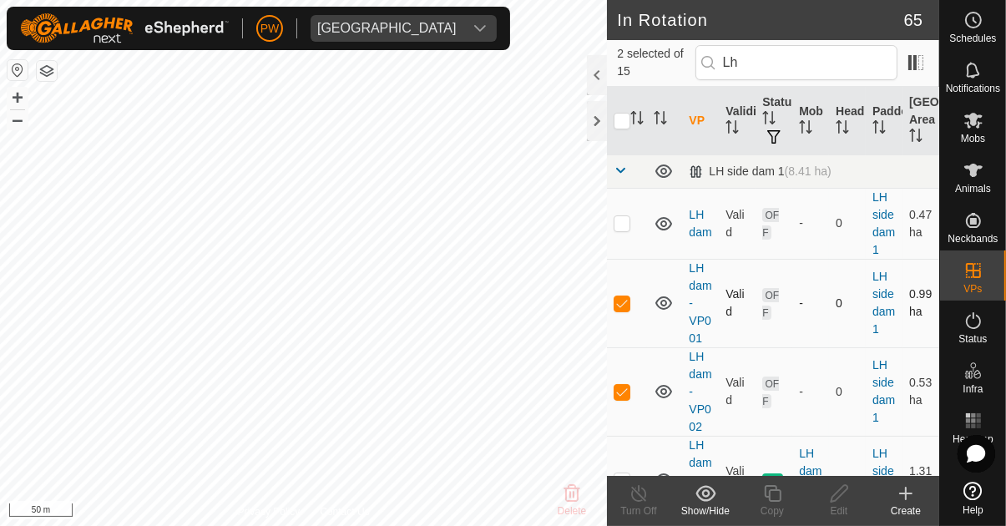
click at [624, 305] on p-checkbox at bounding box center [622, 302] width 17 height 13
checkbox input "false"
click at [624, 391] on p-checkbox at bounding box center [622, 391] width 17 height 13
checkbox input "false"
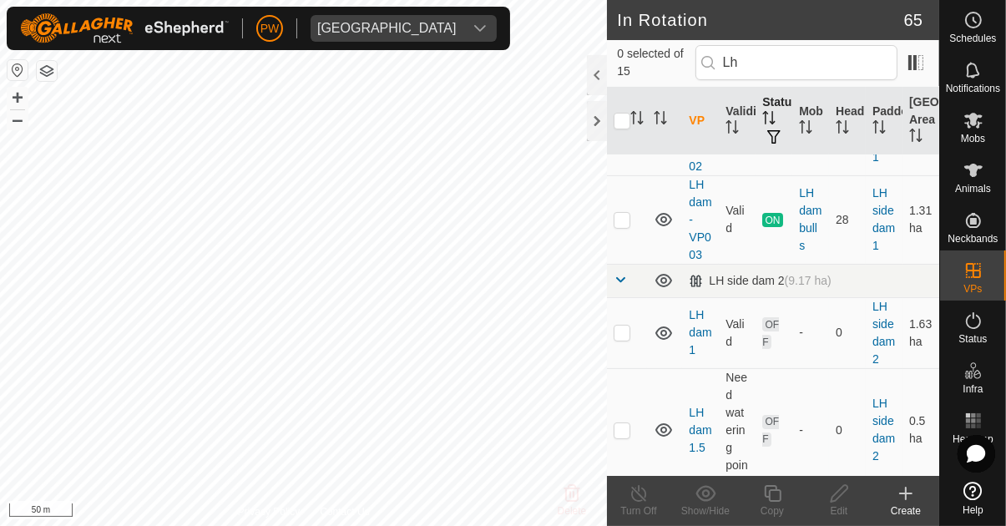
scroll to position [262, 0]
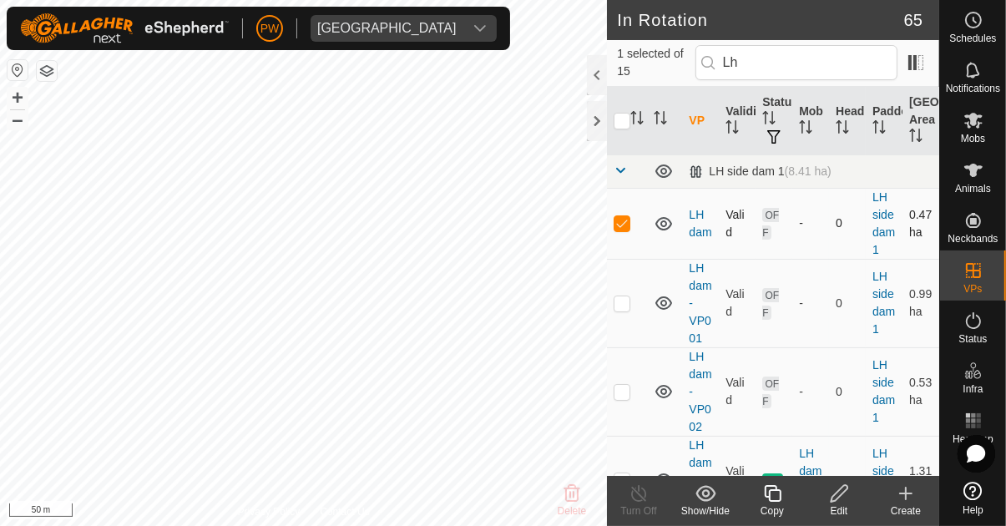
click at [624, 223] on p-checkbox at bounding box center [622, 222] width 17 height 13
checkbox input "false"
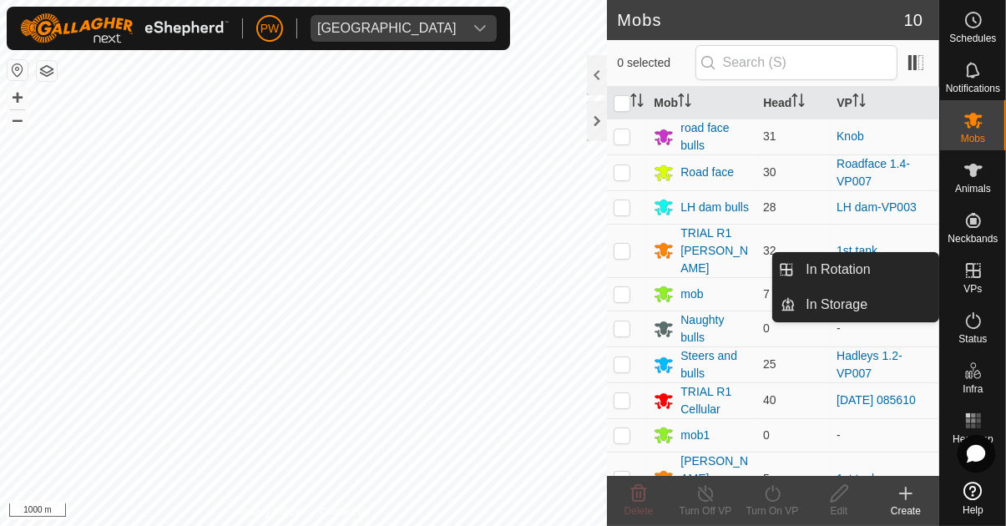
click at [968, 281] on es-virtualpaddocks-svg-icon at bounding box center [973, 270] width 30 height 27
click at [866, 275] on span "In Rotation" at bounding box center [838, 270] width 64 height 20
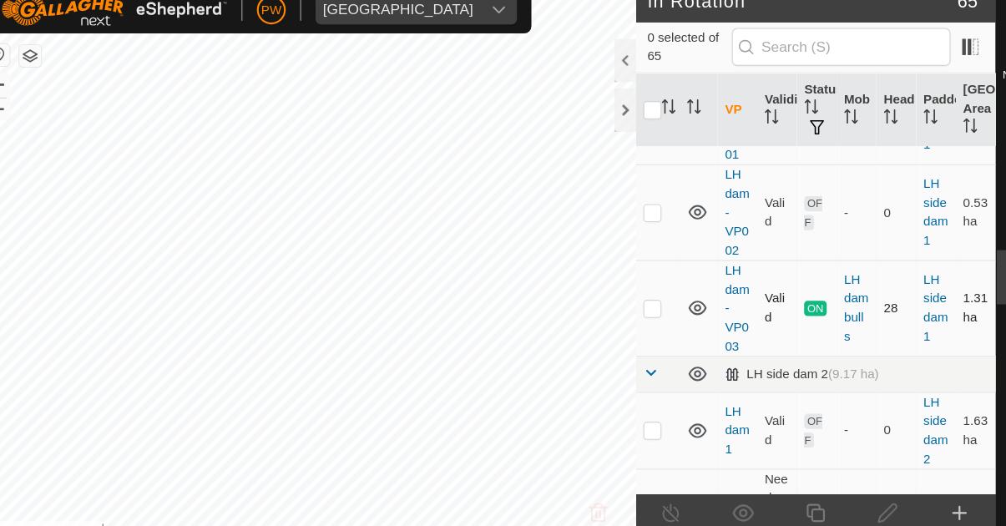
scroll to position [3294, 0]
click at [621, 301] on p-checkbox at bounding box center [622, 302] width 17 height 13
checkbox input "true"
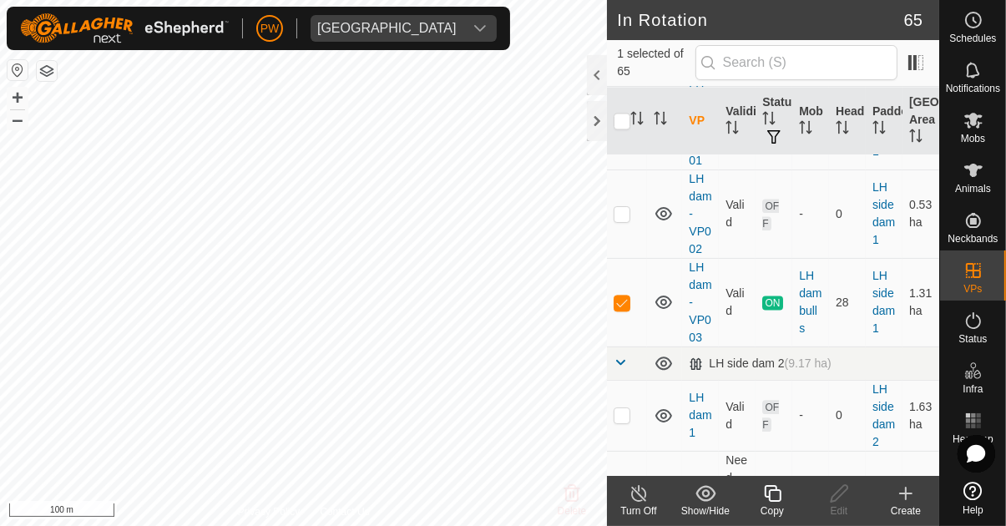
click at [776, 506] on div "Copy" at bounding box center [772, 510] width 67 height 15
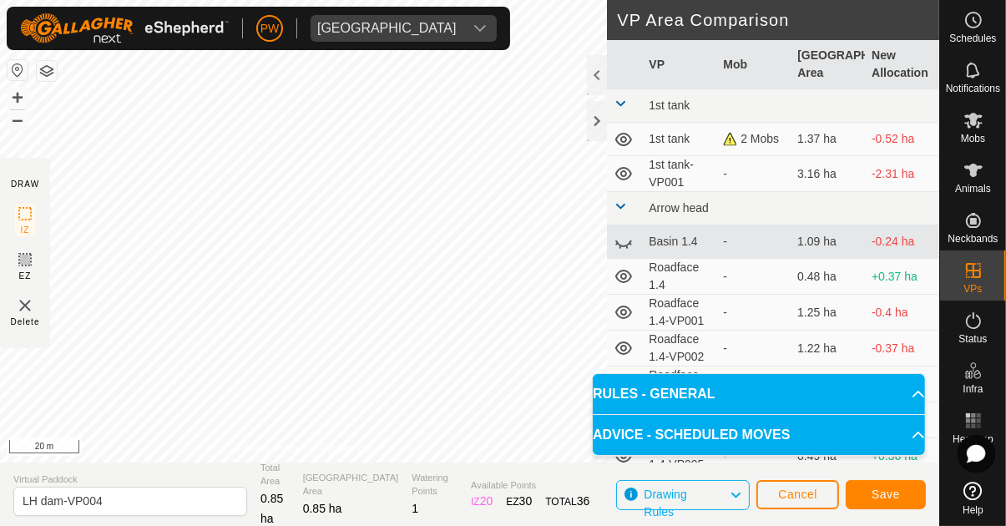
click at [884, 488] on span "Save" at bounding box center [886, 494] width 28 height 13
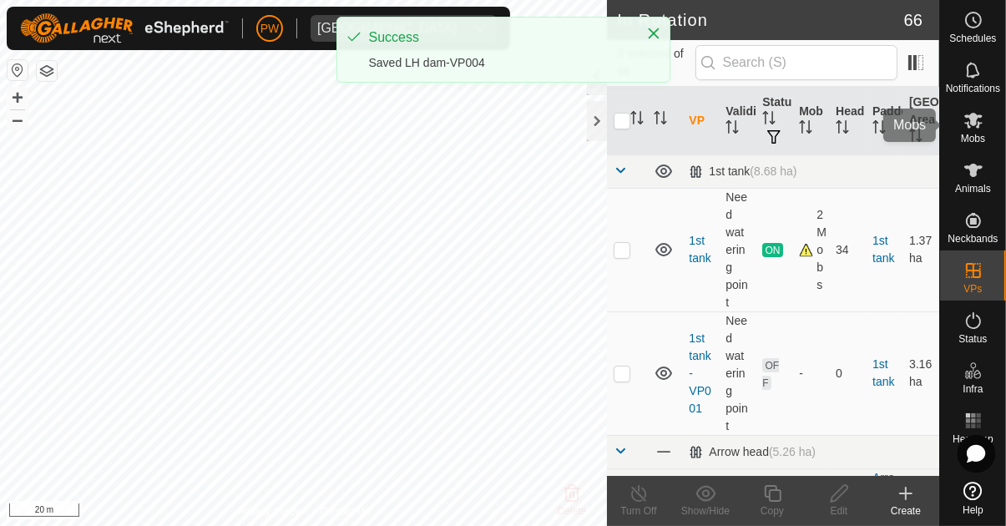
click at [972, 126] on icon at bounding box center [973, 120] width 20 height 20
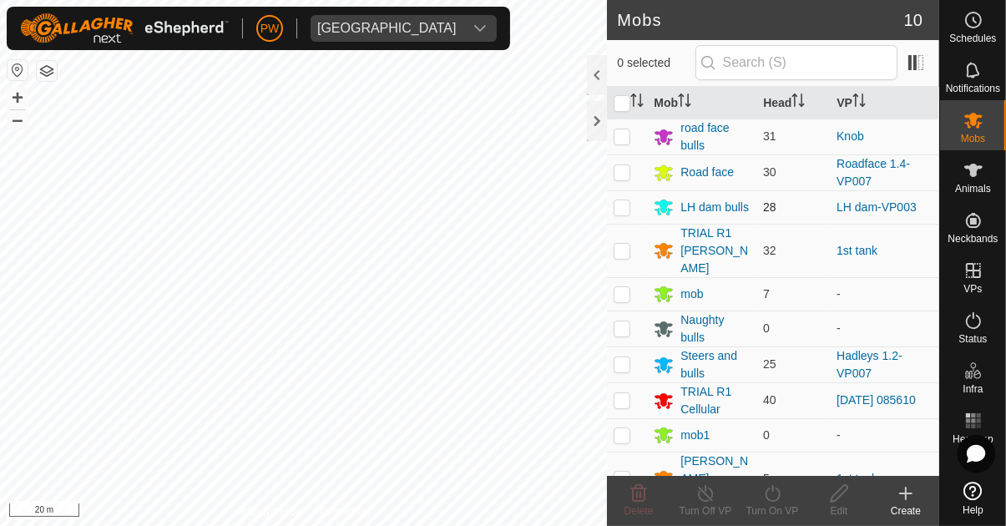
click at [619, 206] on p-checkbox at bounding box center [622, 206] width 17 height 13
checkbox input "true"
click at [774, 499] on icon at bounding box center [772, 493] width 21 height 20
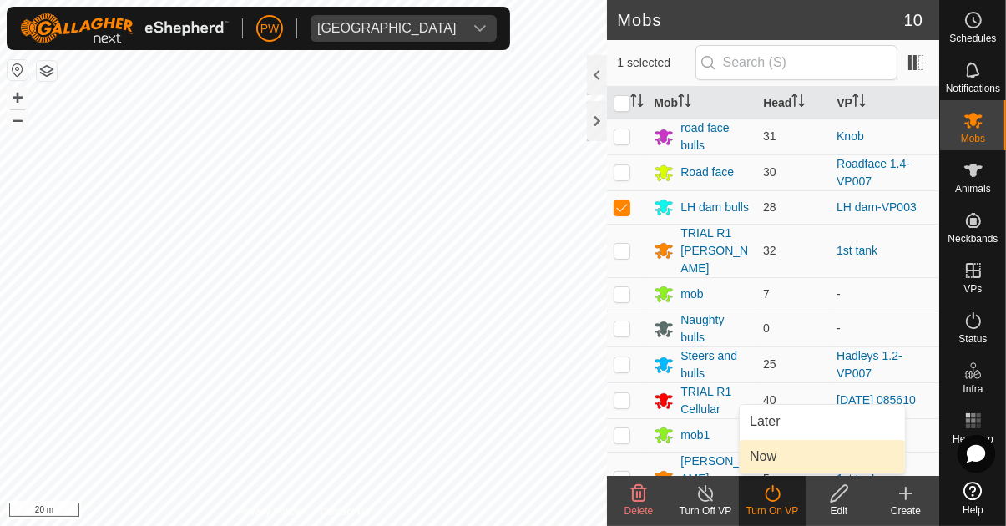
click at [776, 466] on span "Now" at bounding box center [763, 457] width 27 height 20
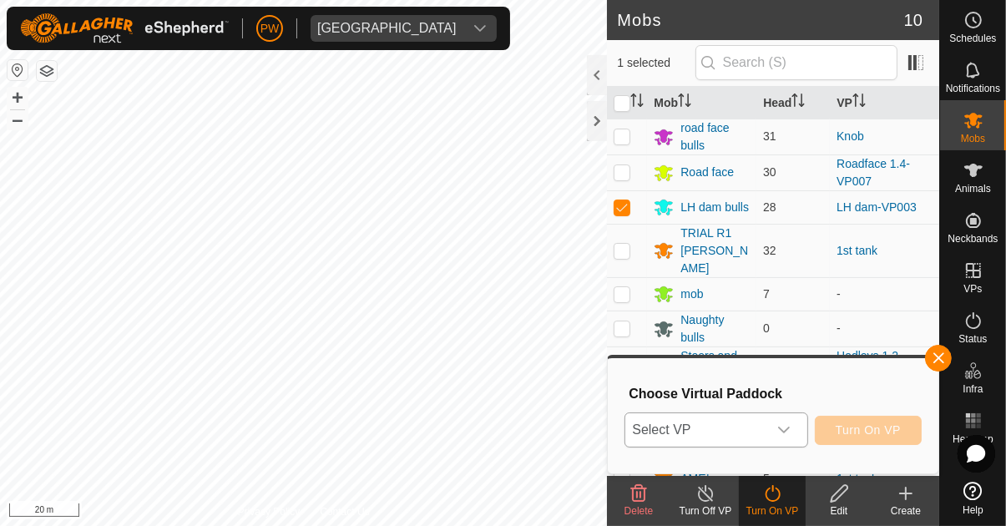
click at [787, 432] on icon "dropdown trigger" at bounding box center [784, 430] width 12 height 7
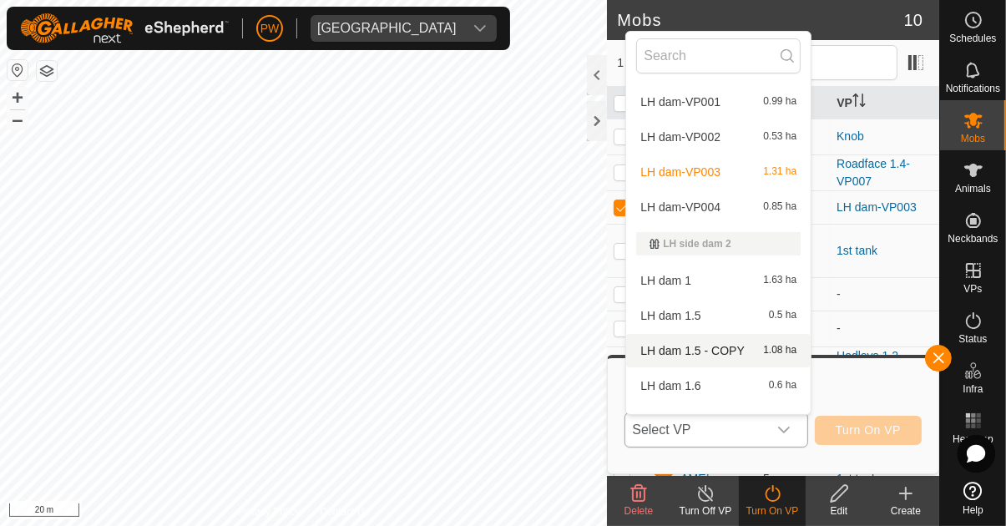
scroll to position [1172, 0]
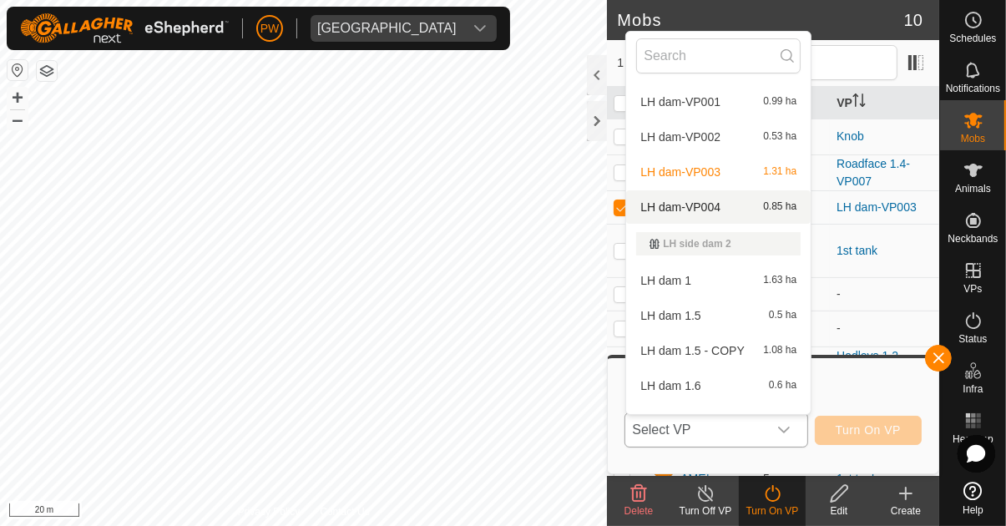
click at [754, 209] on div "LH dam-VP004 0.85 ha" at bounding box center [718, 207] width 164 height 20
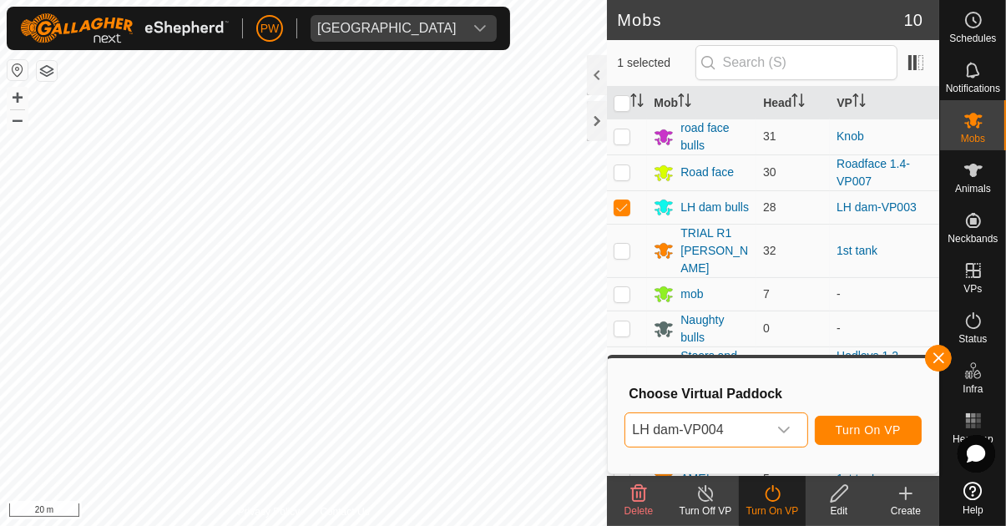
click at [845, 432] on span "Turn On VP" at bounding box center [868, 429] width 65 height 13
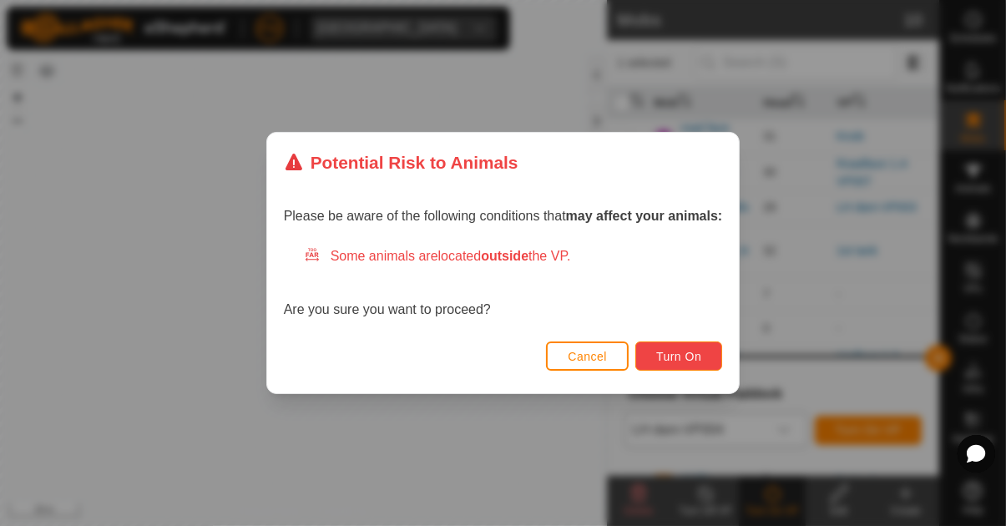
click at [687, 355] on span "Turn On" at bounding box center [678, 356] width 45 height 13
